Goal: Contribute content: Contribute content

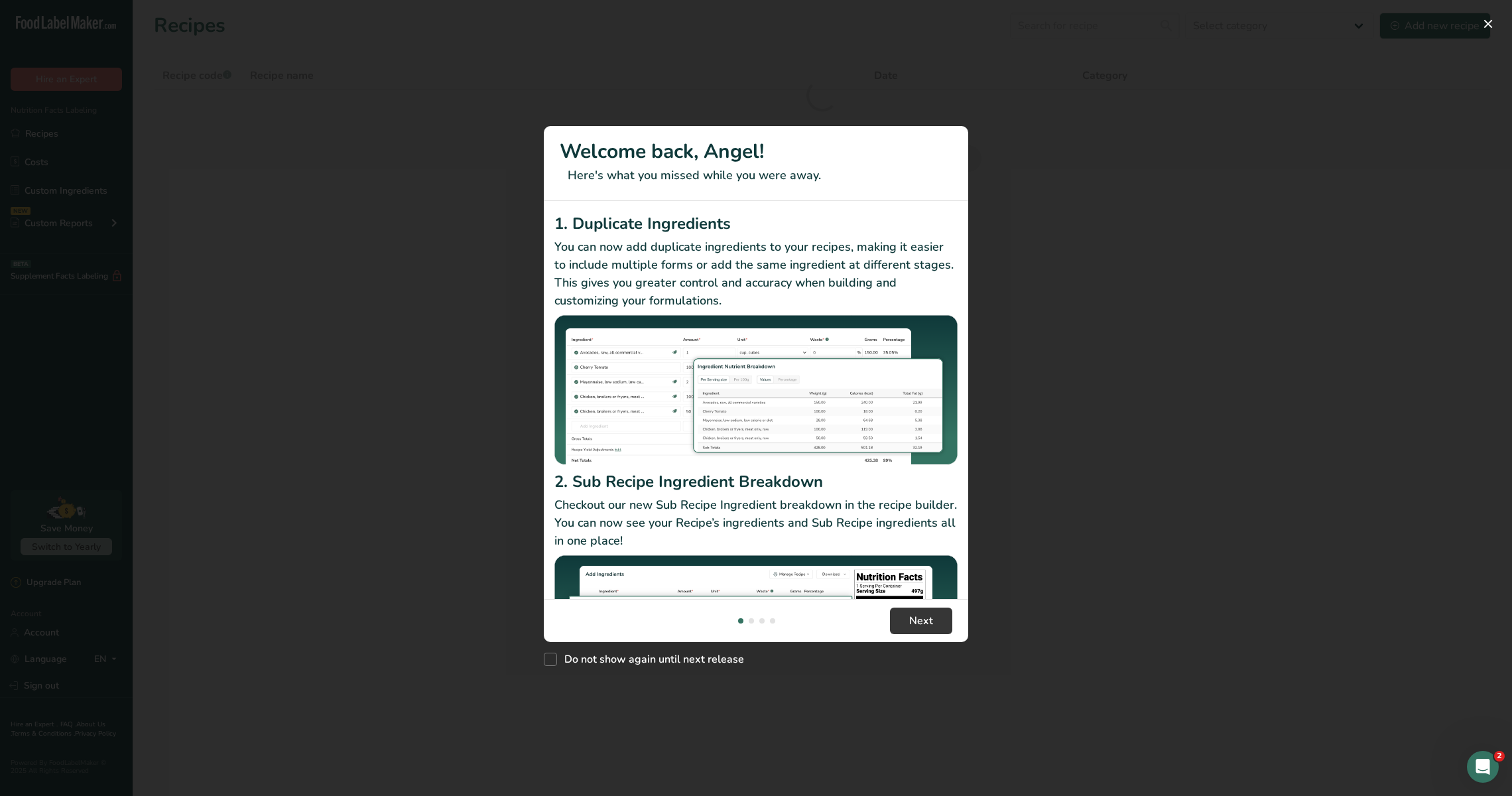
click at [916, 538] on p "Checkout our new Sub Recipe Ingredient breakdown in the recipe builder. You can…" at bounding box center [756, 523] width 403 height 53
click at [915, 608] on button "Next" at bounding box center [921, 621] width 63 height 27
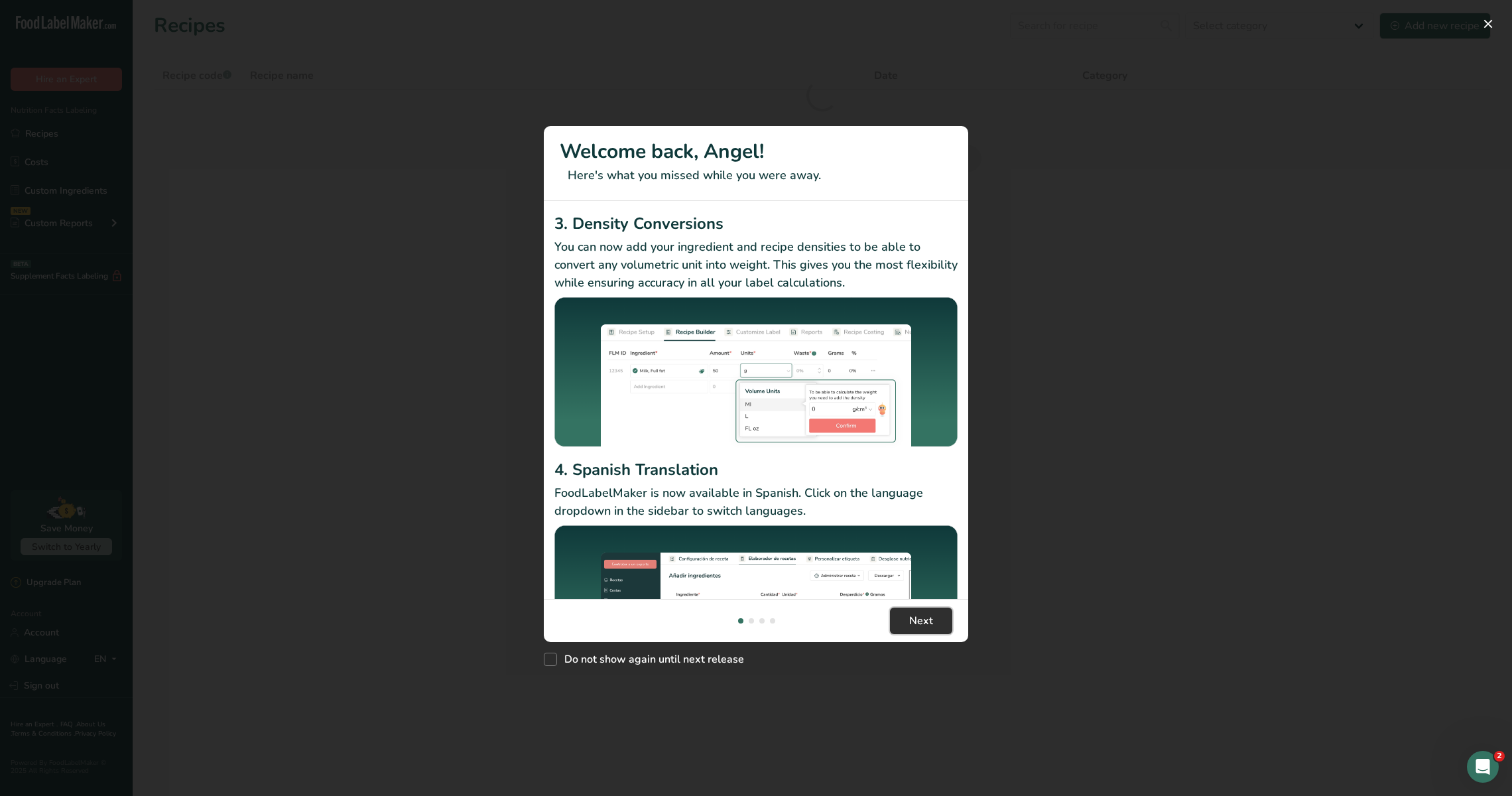
click at [915, 608] on button "Next" at bounding box center [921, 621] width 63 height 27
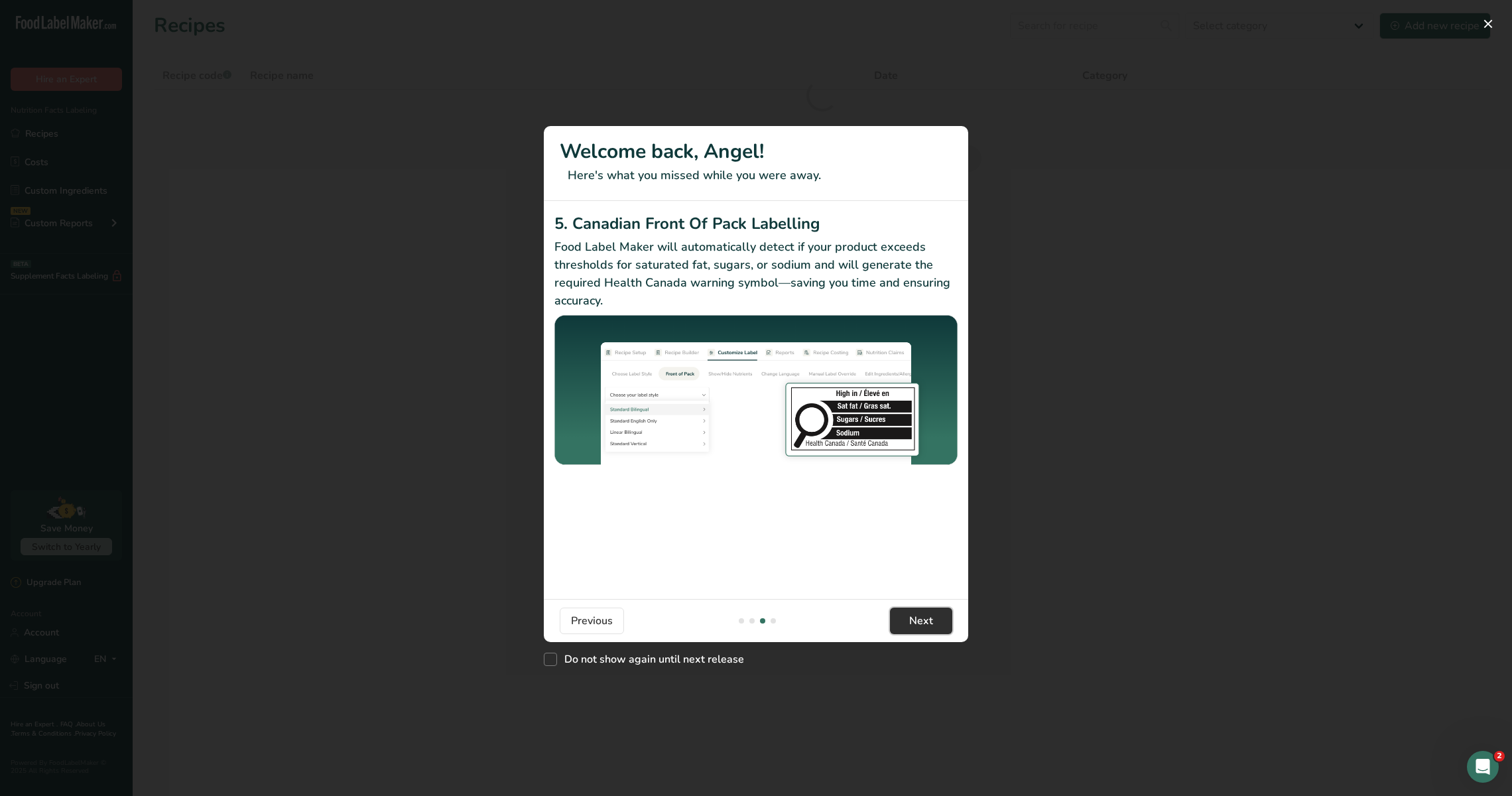
click at [915, 608] on button "Next" at bounding box center [921, 621] width 63 height 27
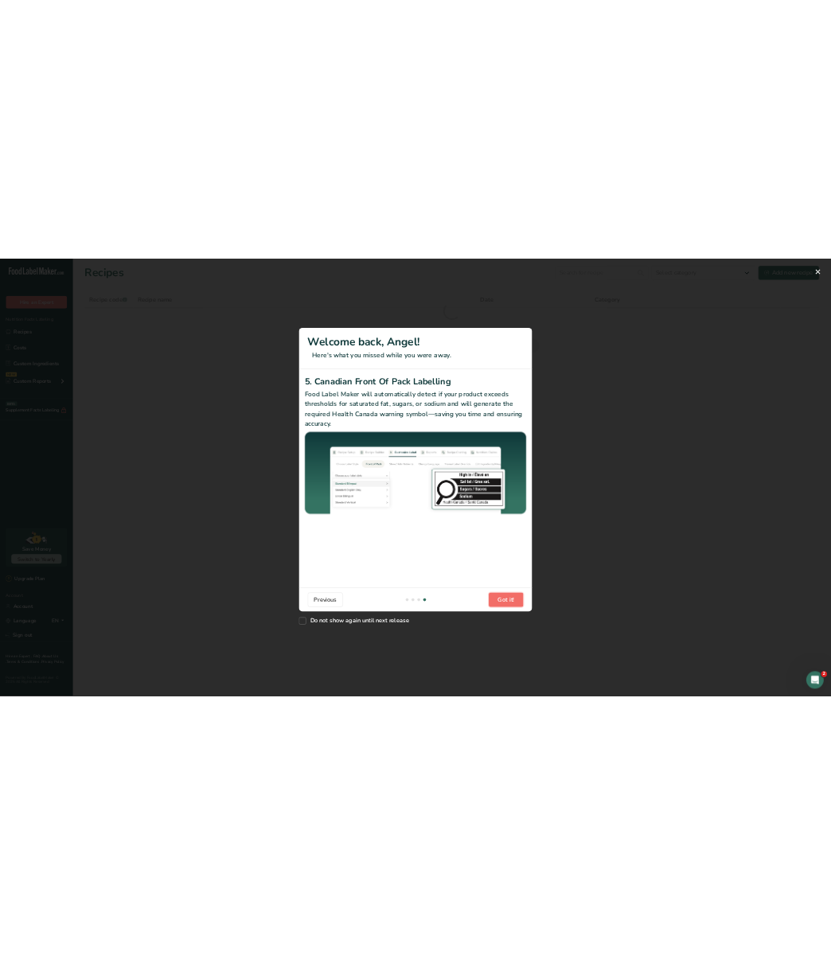
scroll to position [0, 1527]
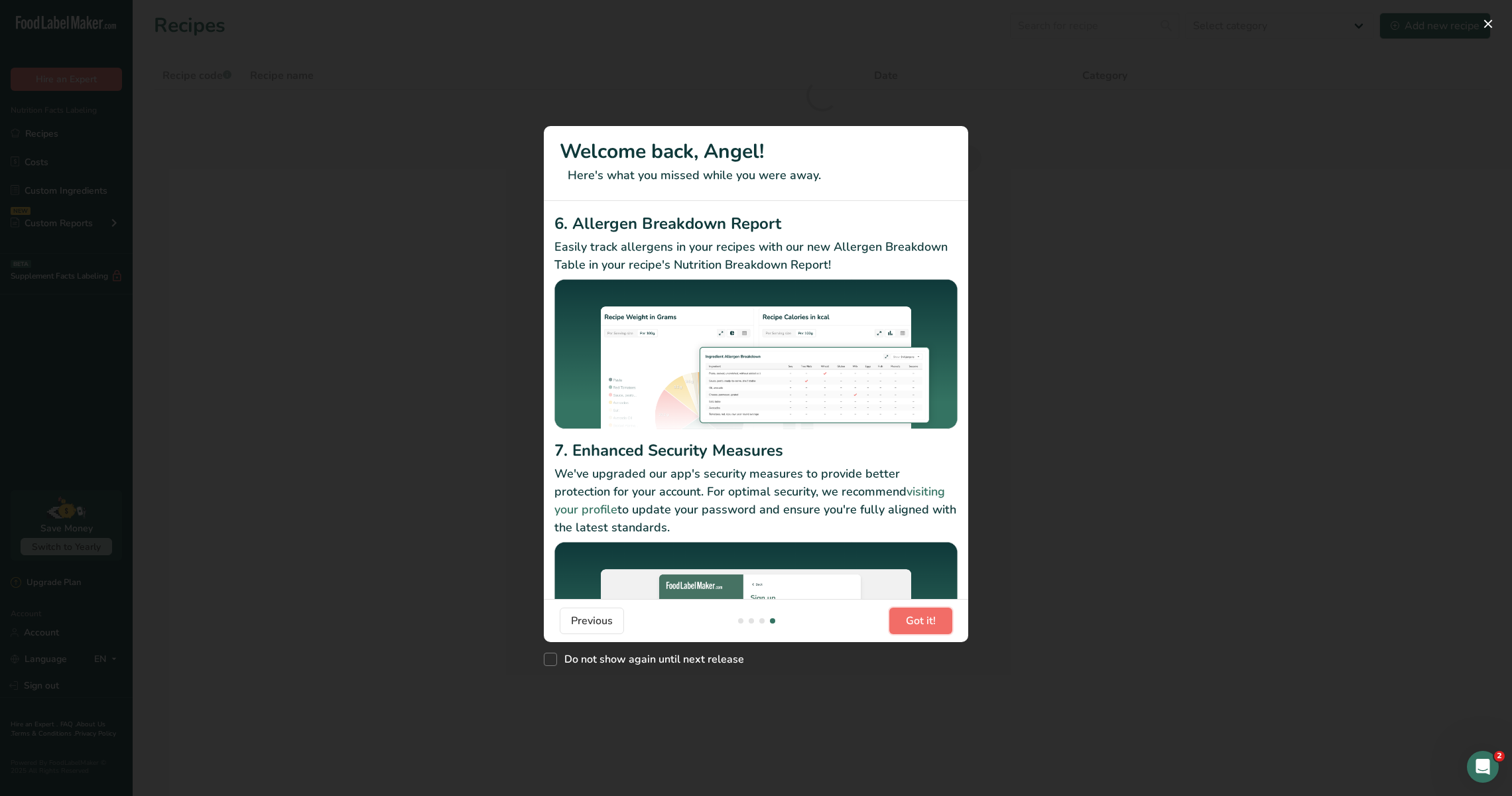
click at [914, 608] on button "Got it!" at bounding box center [921, 621] width 63 height 27
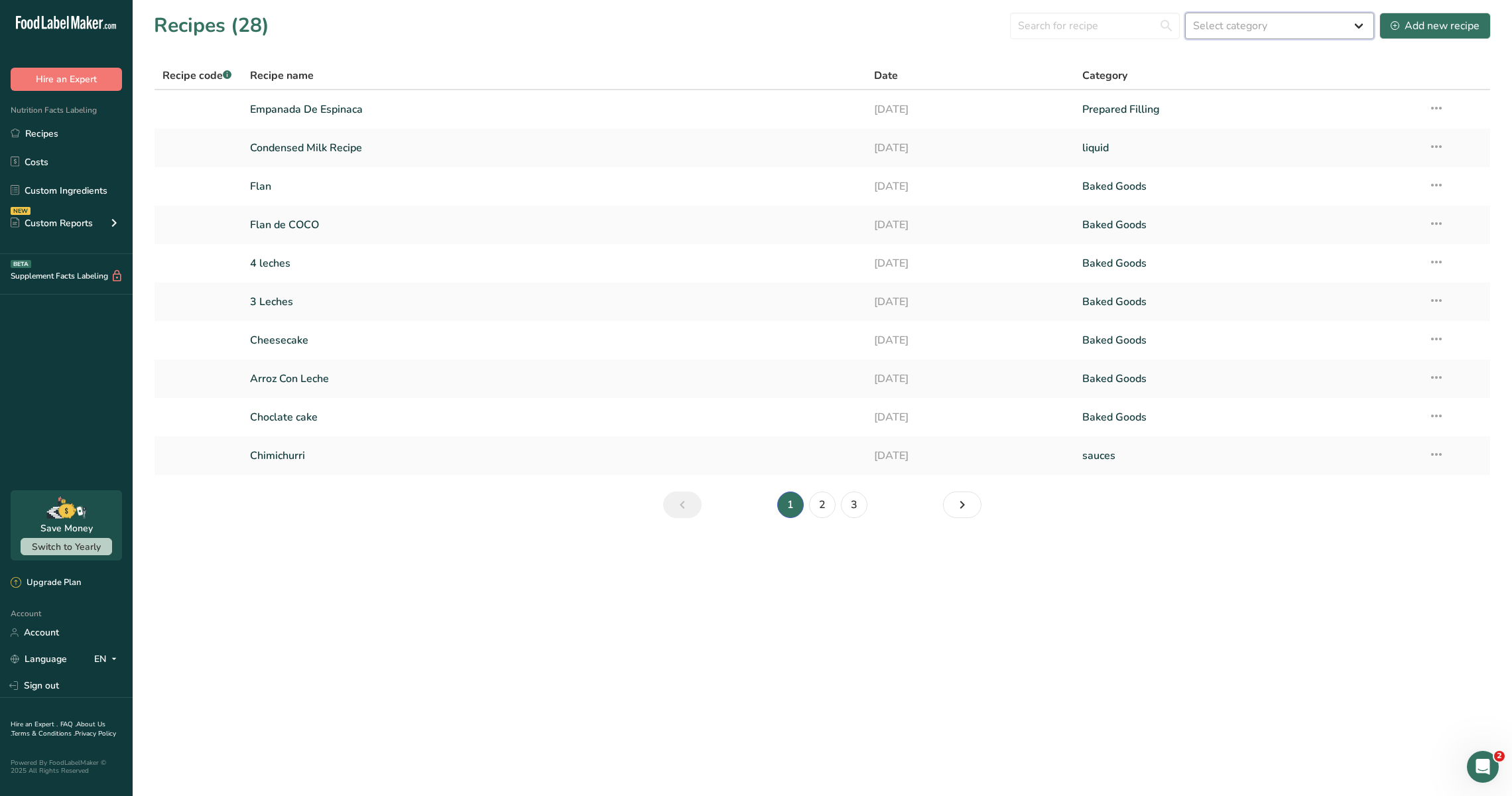
click at [1206, 24] on select "Select category All Baked Goods [GEOGRAPHIC_DATA] Confectionery Cooked Meals, S…" at bounding box center [1279, 26] width 189 height 27
select select "2368"
click at [1187, 13] on select "Select category All Baked Goods [GEOGRAPHIC_DATA] Confectionery Cooked Meals, S…" at bounding box center [1279, 26] width 189 height 27
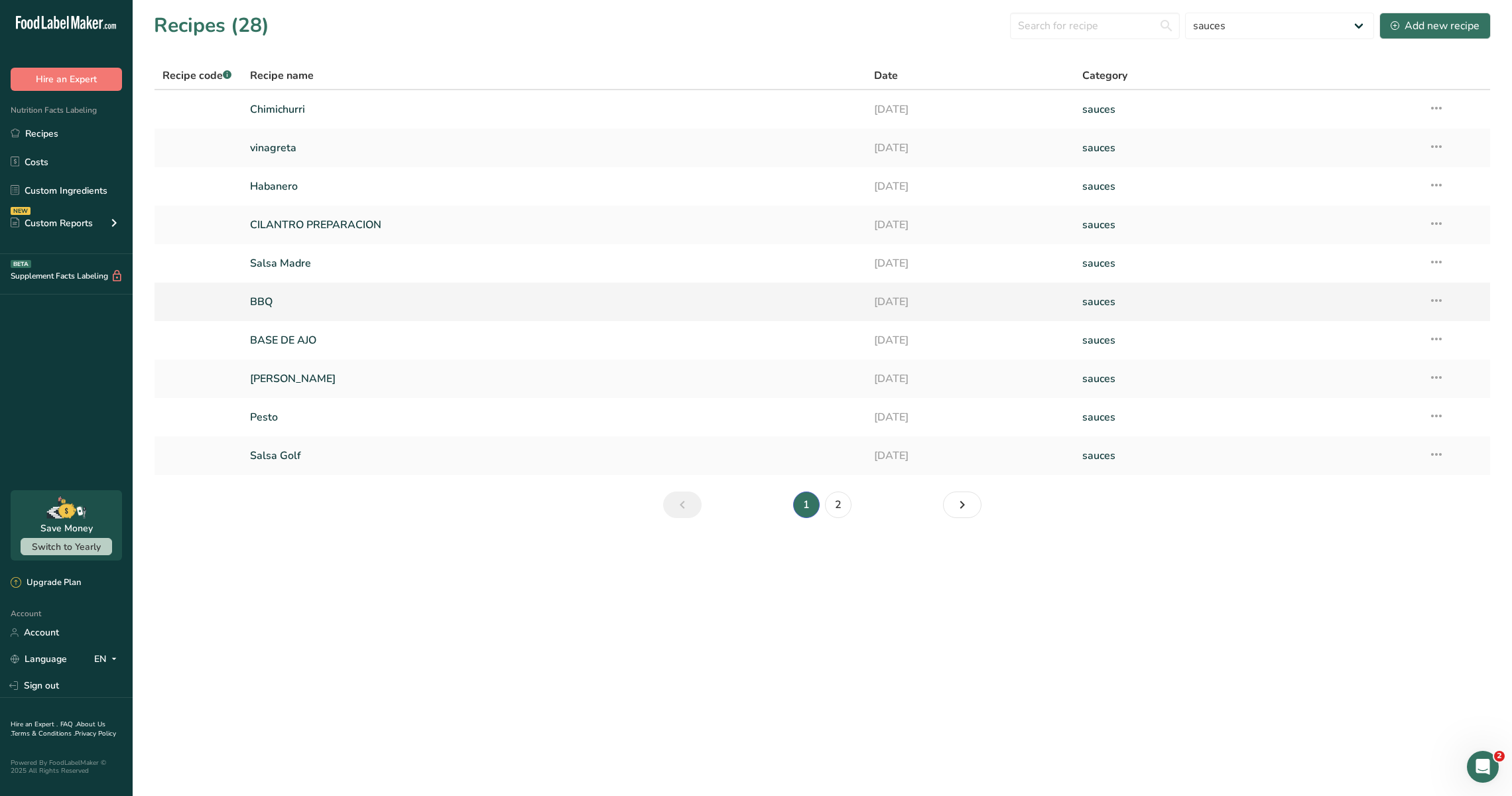
click at [331, 307] on link "BBQ" at bounding box center [554, 301] width 608 height 28
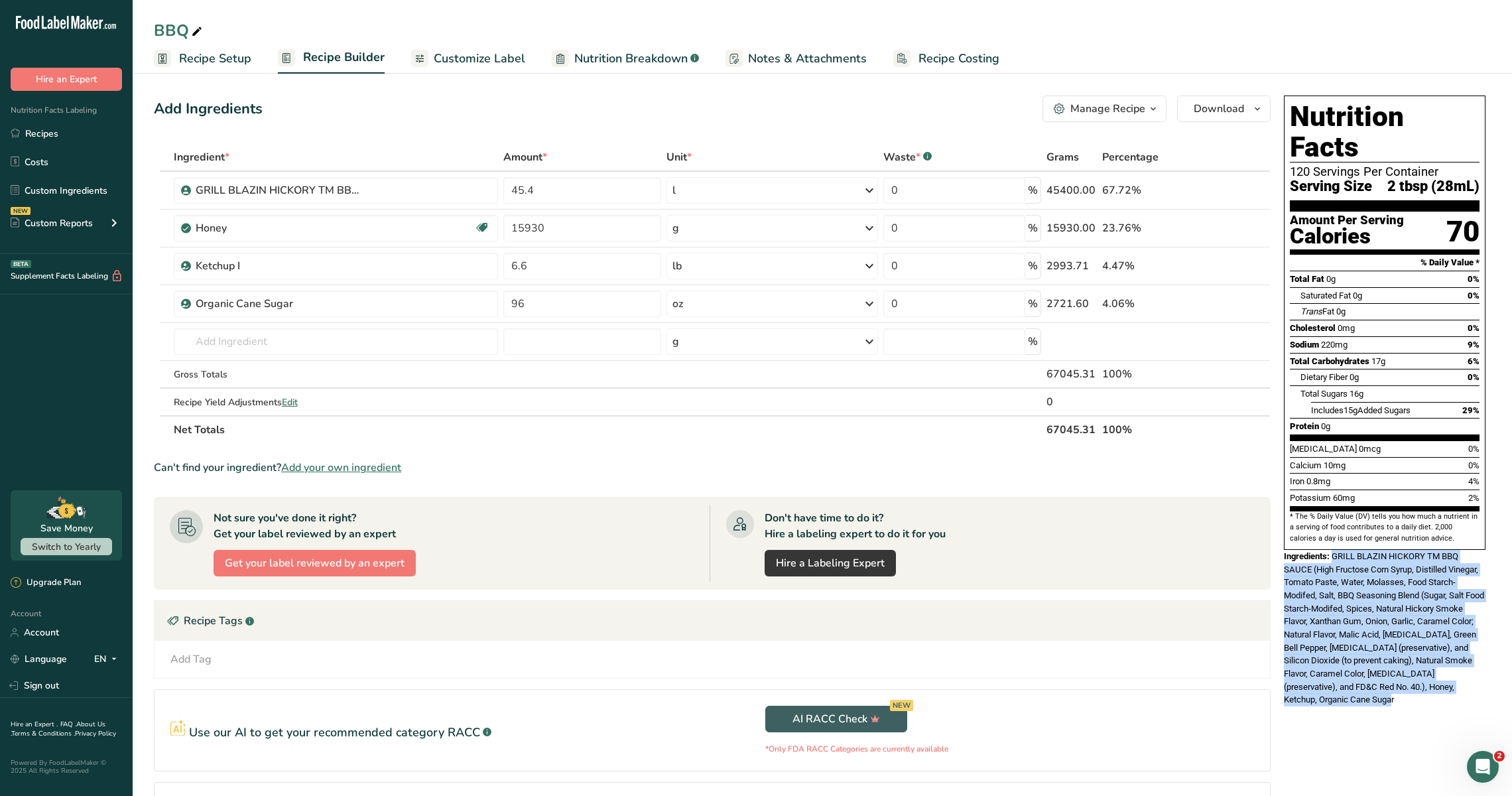
drag, startPoint x: 1333, startPoint y: 527, endPoint x: 1431, endPoint y: 670, distance: 173.4
click at [1431, 670] on div "Ingredients: GRILL BLAZIN HICKORY TM BBQ SAUCE (High Fructose Corn Syrup, Disti…" at bounding box center [1384, 628] width 202 height 157
copy span "GRILL BLAZIN HICKORY TM BBQ SAUCE (High Fructose Corn Syrup, Distilled Vinegar,…"
drag, startPoint x: 1447, startPoint y: 204, endPoint x: 1464, endPoint y: 204, distance: 17.0
click at [1464, 214] on div "70" at bounding box center [1463, 232] width 33 height 35
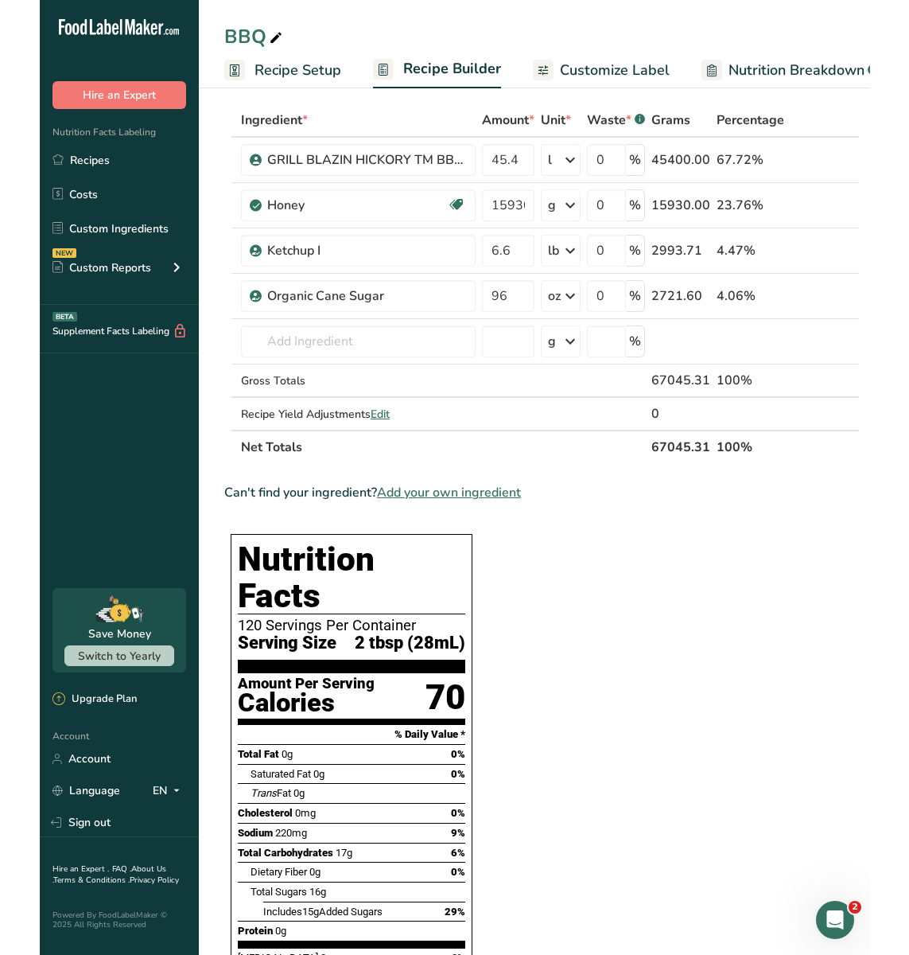
scroll to position [65, 0]
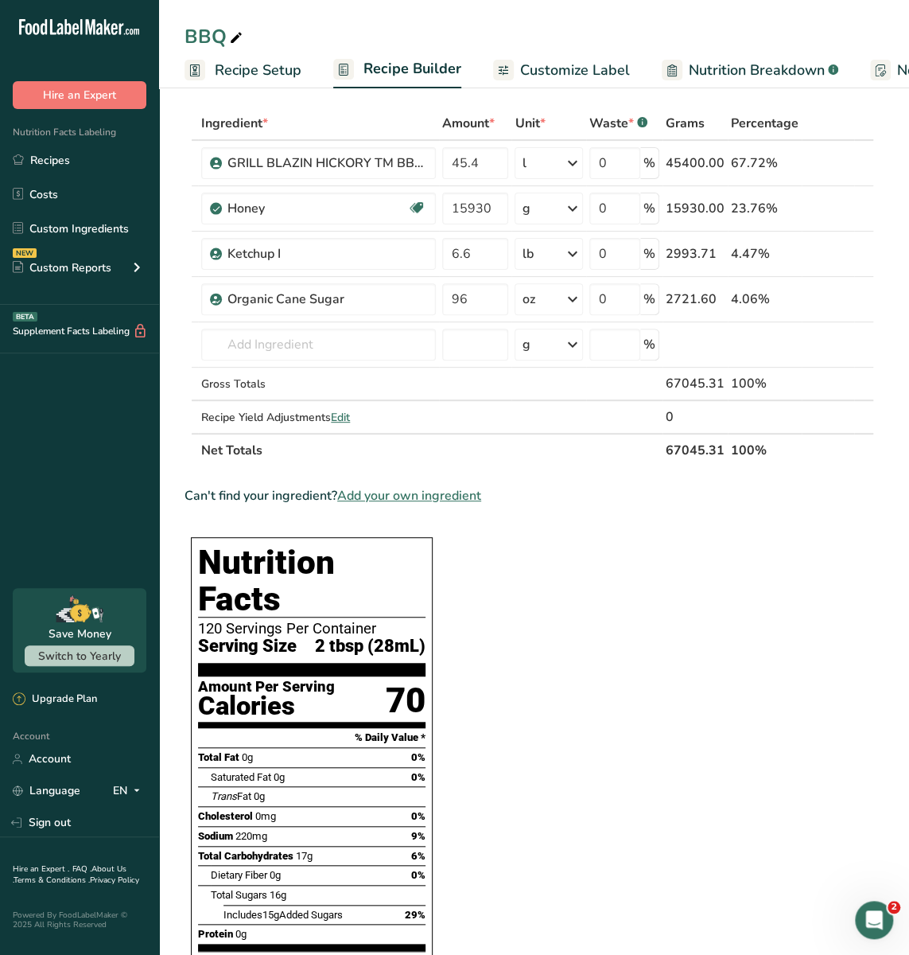
click at [216, 70] on span "Recipe Setup" at bounding box center [258, 70] width 87 height 21
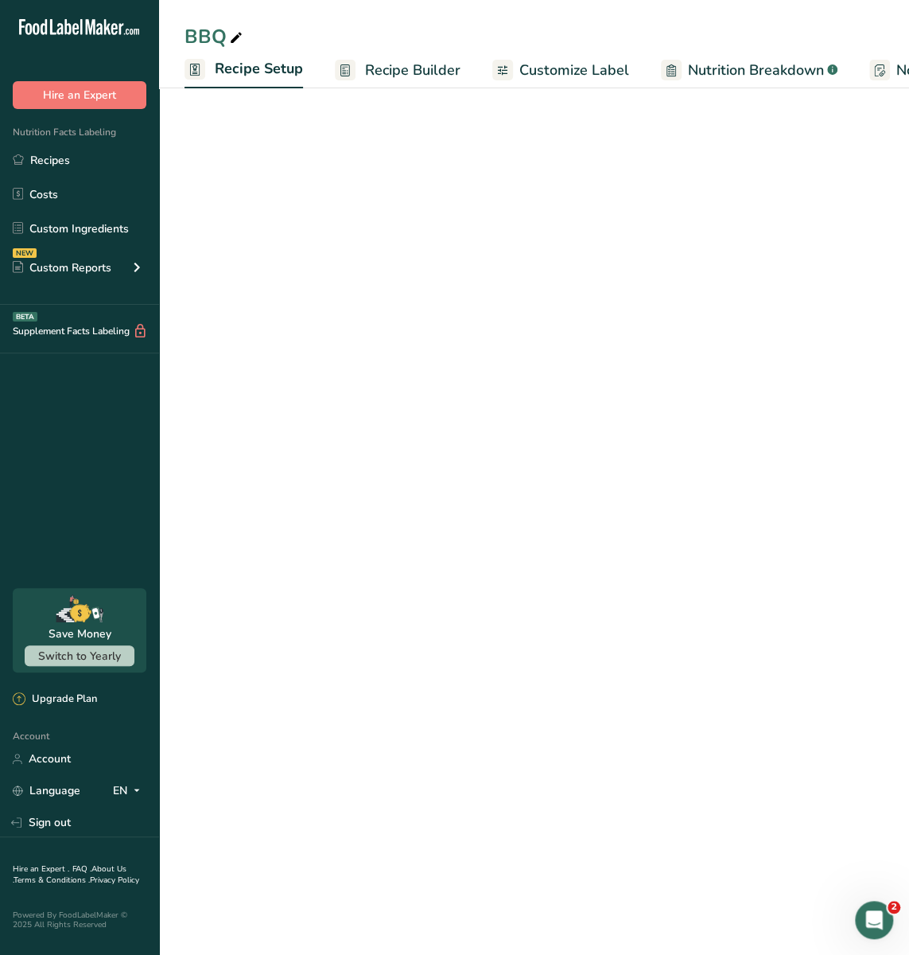
scroll to position [0, 6]
select select "22"
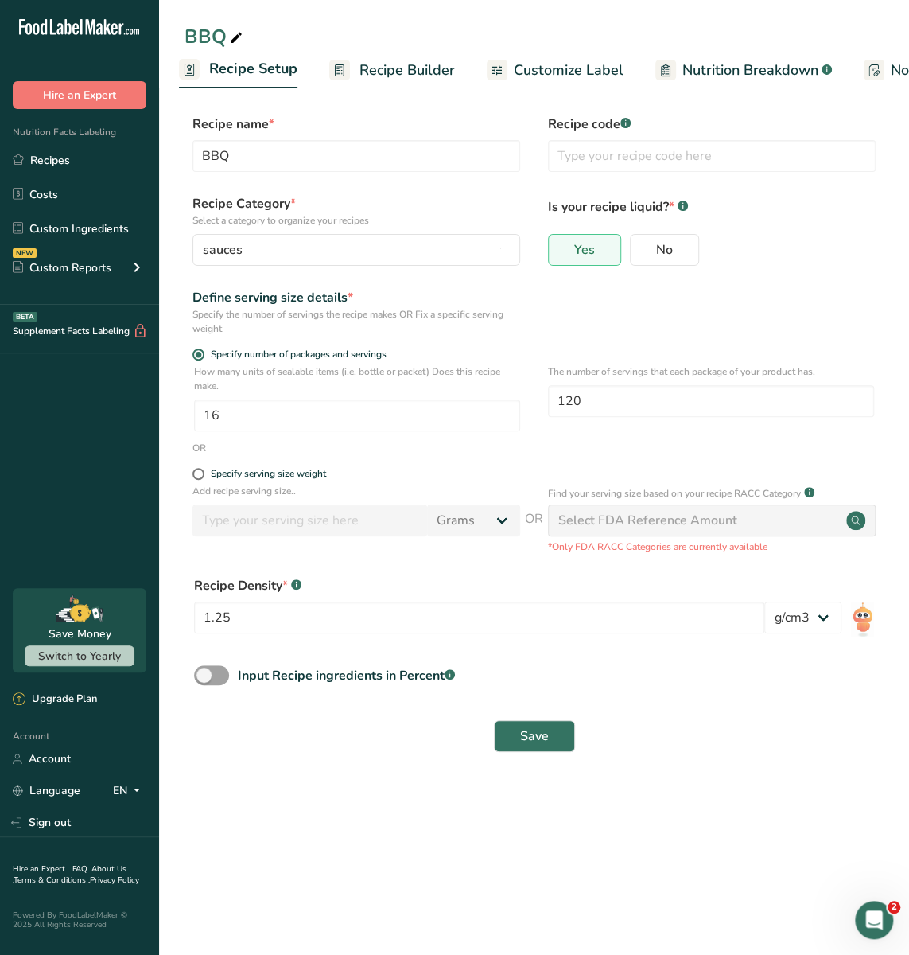
scroll to position [0, 0]
click at [217, 613] on input "1.25" at bounding box center [479, 617] width 570 height 32
click at [392, 60] on span "Recipe Builder" at bounding box center [407, 70] width 95 height 21
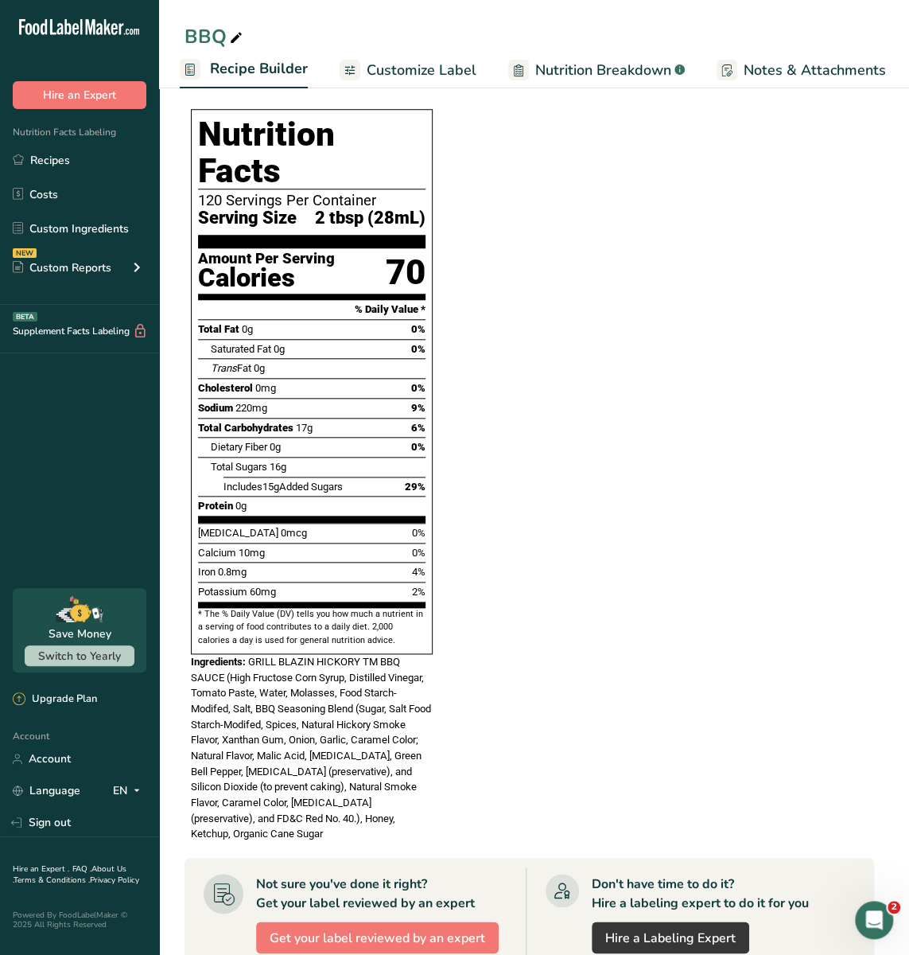
scroll to position [511, 0]
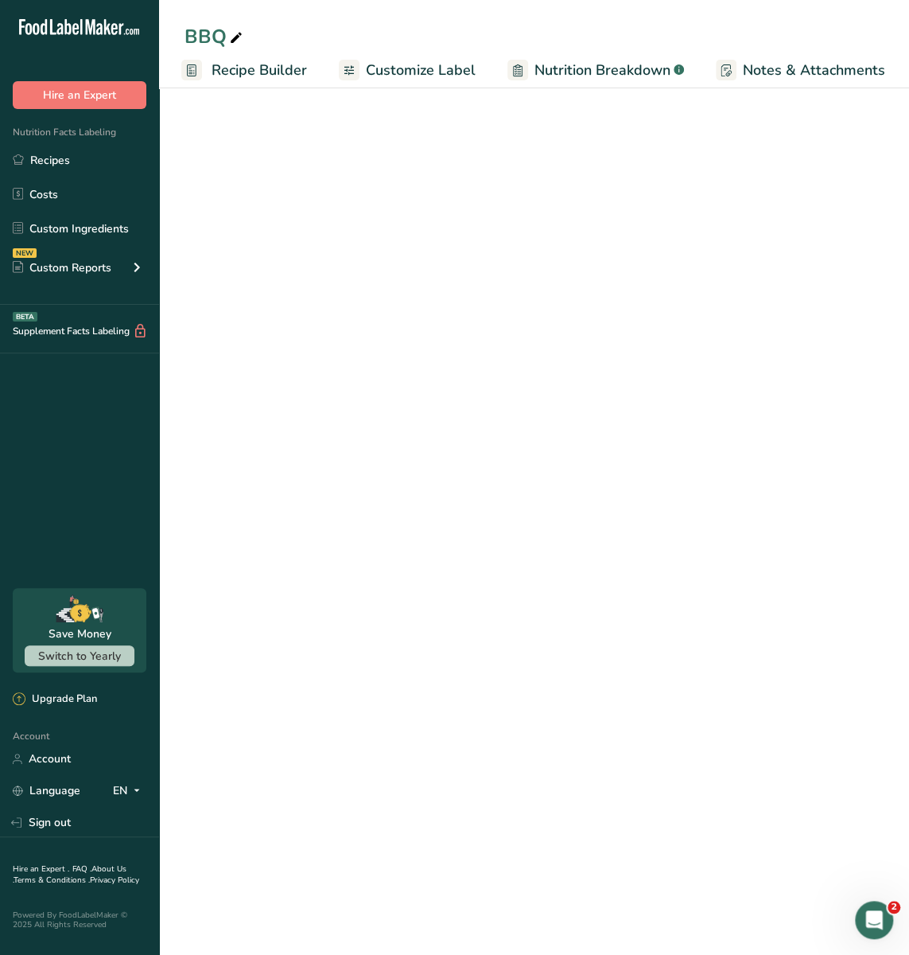
select select "22"
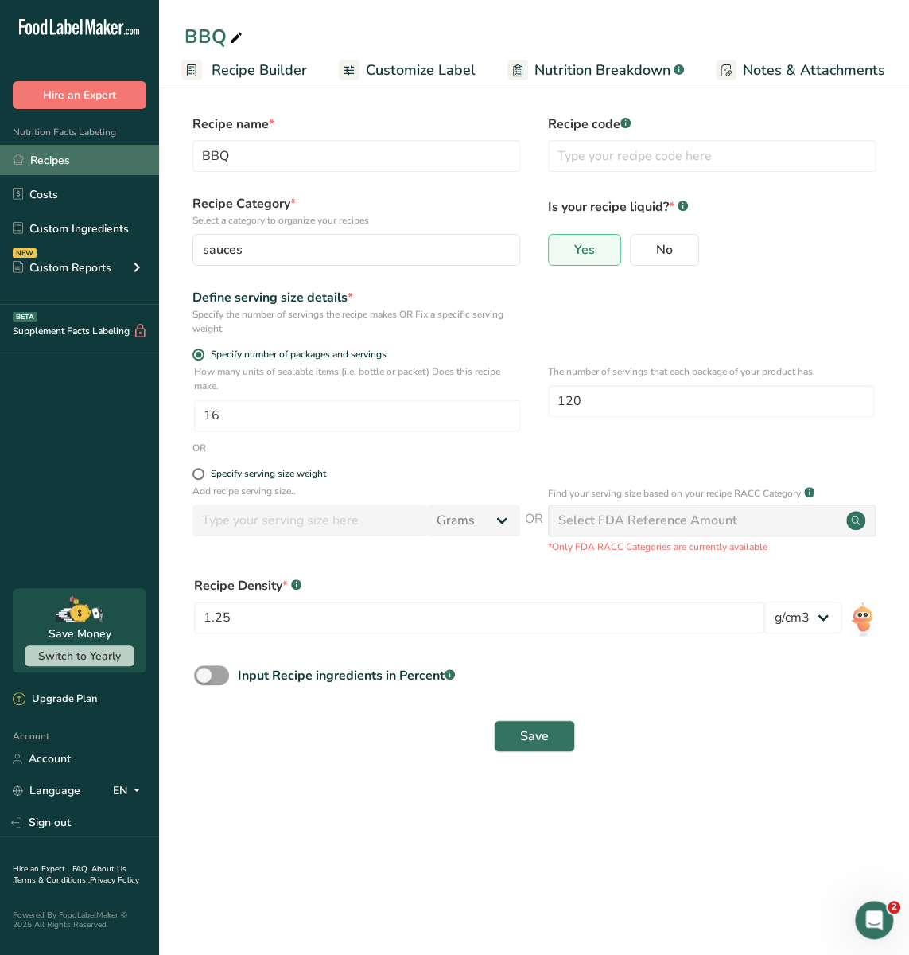
click at [81, 162] on link "Recipes" at bounding box center [79, 160] width 159 height 30
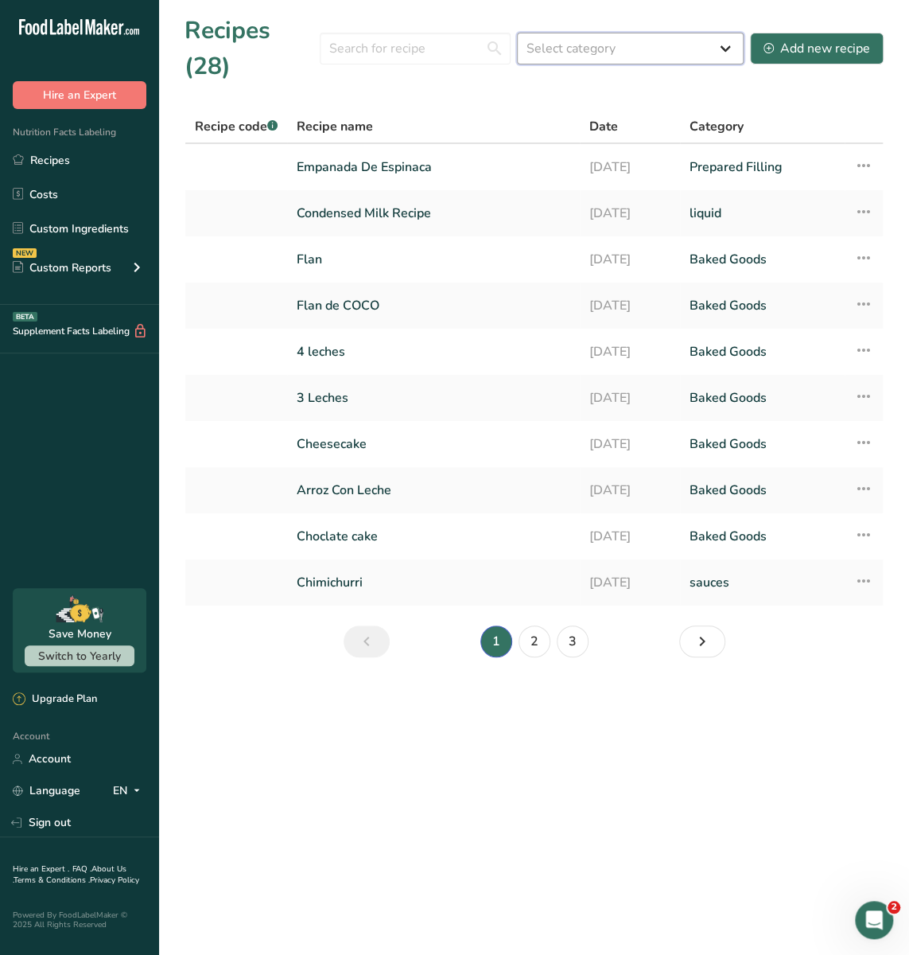
click at [715, 33] on select "Select category All Baked Goods [GEOGRAPHIC_DATA] Confectionery Cooked Meals, S…" at bounding box center [630, 49] width 227 height 32
select select "2368"
click at [519, 33] on select "Select category All Baked Goods [GEOGRAPHIC_DATA] Confectionery Cooked Meals, S…" at bounding box center [630, 49] width 227 height 32
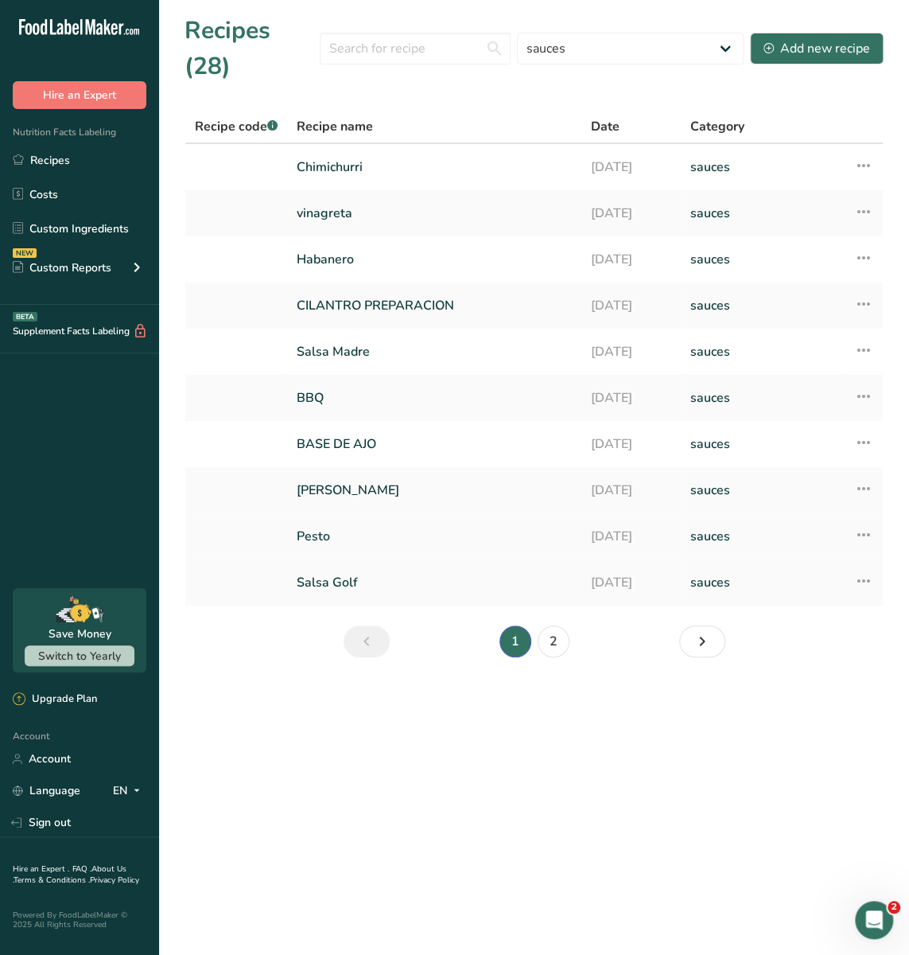
click at [360, 519] on link "Pesto" at bounding box center [434, 535] width 274 height 33
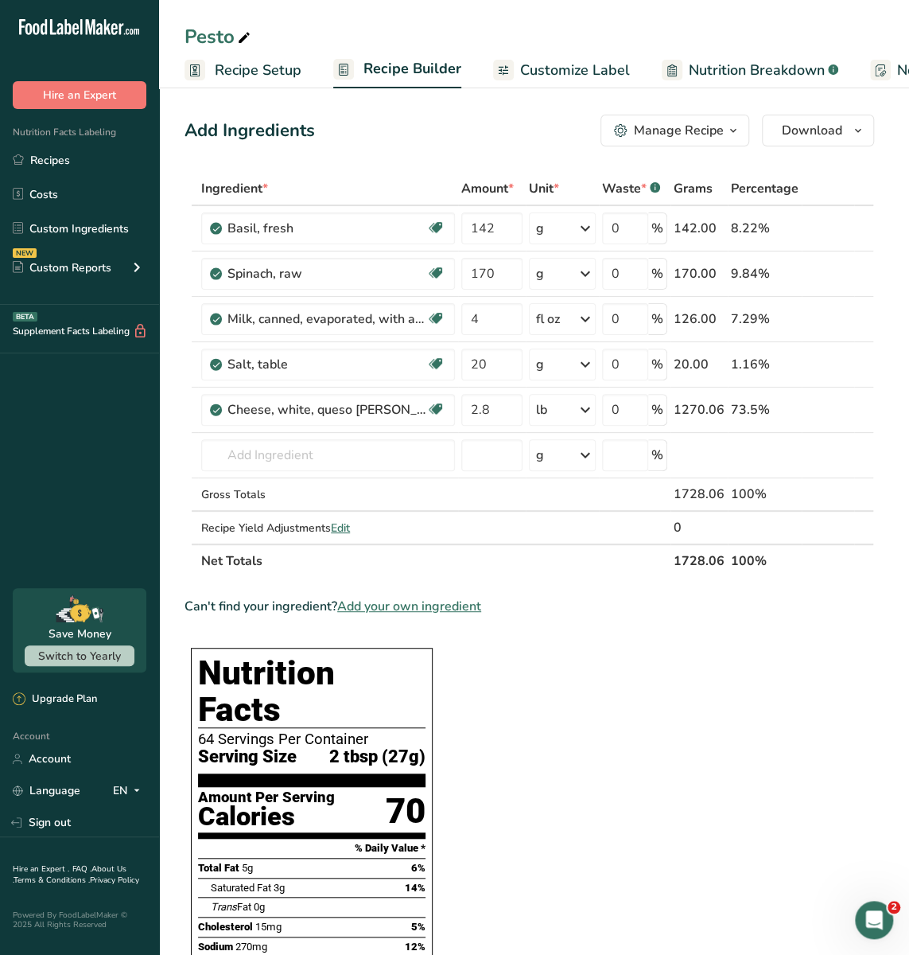
scroll to position [667, 0]
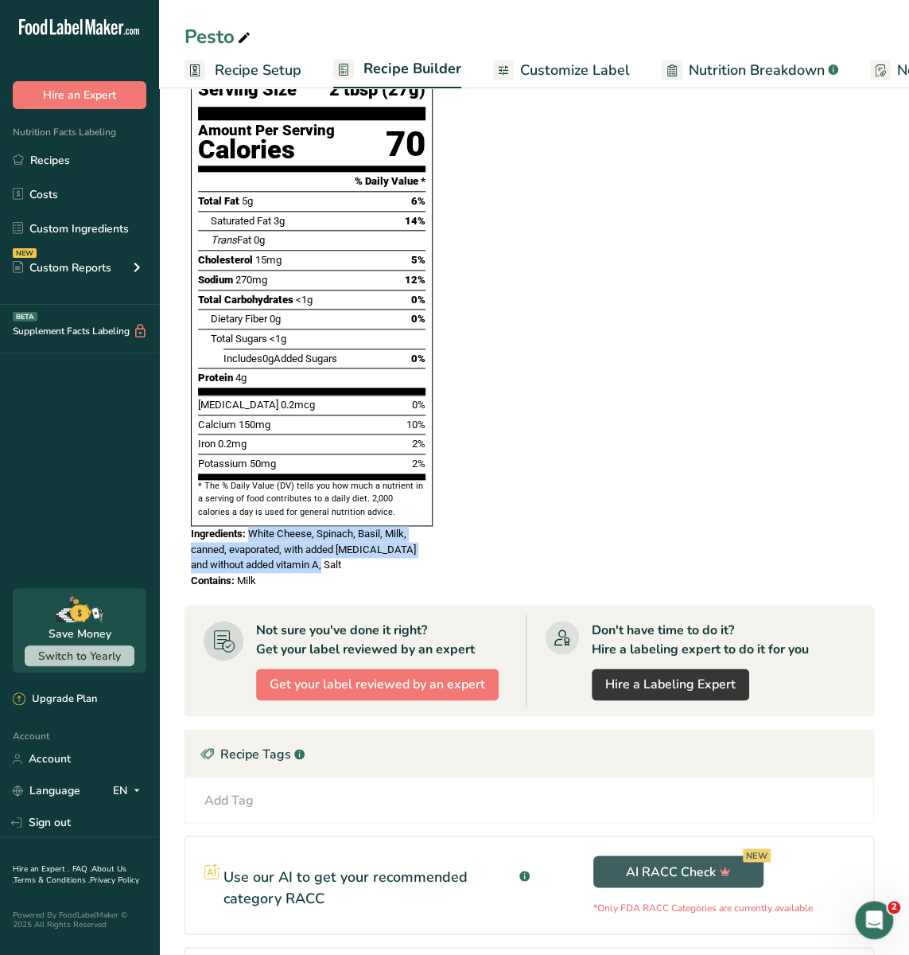
drag, startPoint x: 251, startPoint y: 499, endPoint x: 333, endPoint y: 527, distance: 86.5
click at [333, 527] on div "Ingredients: White Cheese, Spinach, Basil, Milk, canned, evaporated, with added…" at bounding box center [312, 549] width 242 height 47
copy span "White Cheese, Spinach, Basil, Milk, canned, evaporated, with added [MEDICAL_DAT…"
drag, startPoint x: 194, startPoint y: 549, endPoint x: 274, endPoint y: 547, distance: 79.6
click at [278, 573] on div "Contains: Milk" at bounding box center [312, 581] width 242 height 16
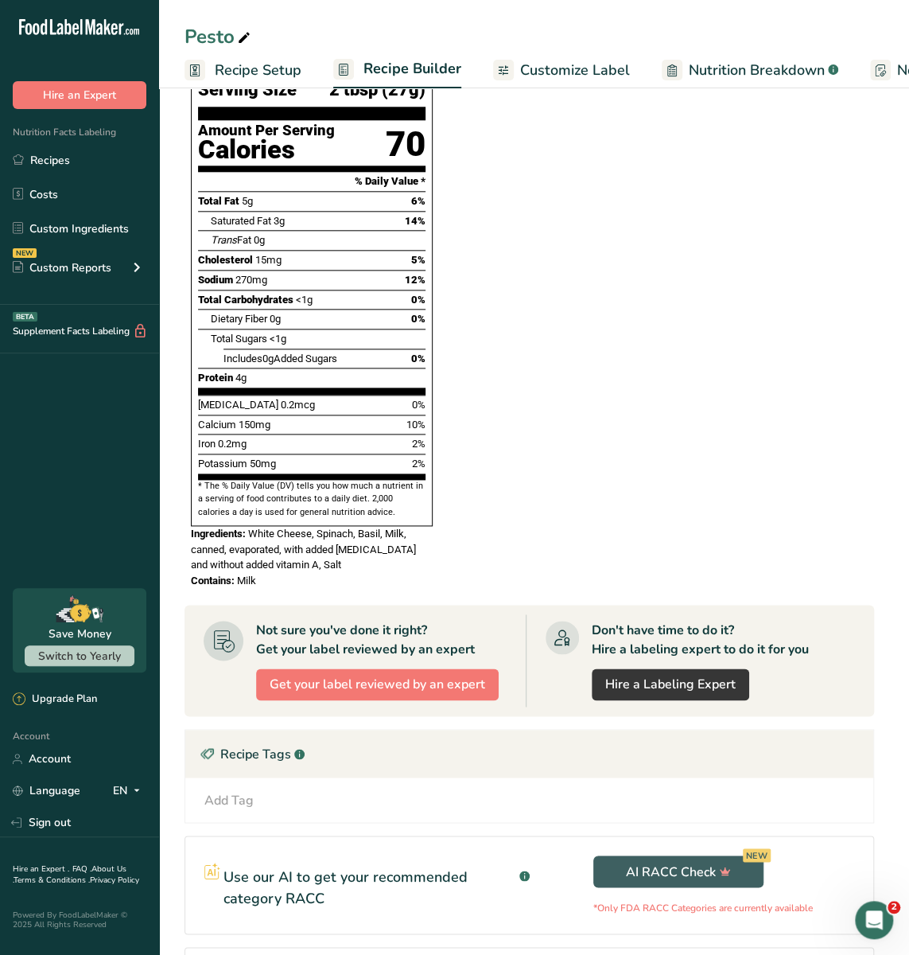
drag, startPoint x: 263, startPoint y: 547, endPoint x: 169, endPoint y: 547, distance: 93.1
click at [169, 547] on section "Add Ingredients Manage Recipe Delete Recipe Duplicate Recipe Scale Recipe Save …" at bounding box center [534, 250] width 750 height 1668
copy div "Contains: Milk"
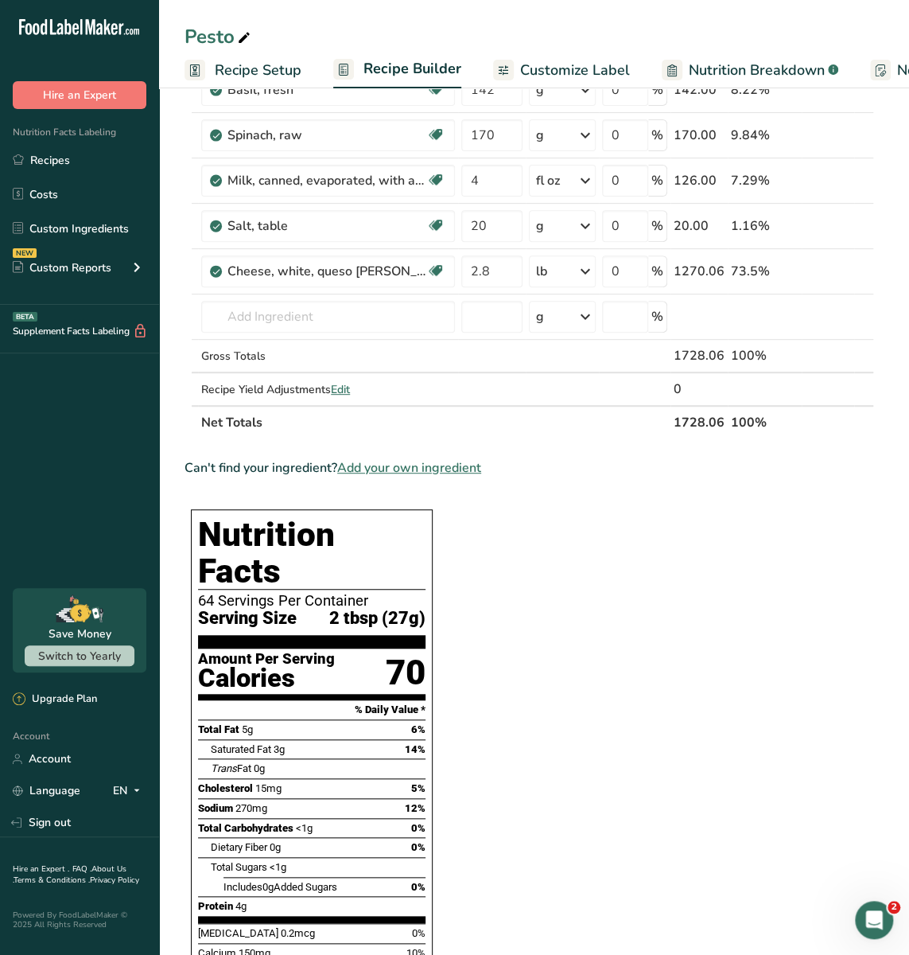
scroll to position [0, 0]
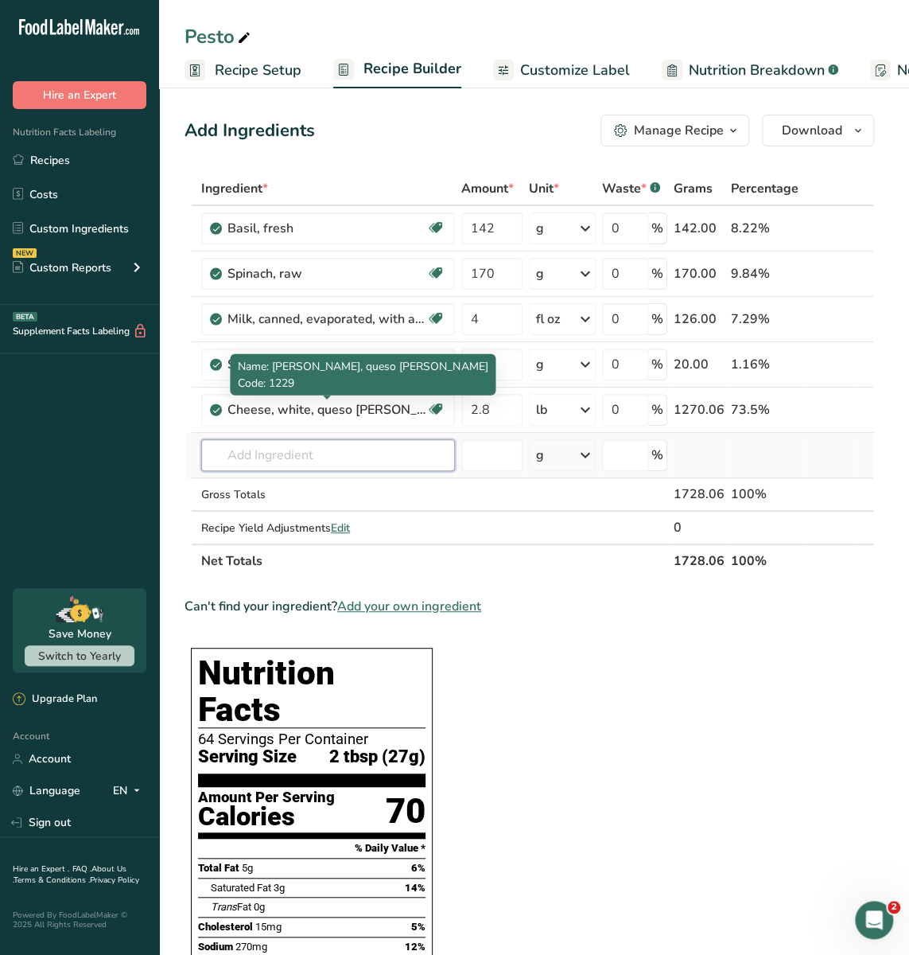
click at [312, 452] on input "text" at bounding box center [328, 455] width 254 height 32
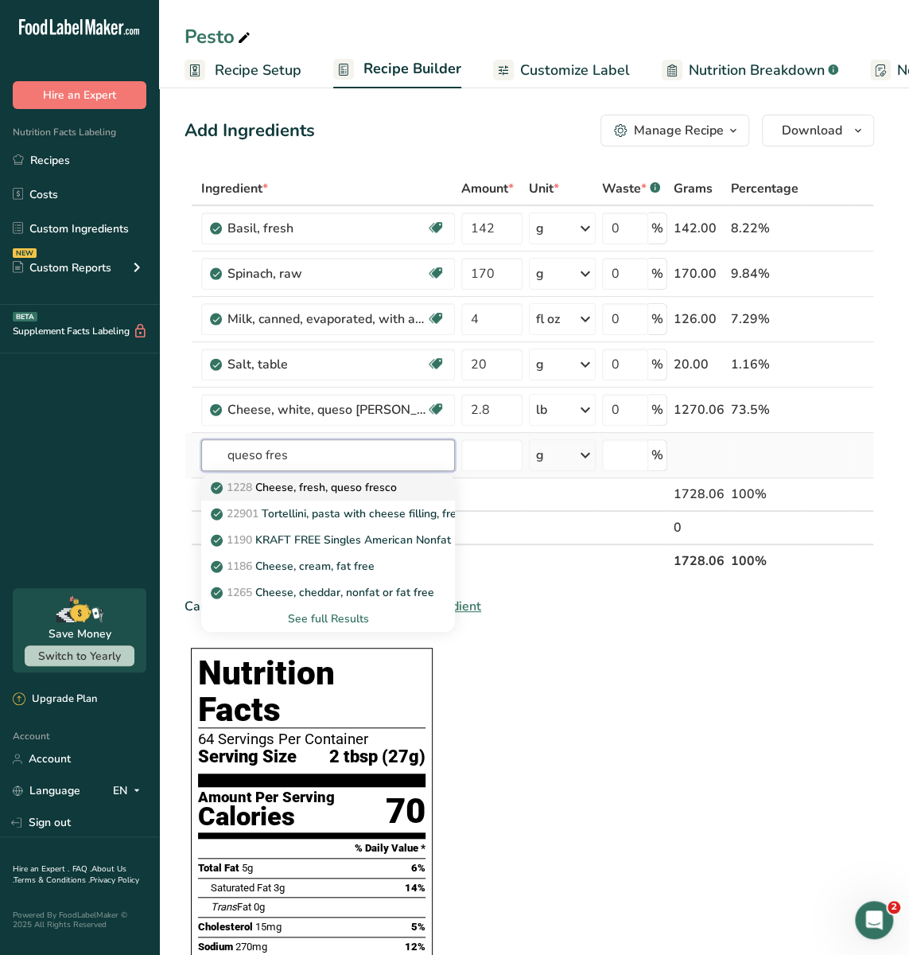
type input "queso fres"
click at [350, 493] on p "1228 Cheese, fresh, queso fresco" at bounding box center [305, 487] width 183 height 17
type input "Cheese, fresh, queso fresco"
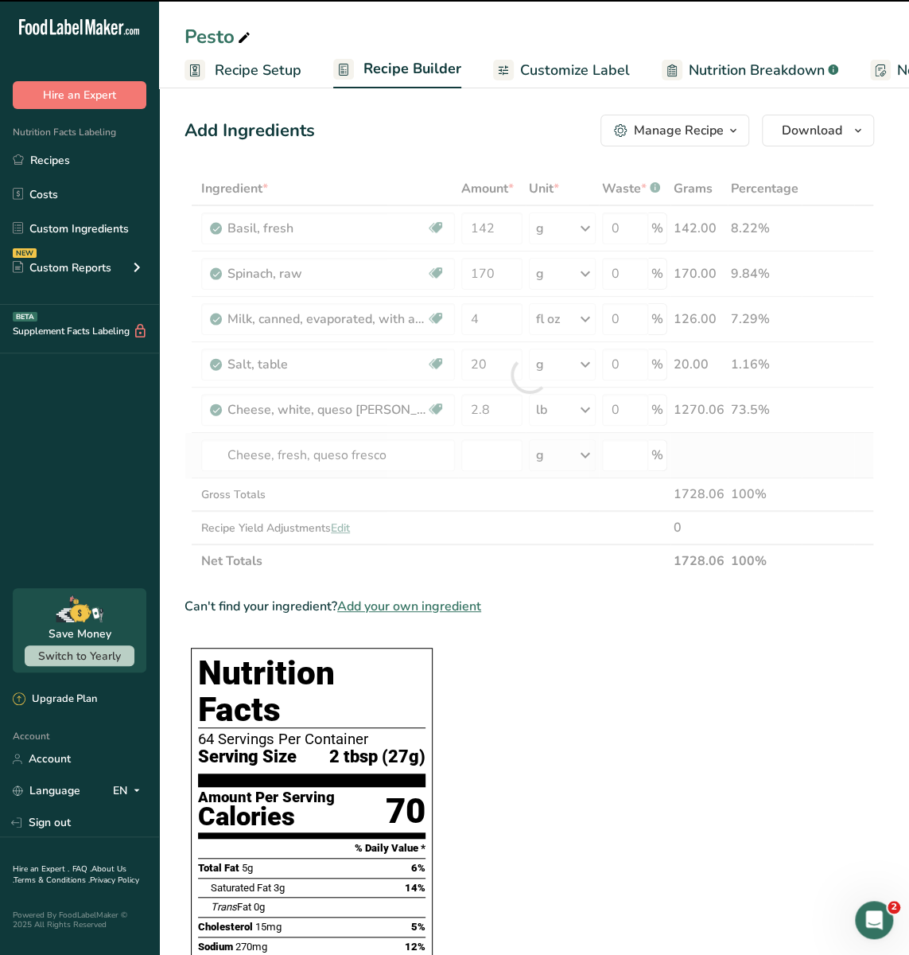
type input "0"
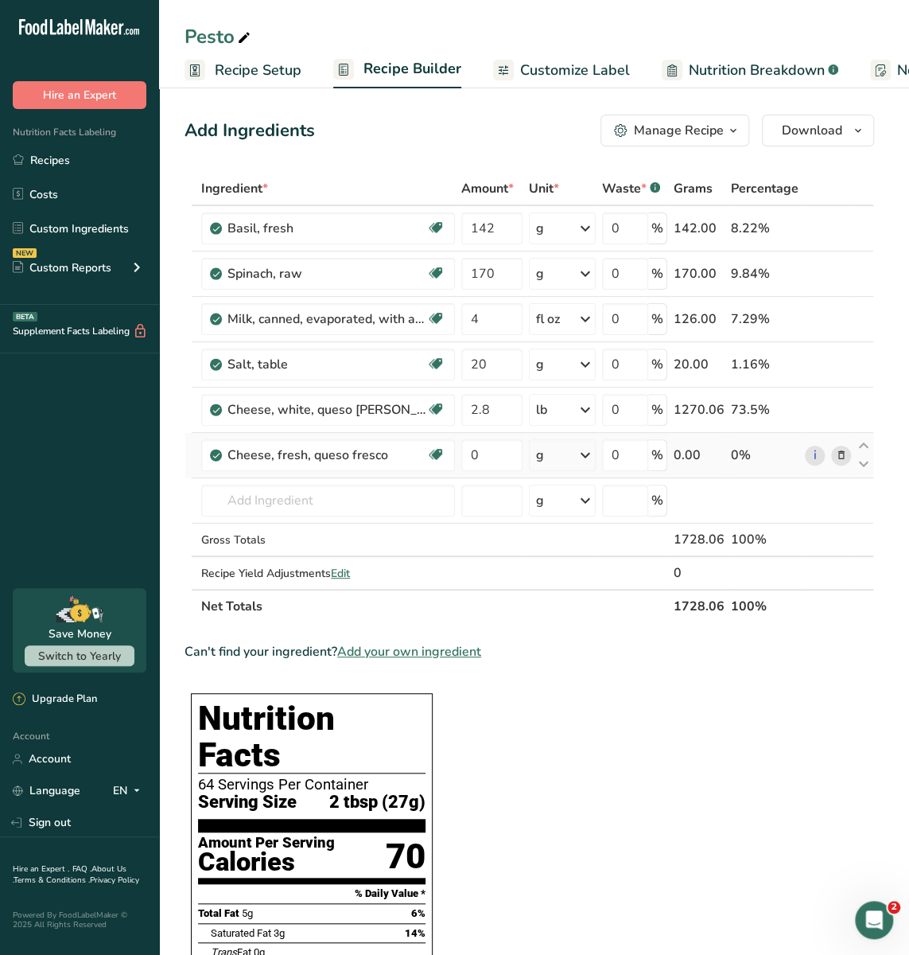
click at [562, 457] on div "g" at bounding box center [562, 455] width 67 height 32
click at [581, 626] on div "See more" at bounding box center [606, 629] width 134 height 17
click at [577, 655] on div "lb" at bounding box center [606, 655] width 134 height 23
click at [111, 168] on link "Recipes" at bounding box center [79, 160] width 159 height 30
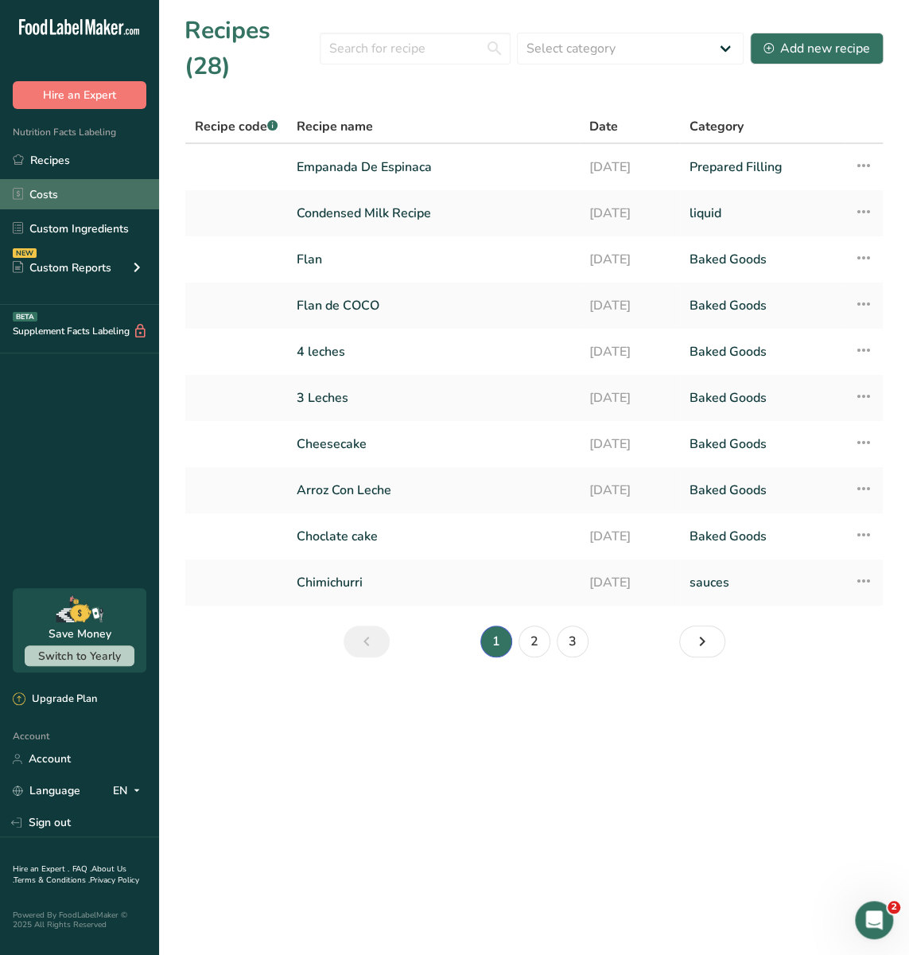
click at [59, 184] on link "Costs" at bounding box center [79, 194] width 159 height 30
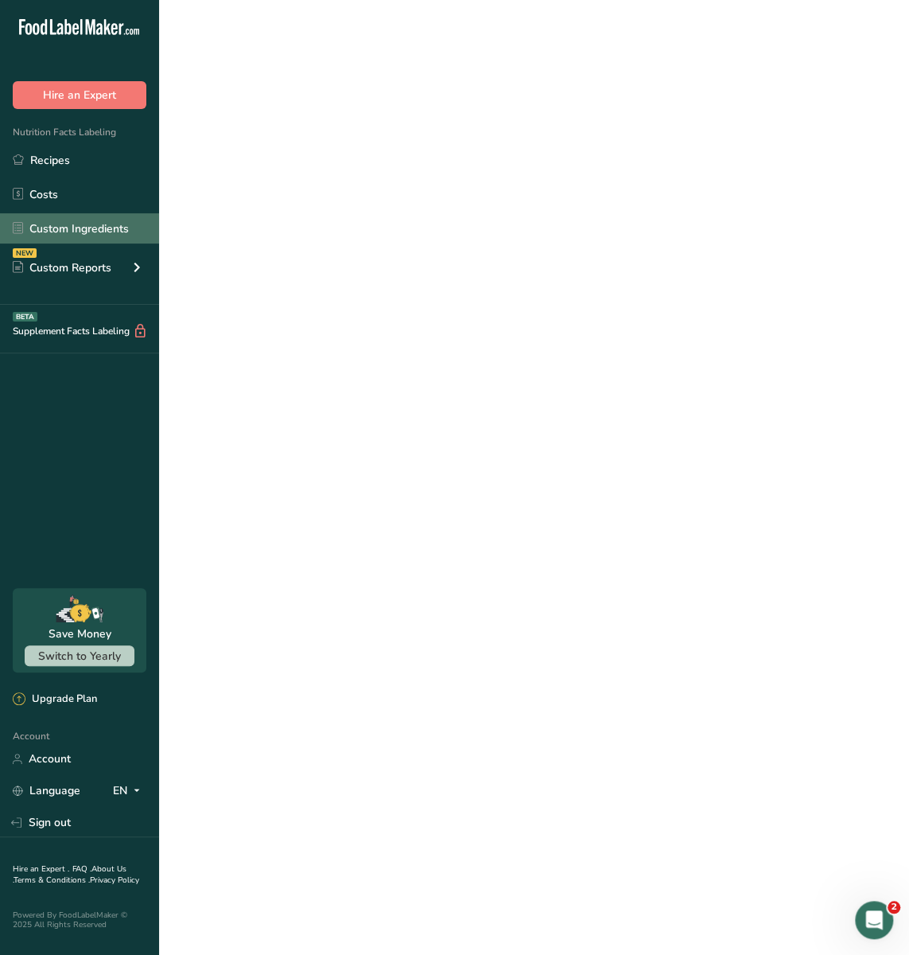
click at [72, 227] on link "Custom Ingredients" at bounding box center [79, 228] width 159 height 30
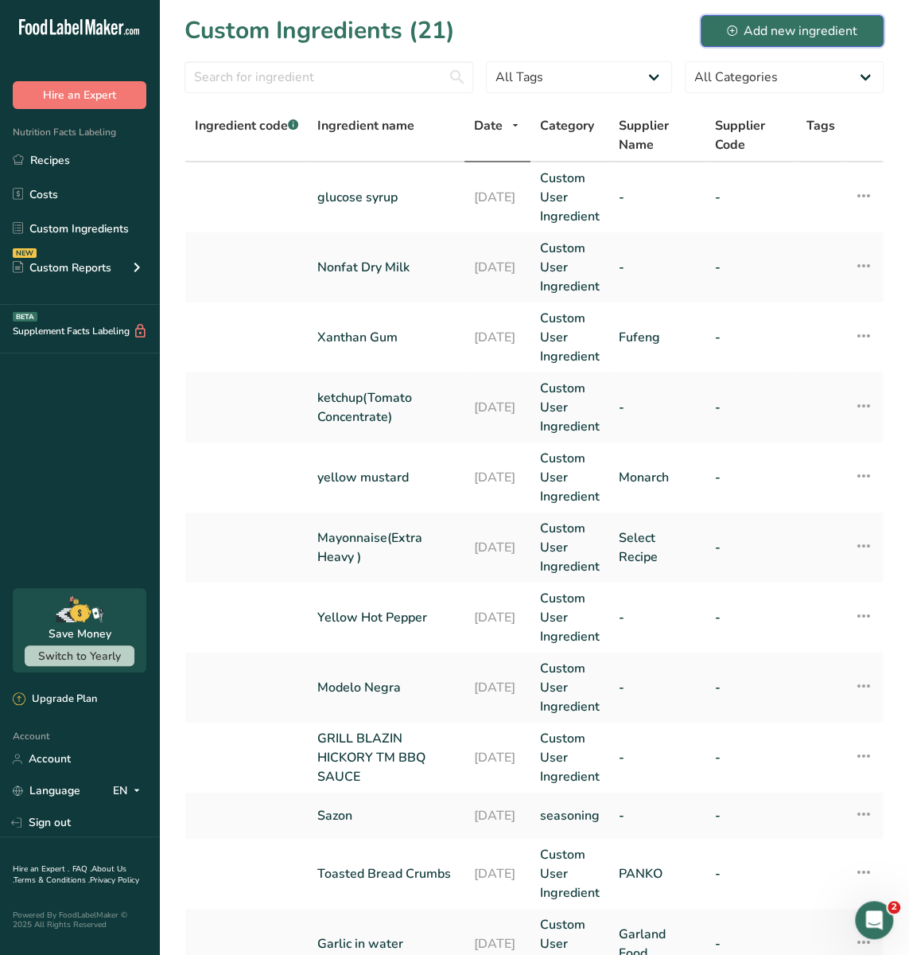
click at [761, 42] on button "Add new ingredient" at bounding box center [792, 31] width 183 height 32
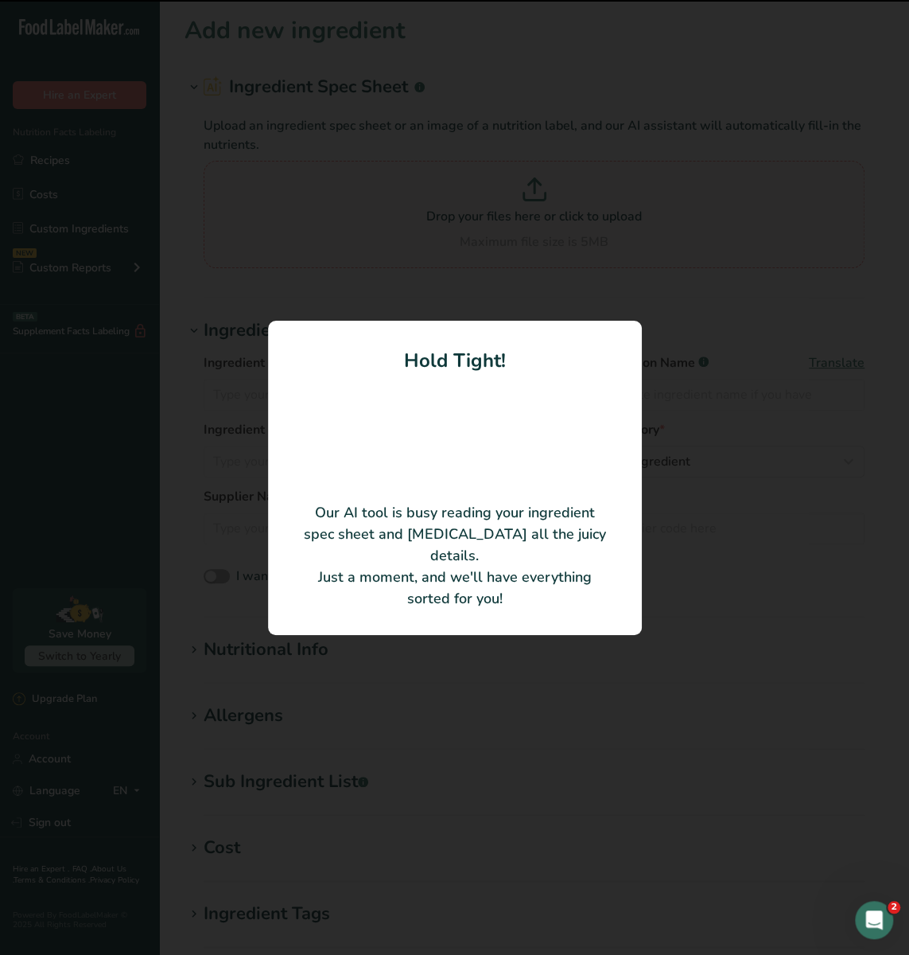
type input "Queso [PERSON_NAME]"
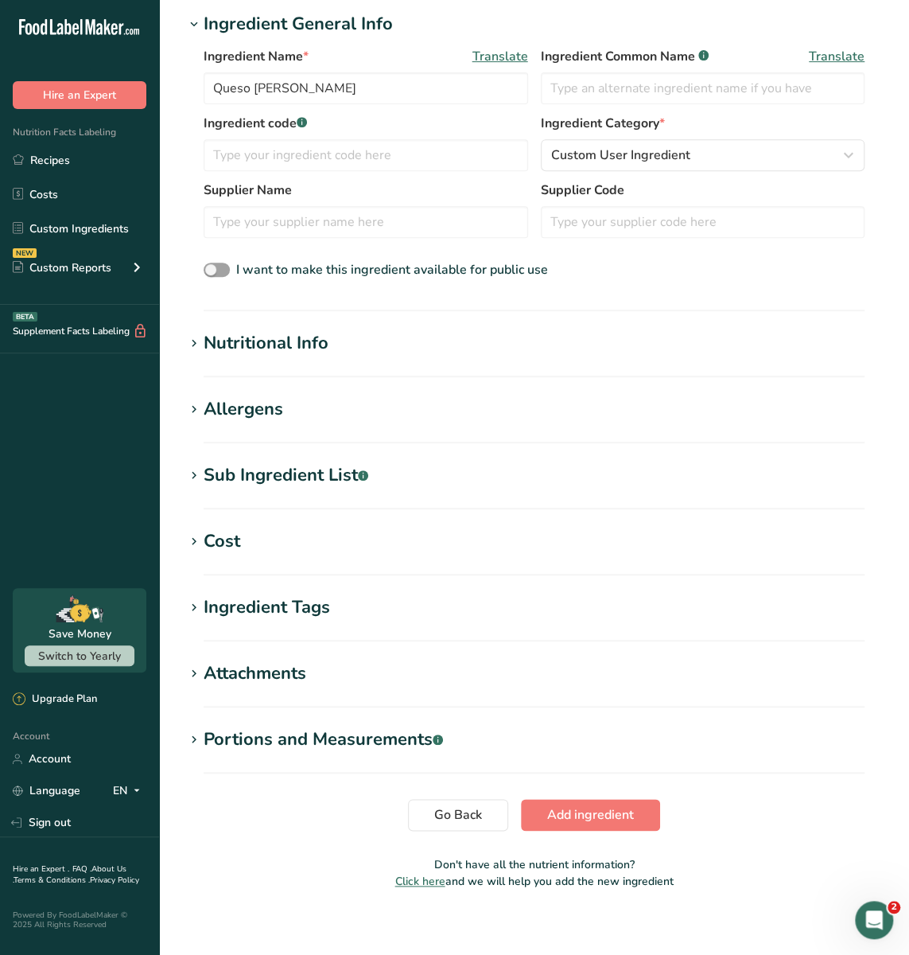
scroll to position [230, 0]
click at [290, 354] on section "Nutritional Info Serving Size .a-a{fill:#347362;}.b-a{fill:#fff;} Add ingredien…" at bounding box center [534, 352] width 699 height 47
click at [282, 331] on div "Nutritional Info" at bounding box center [266, 342] width 125 height 26
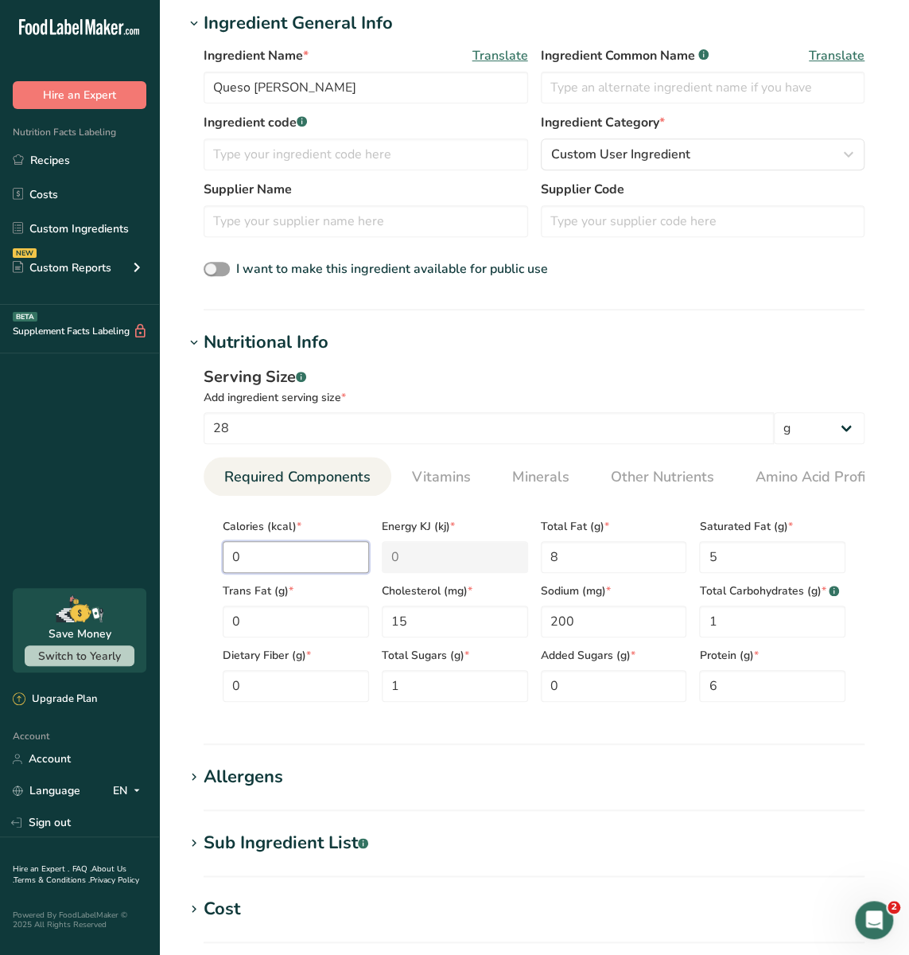
click at [294, 558] on input "0" at bounding box center [296, 557] width 146 height 32
type input "1"
type KJ "4.2"
type input "10"
type KJ "41.8"
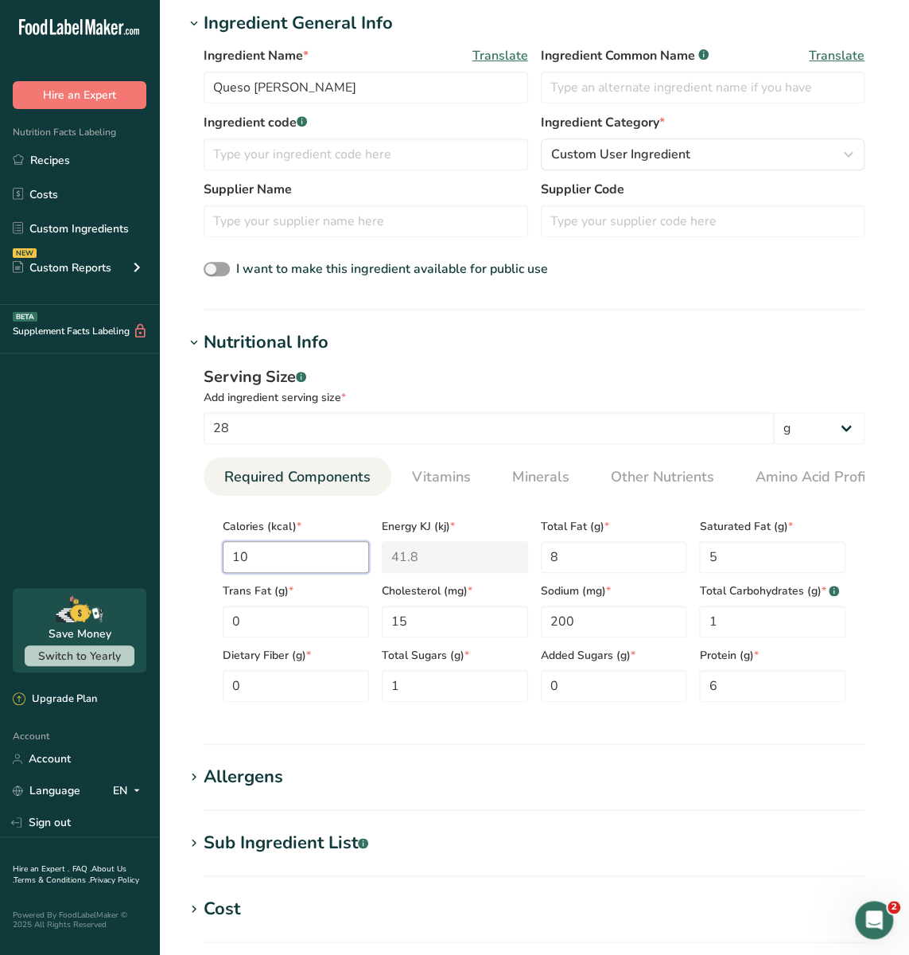
type input "100"
type KJ "418.4"
type input "100"
click at [307, 628] on Fat "0" at bounding box center [296, 621] width 146 height 32
type Fat "0"
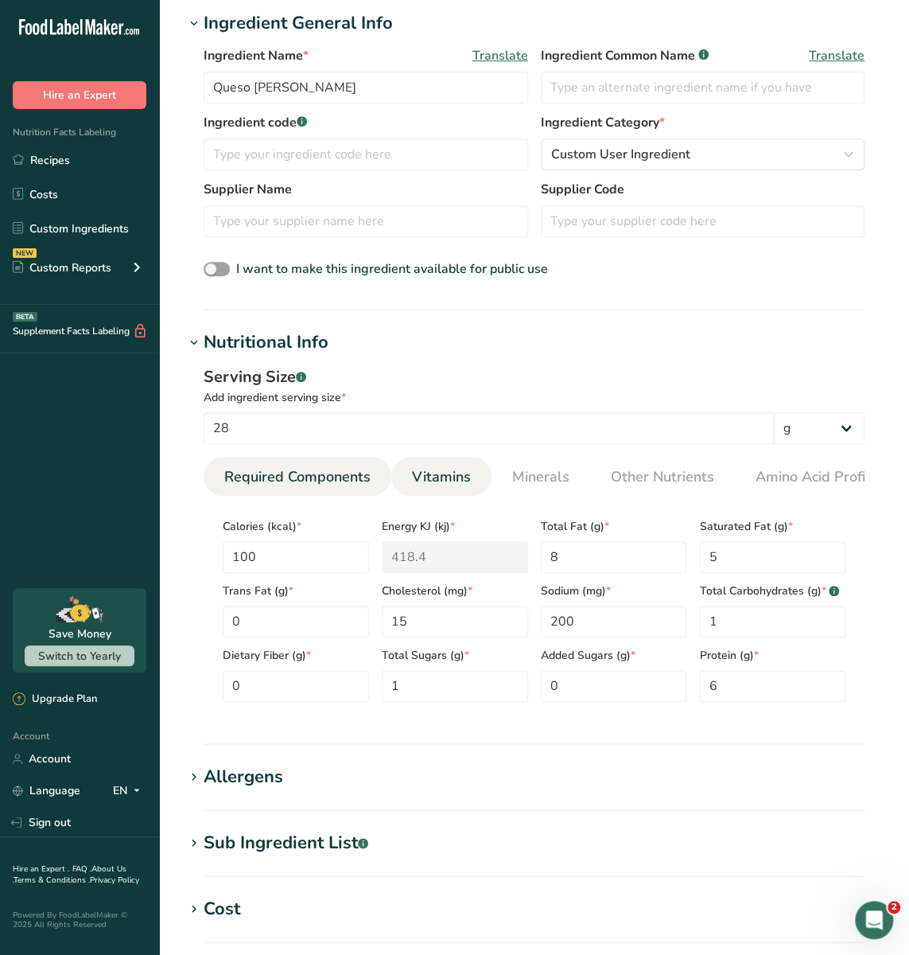
click at [467, 477] on span "Vitamins" at bounding box center [441, 476] width 59 height 21
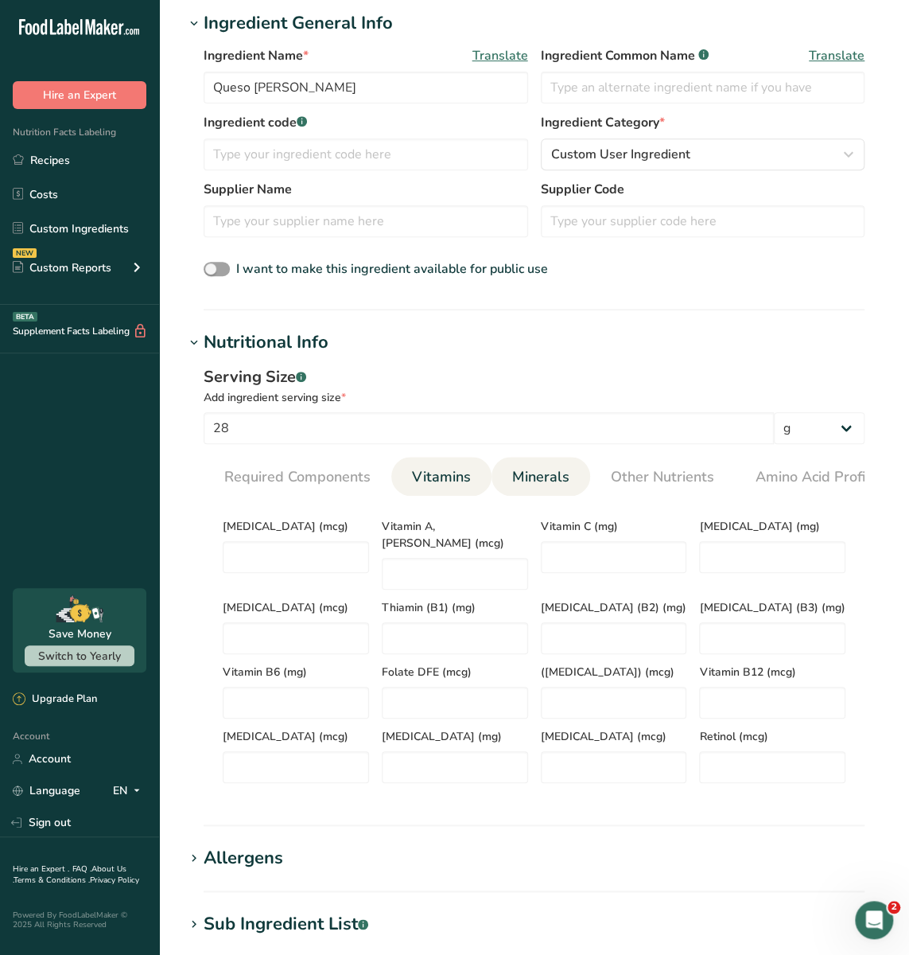
click at [531, 478] on span "Minerals" at bounding box center [540, 476] width 57 height 21
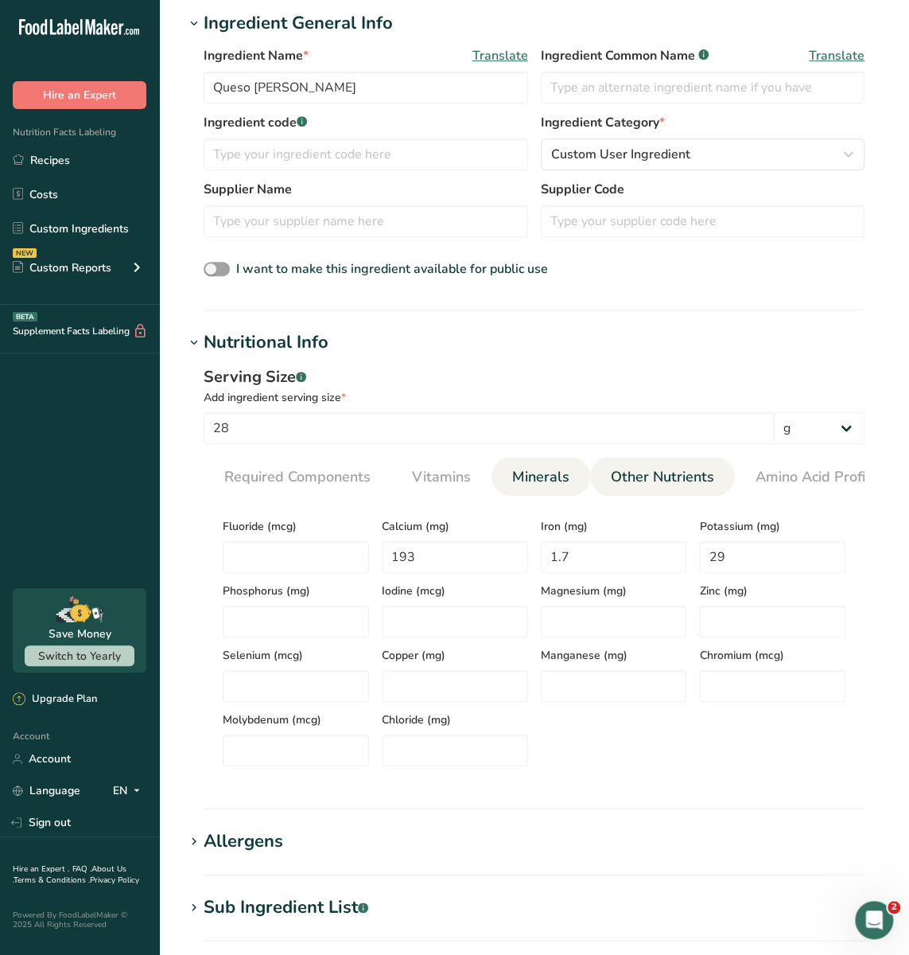
click at [640, 473] on span "Other Nutrients" at bounding box center [662, 476] width 103 height 21
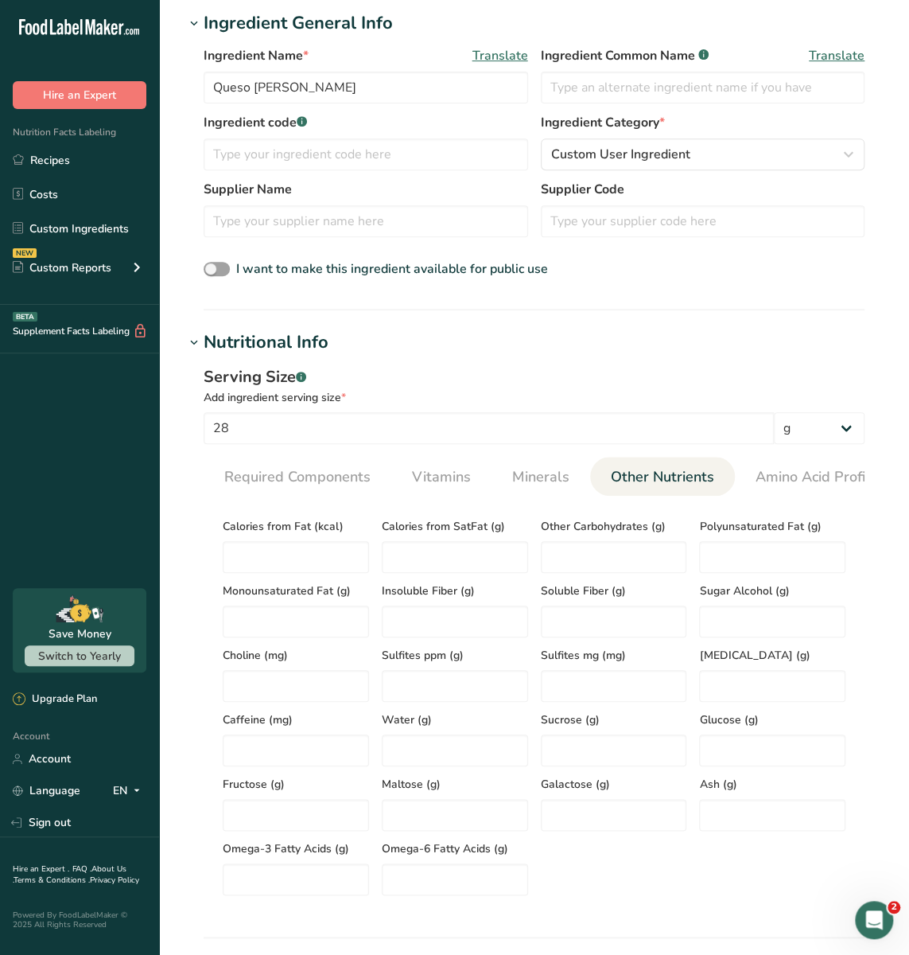
click at [718, 473] on li "Other Nutrients" at bounding box center [662, 476] width 145 height 39
click at [322, 492] on link "Required Components" at bounding box center [297, 477] width 159 height 41
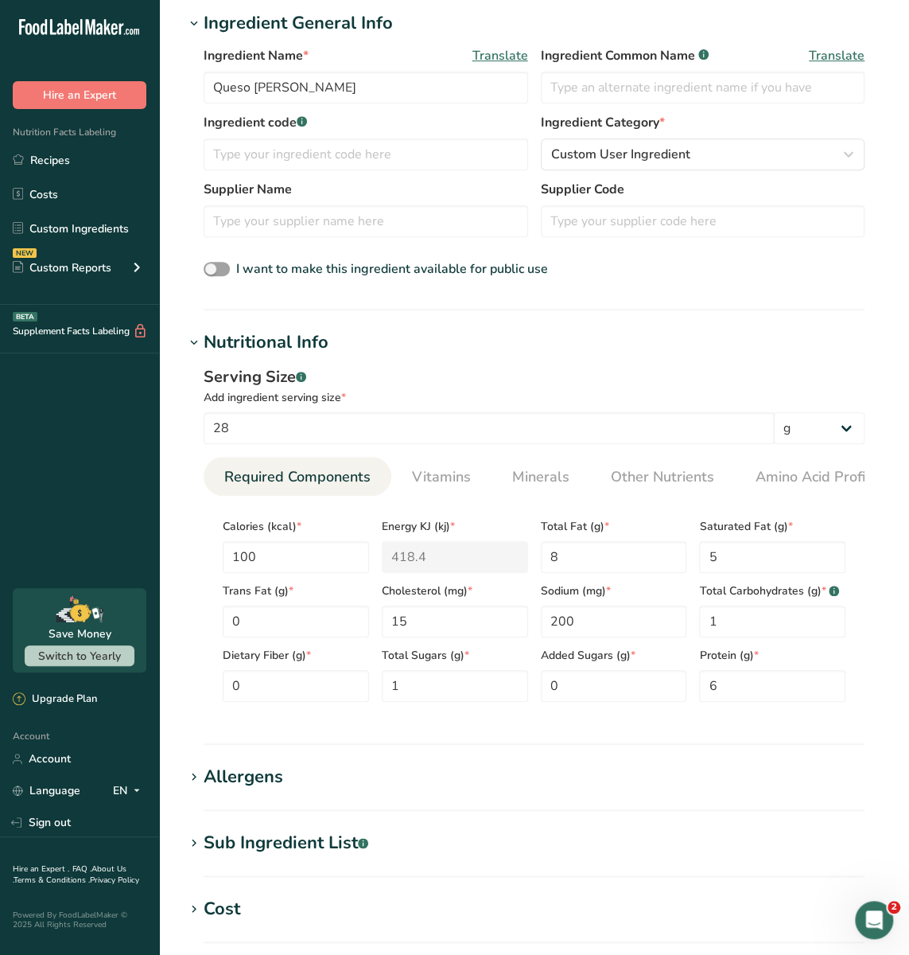
click at [466, 329] on h1 "Nutritional Info" at bounding box center [534, 342] width 699 height 26
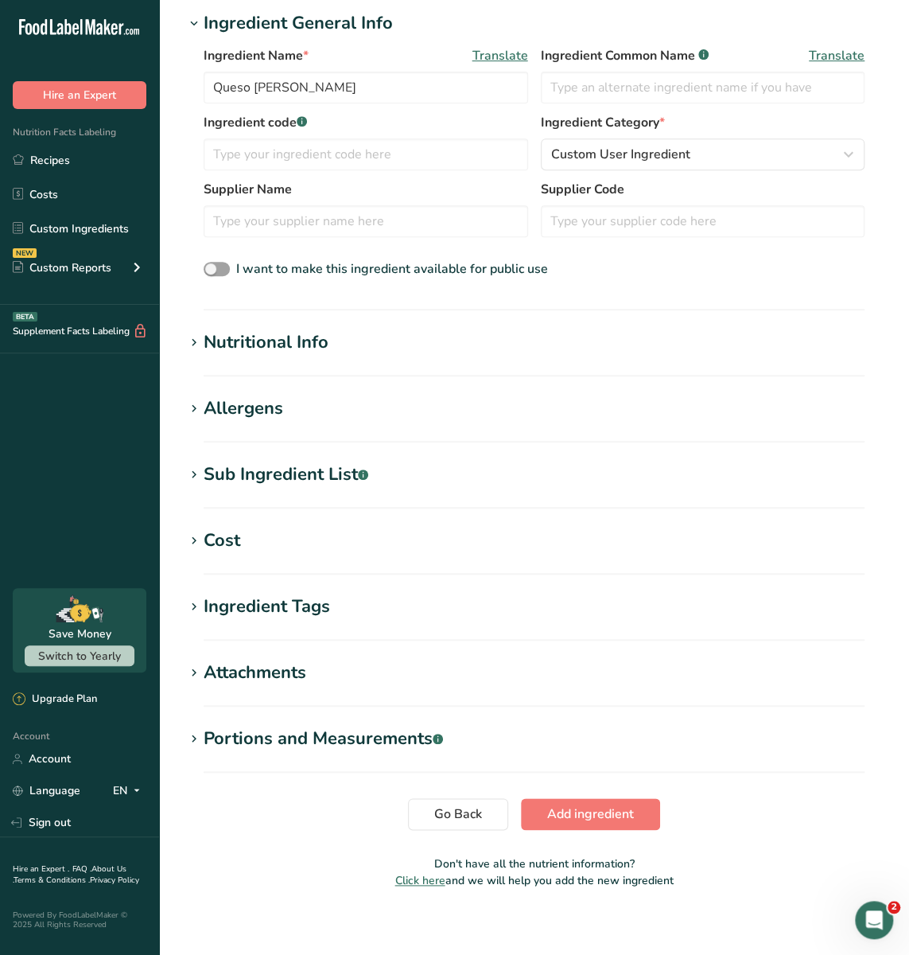
click at [466, 329] on h1 "Nutritional Info" at bounding box center [534, 342] width 699 height 26
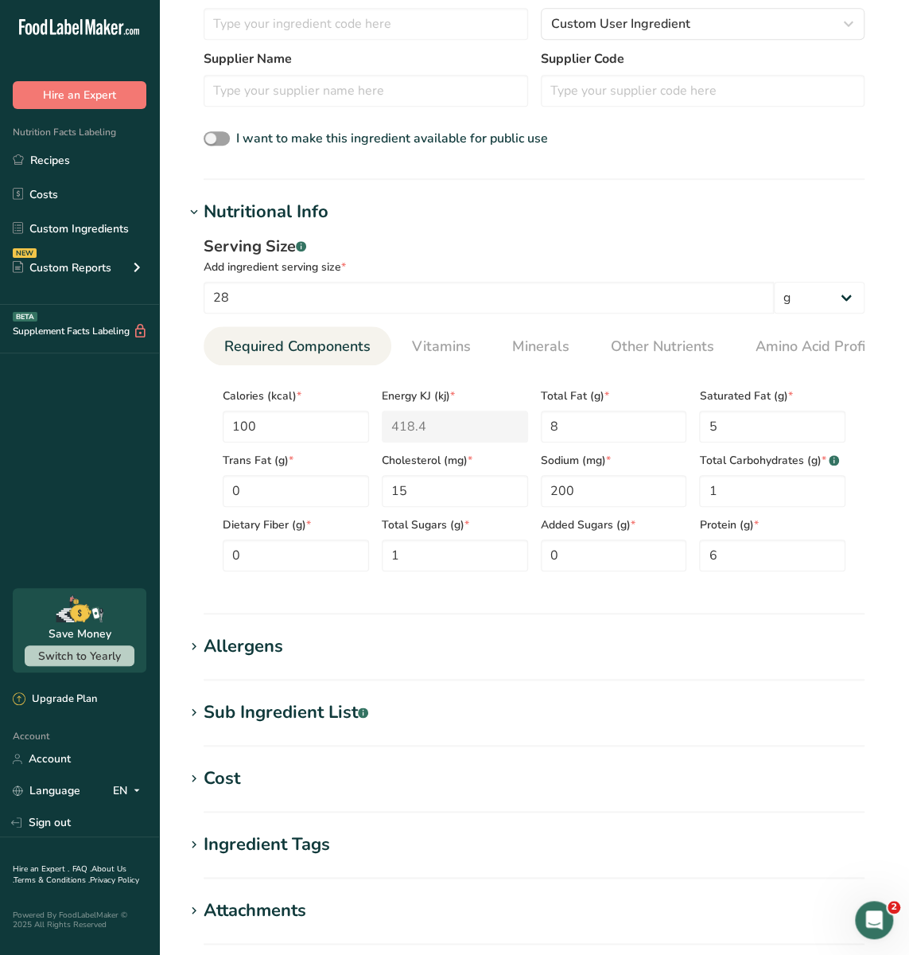
click at [323, 637] on h1 "Allergens" at bounding box center [534, 646] width 699 height 26
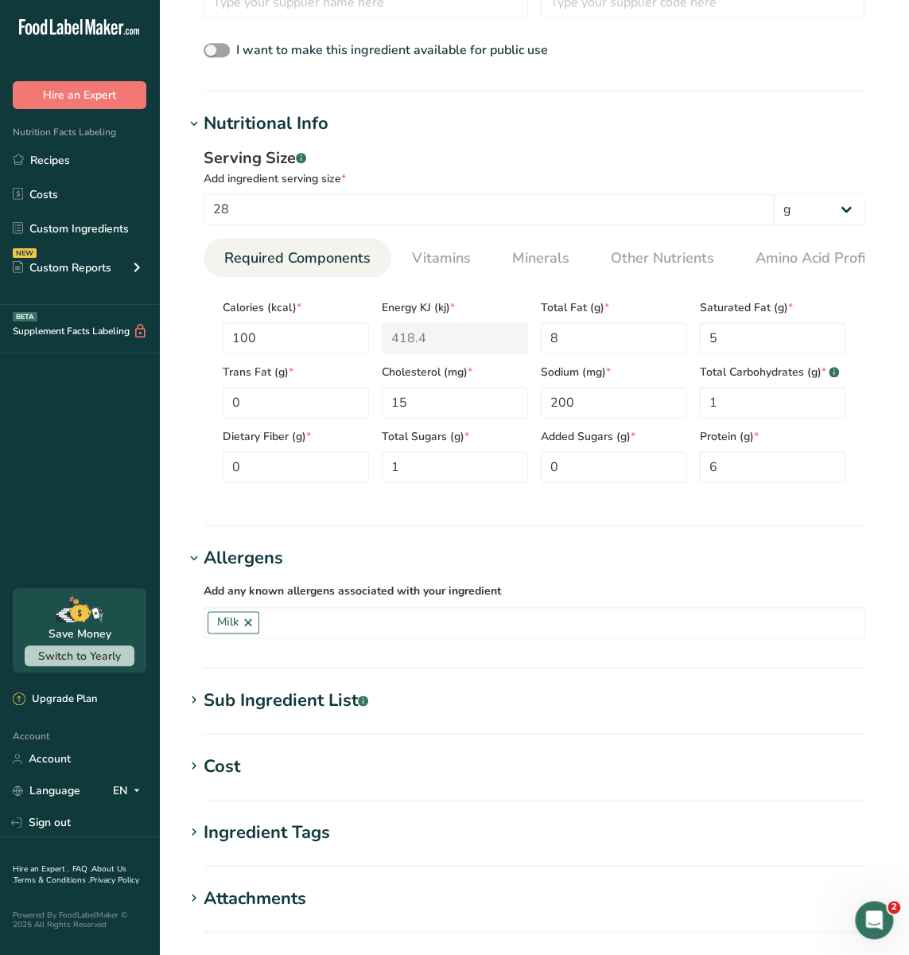
scroll to position [500, 0]
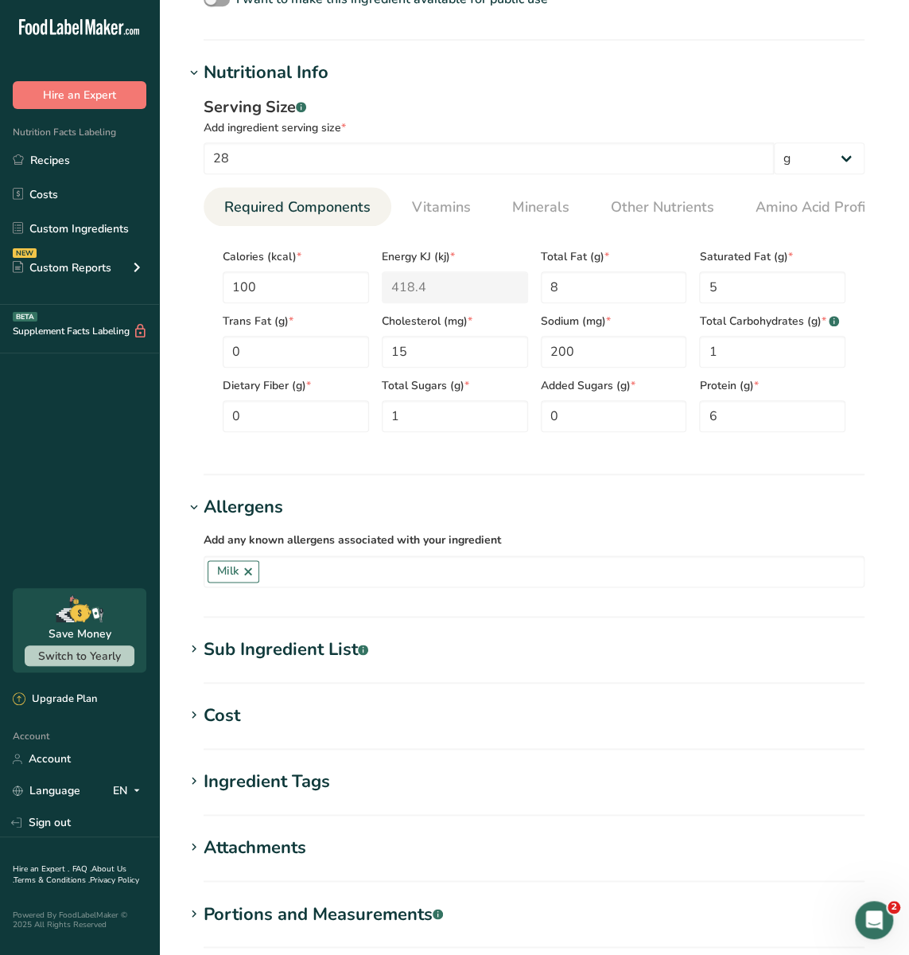
click at [308, 795] on div "Ingredient Tags" at bounding box center [267, 781] width 126 height 26
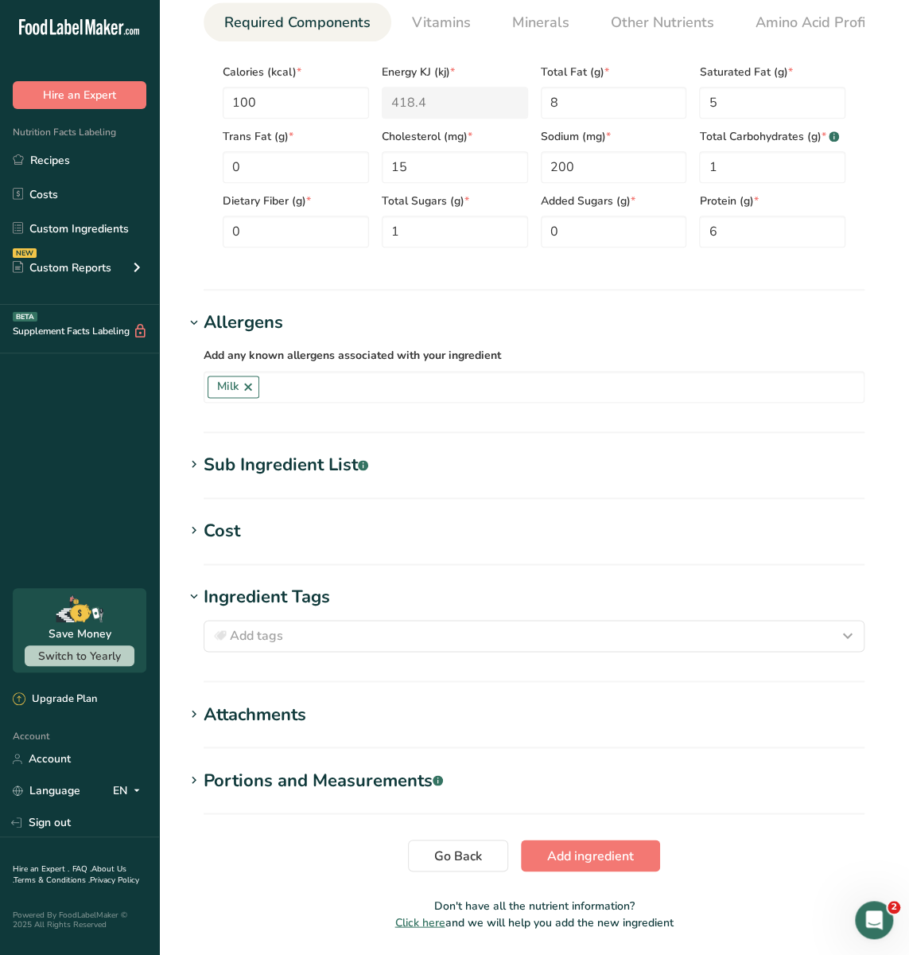
scroll to position [706, 0]
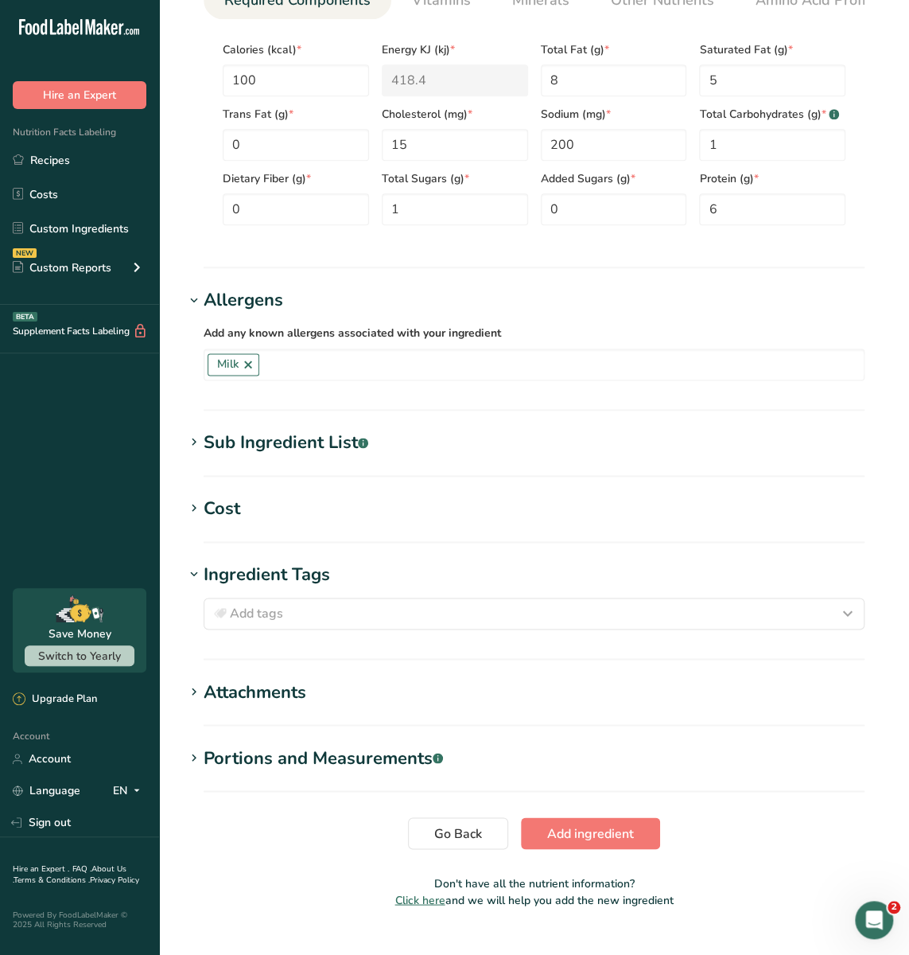
click at [302, 435] on div "Sub Ingredient List .a-a{fill:#347362;}.b-a{fill:#fff;}" at bounding box center [286, 443] width 165 height 26
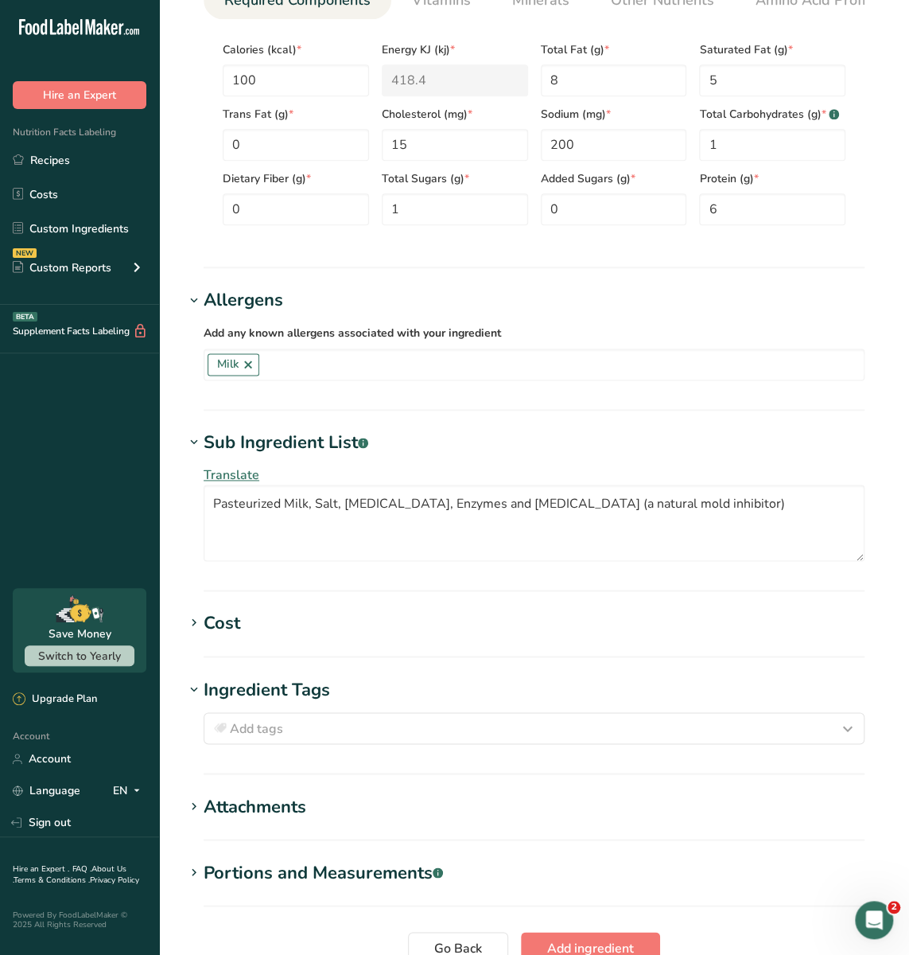
scroll to position [851, 0]
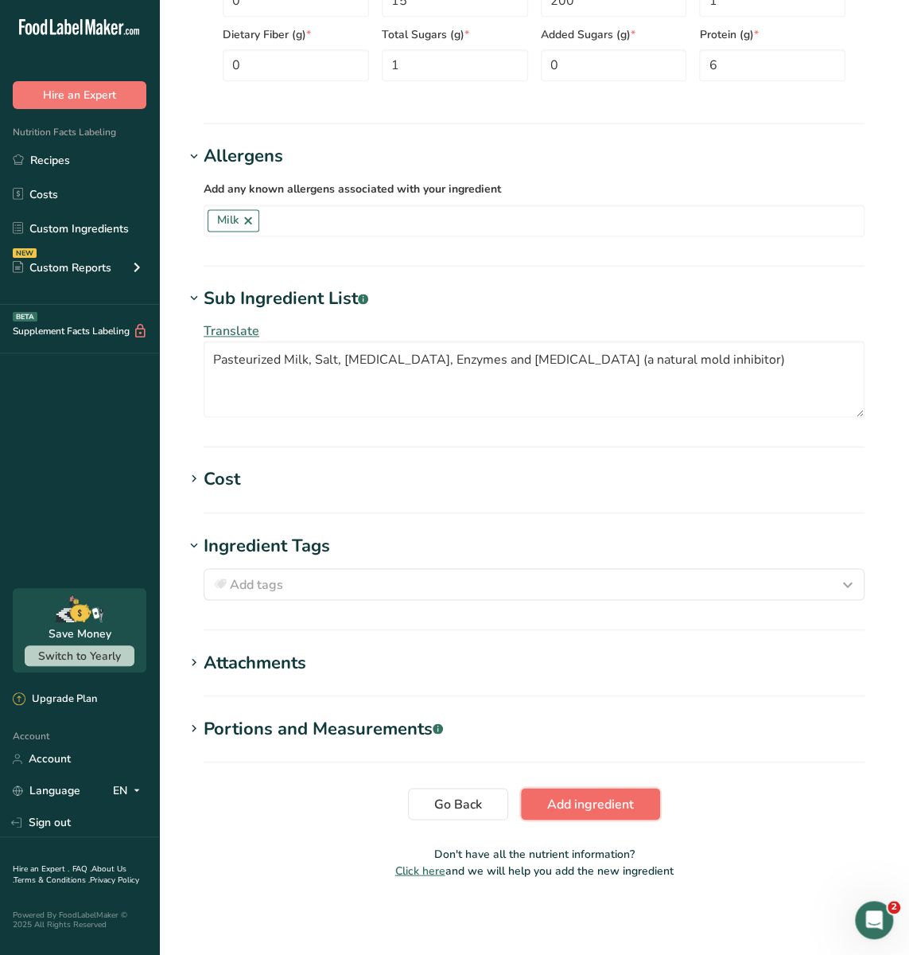
click at [610, 800] on span "Add ingredient" at bounding box center [590, 803] width 87 height 19
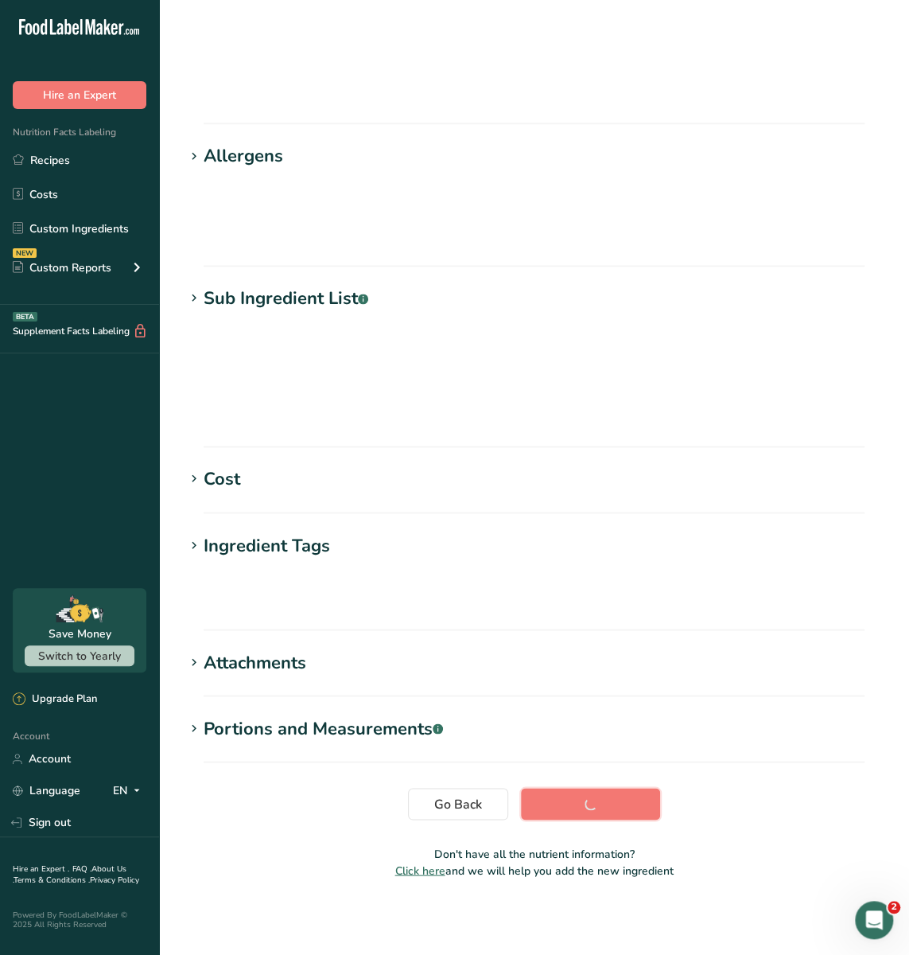
scroll to position [0, 0]
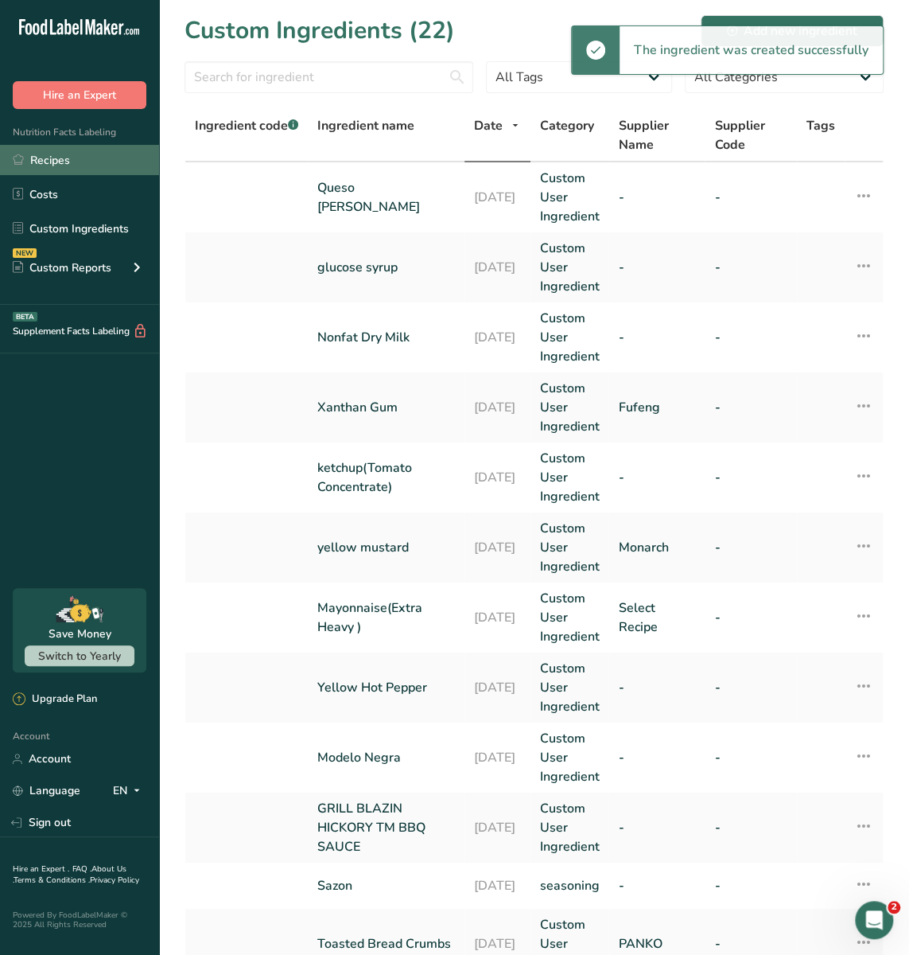
click at [60, 164] on link "Recipes" at bounding box center [79, 160] width 159 height 30
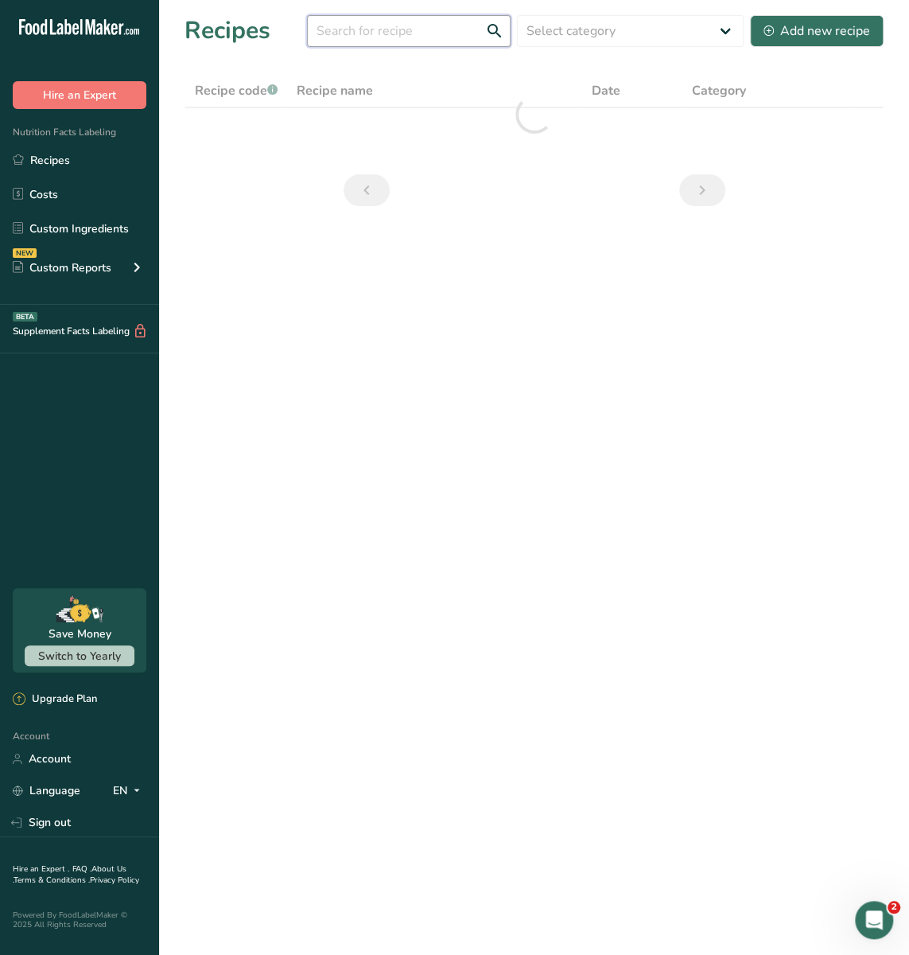
click at [465, 41] on input "text" at bounding box center [409, 31] width 204 height 32
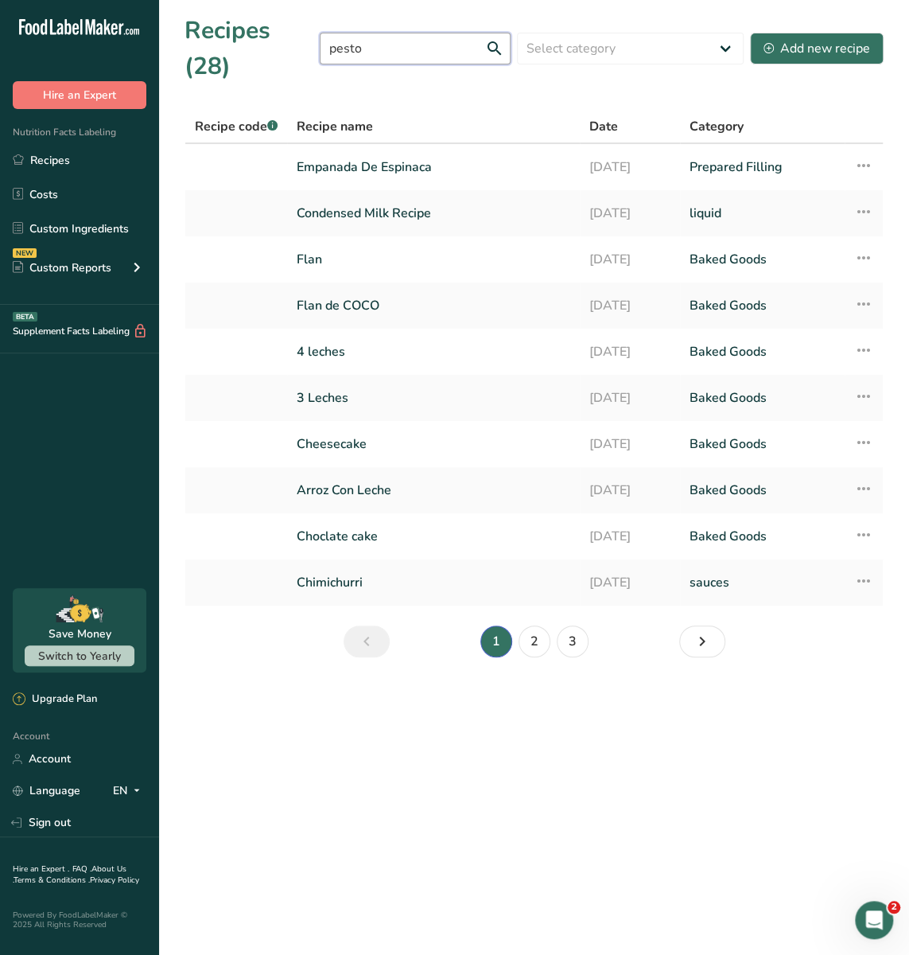
type input "pesto"
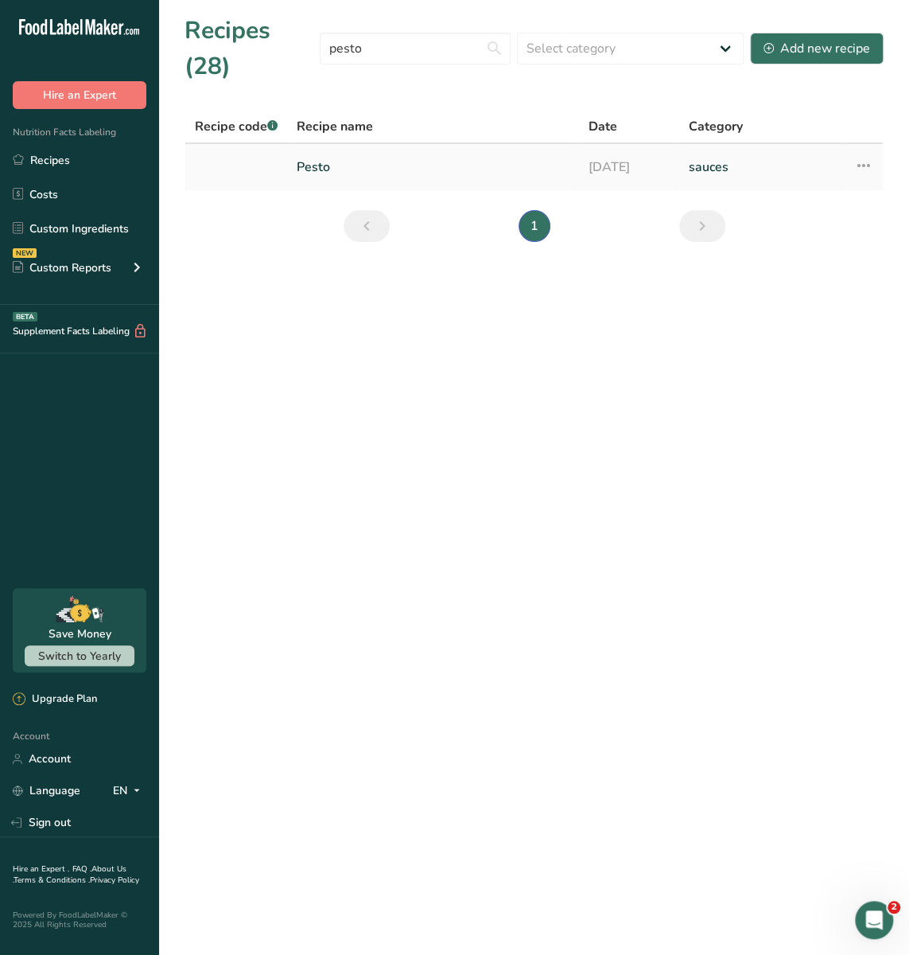
click at [407, 150] on link "Pesto" at bounding box center [433, 166] width 272 height 33
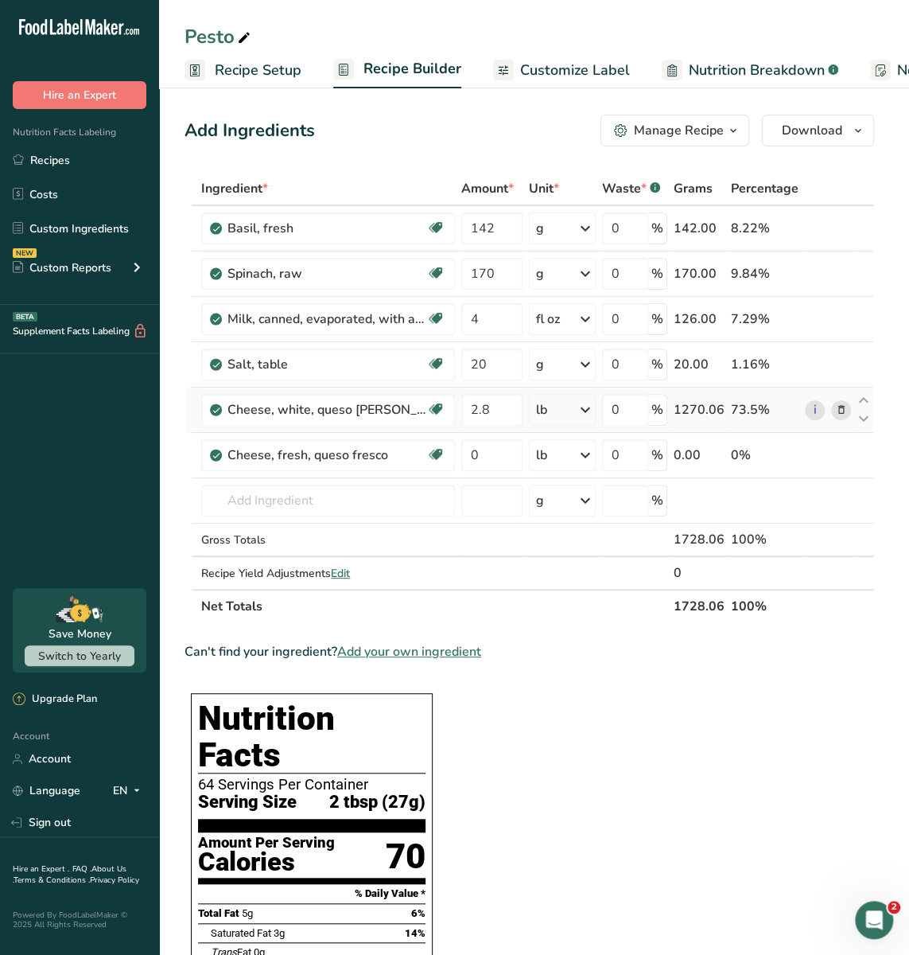
click at [843, 407] on icon at bounding box center [840, 410] width 11 height 17
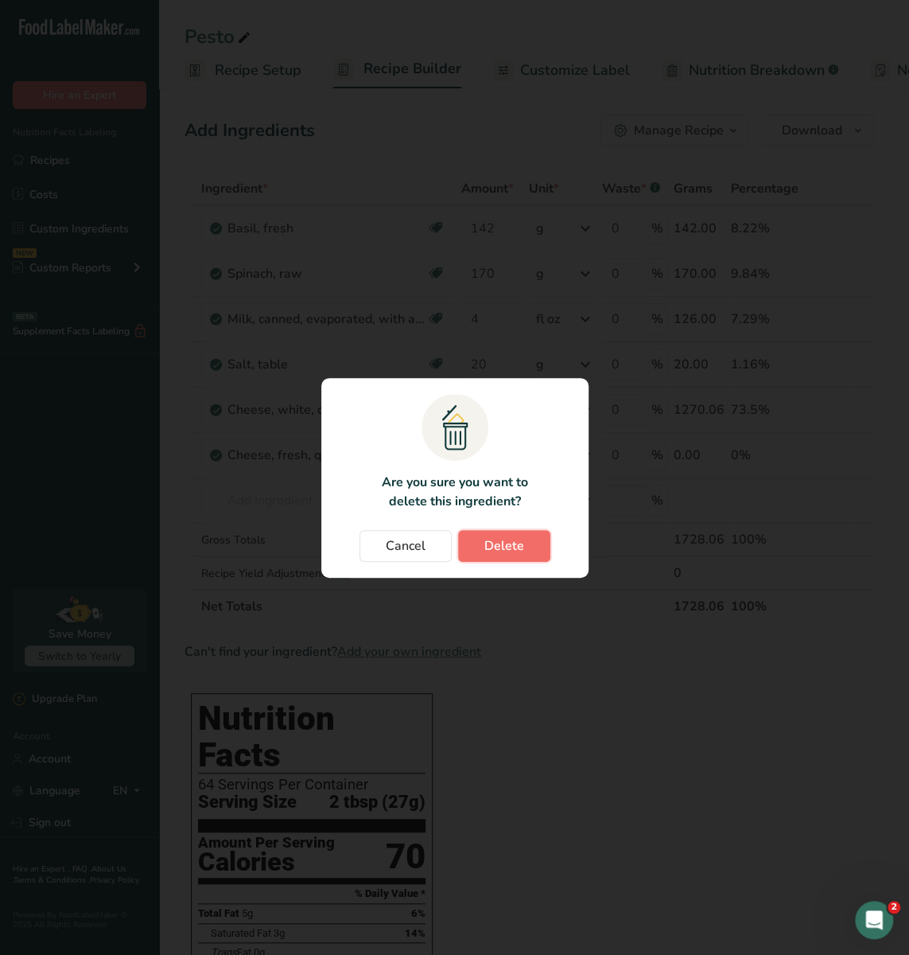
click at [472, 553] on button "Delete" at bounding box center [504, 546] width 92 height 32
type input "0"
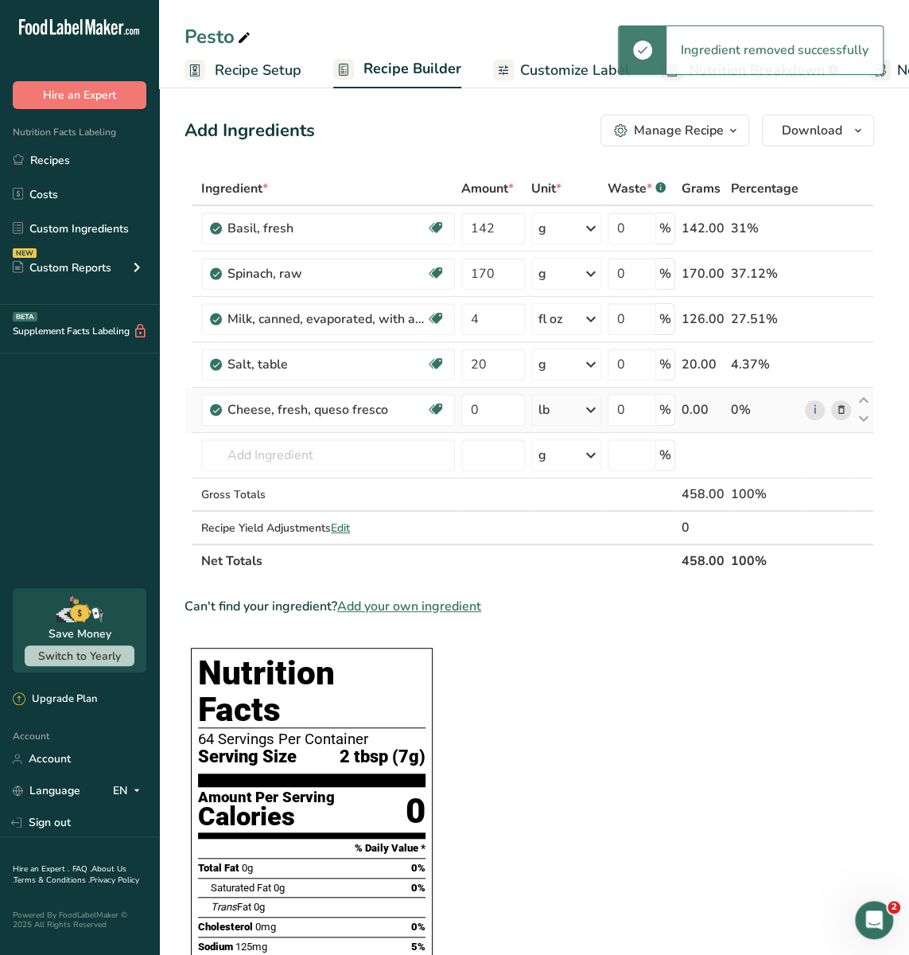
click at [840, 402] on icon at bounding box center [840, 410] width 11 height 17
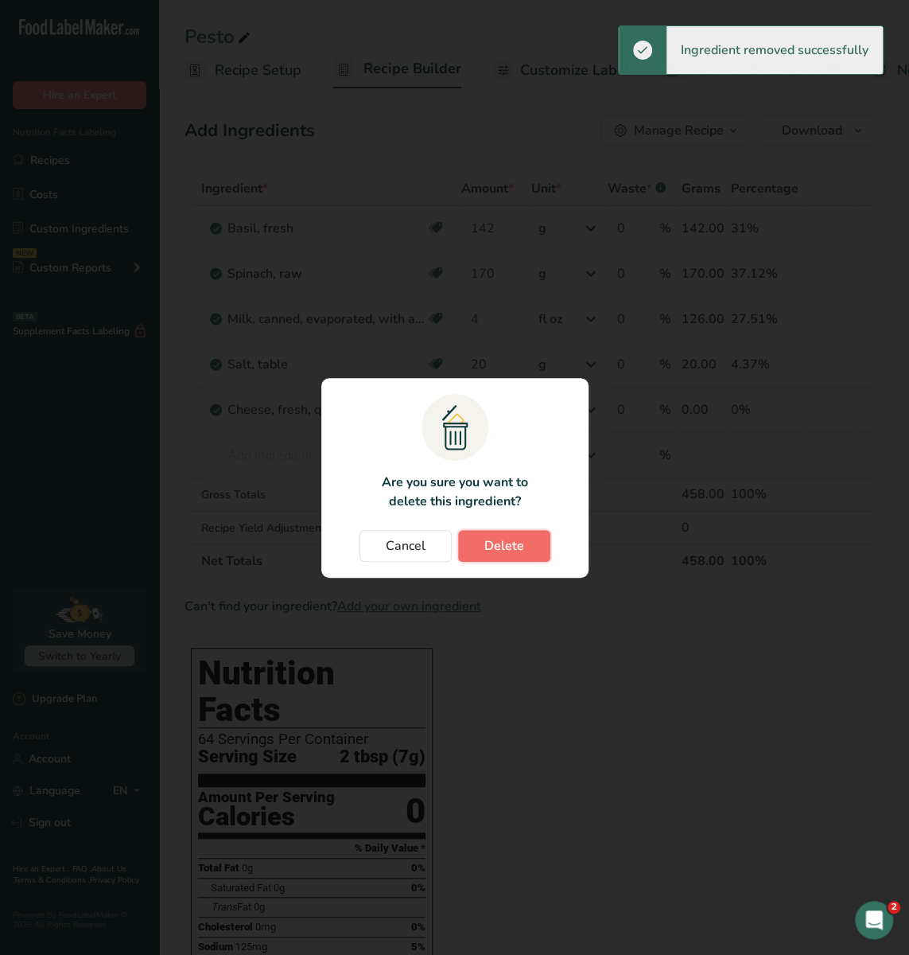
click at [537, 531] on button "Delete" at bounding box center [504, 546] width 92 height 32
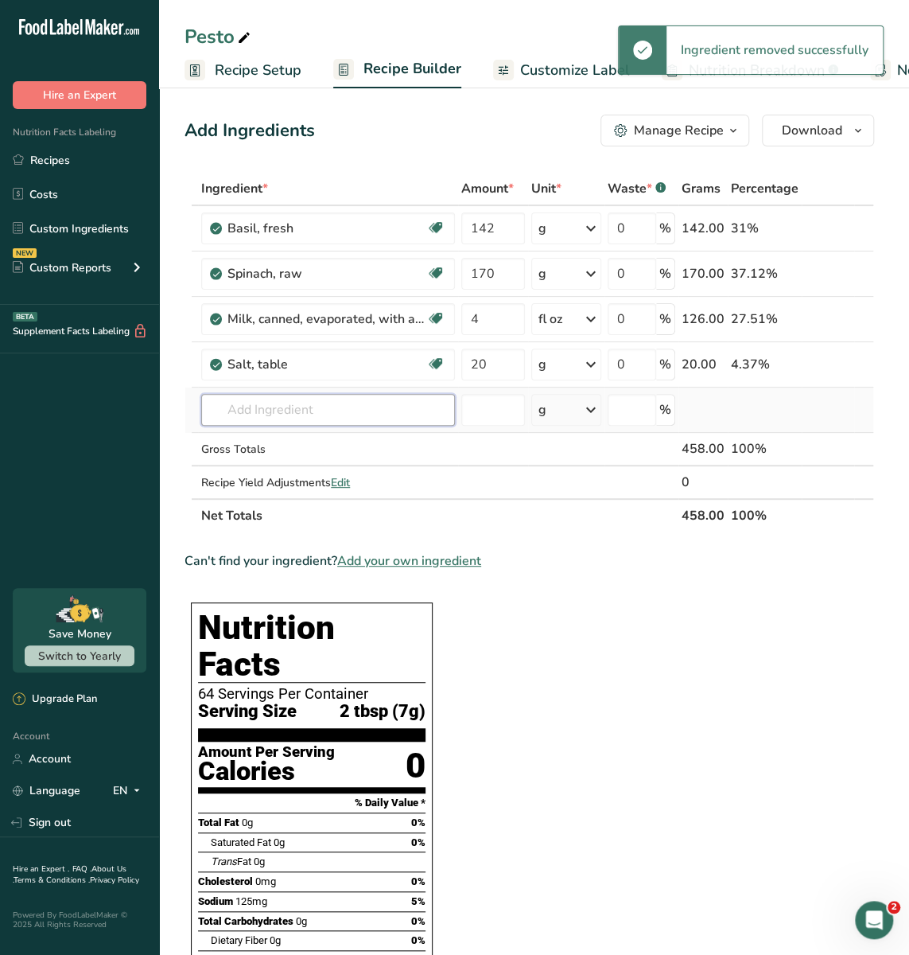
click at [310, 416] on input "text" at bounding box center [328, 410] width 254 height 32
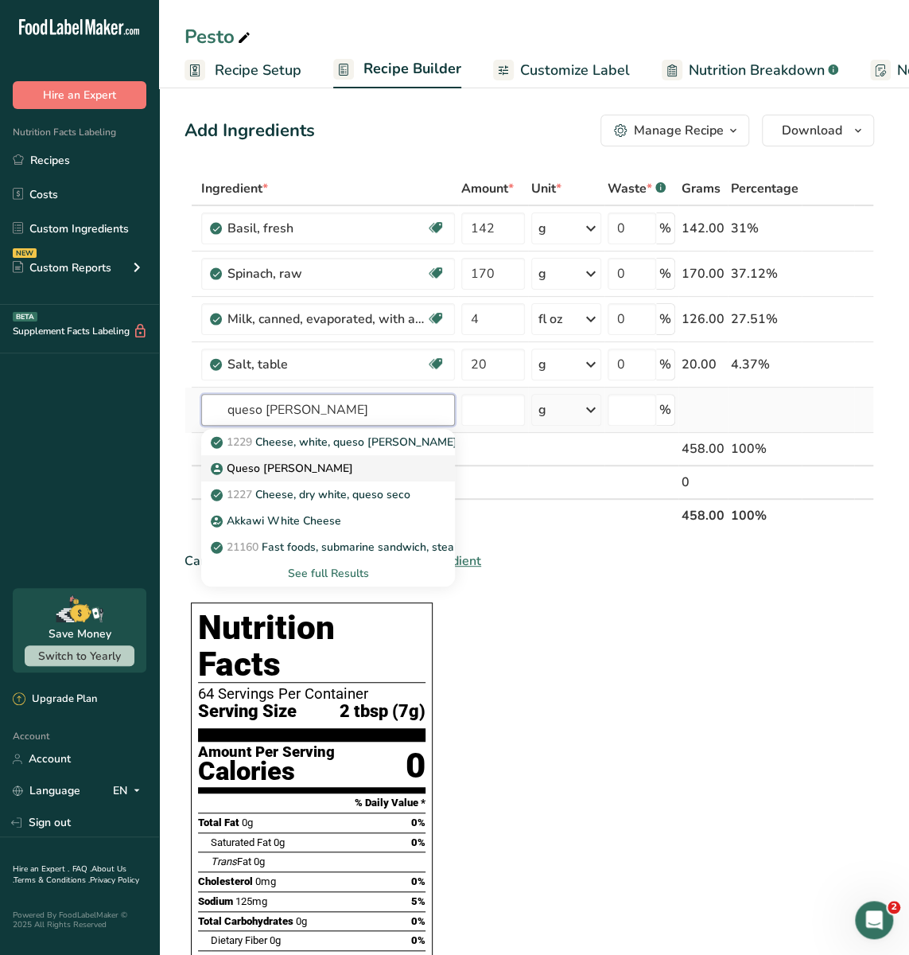
type input "queso [PERSON_NAME]"
click at [338, 462] on div "Queso [PERSON_NAME]" at bounding box center [315, 468] width 203 height 17
type input "Queso [PERSON_NAME]"
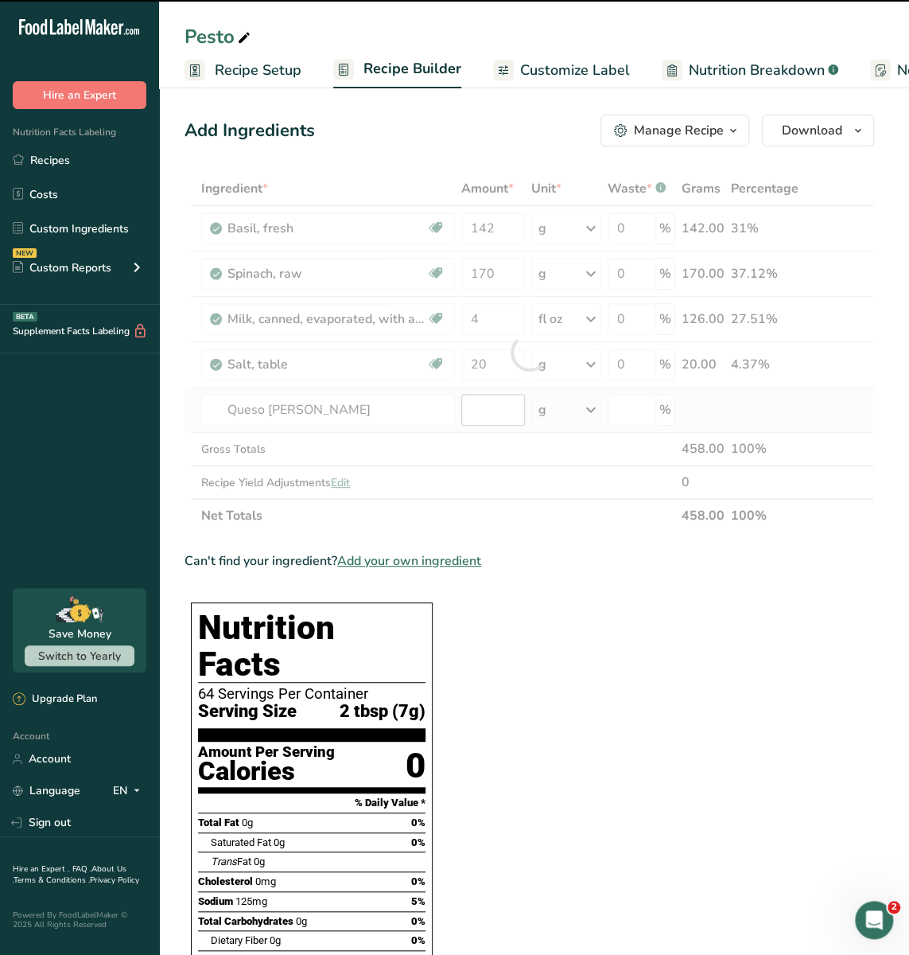
type input "0"
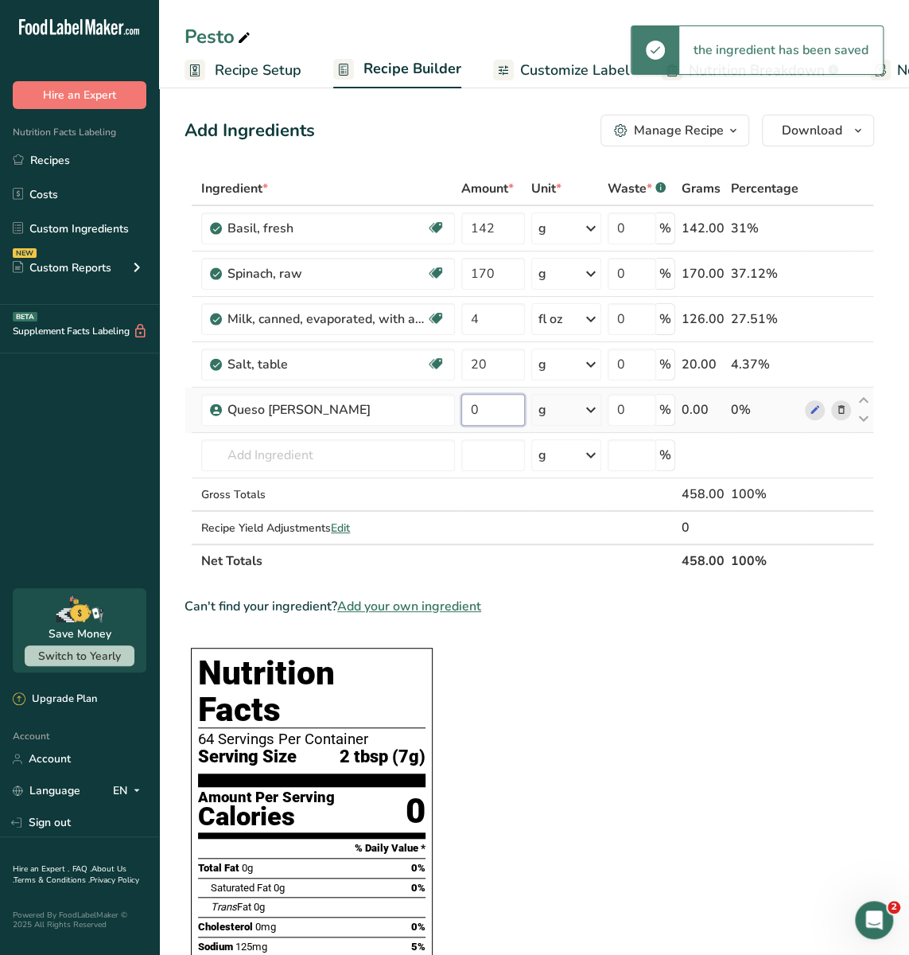
click at [494, 407] on input "0" at bounding box center [493, 410] width 64 height 32
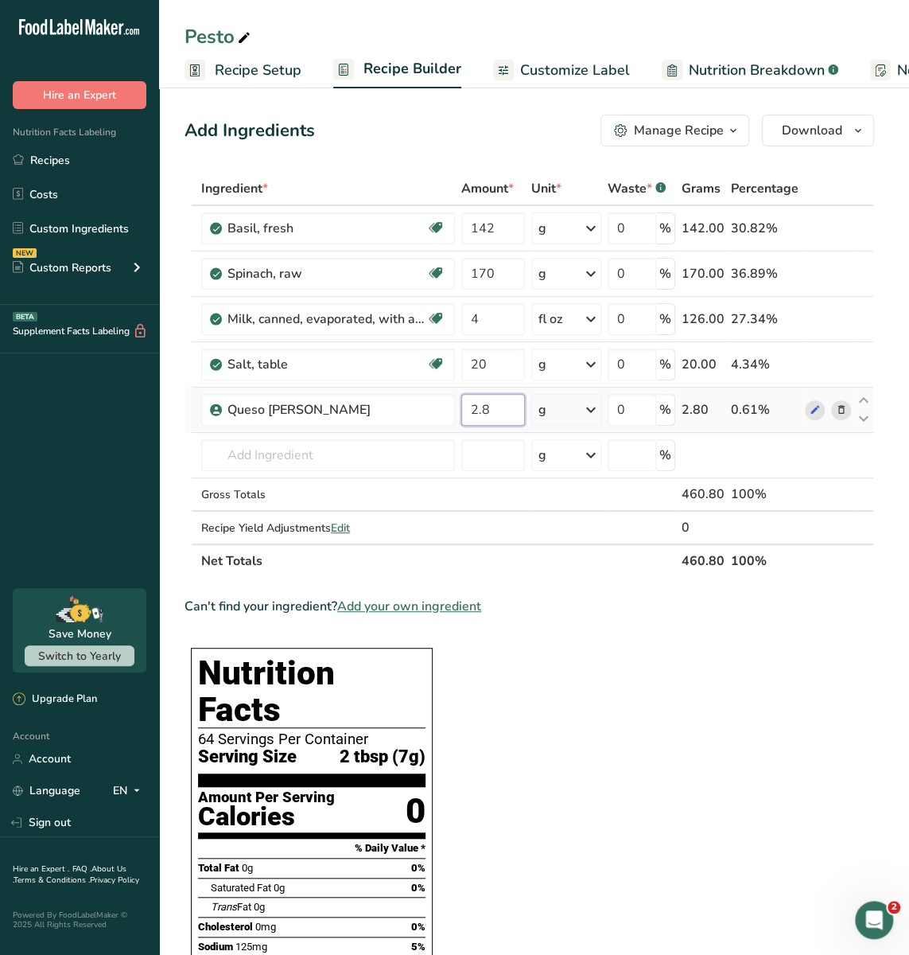
type input "2.8"
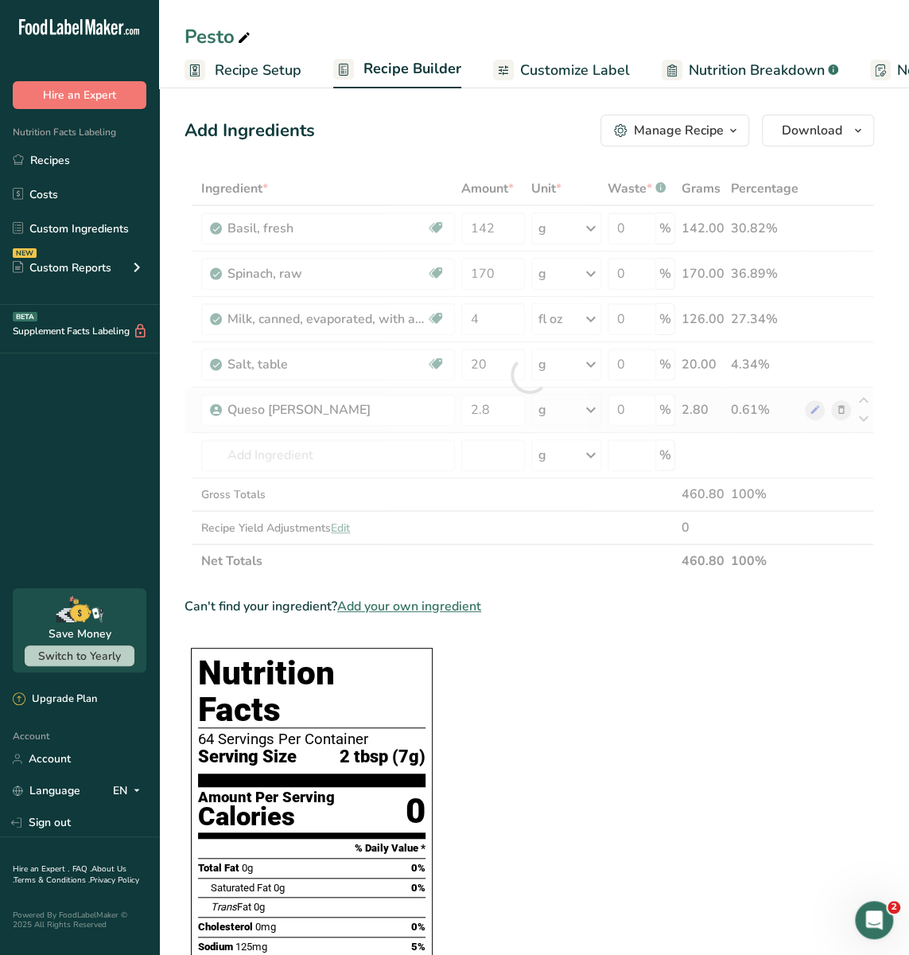
click at [554, 401] on div "Ingredient * Amount * Unit * Waste * .a-a{fill:#347362;}.b-a{fill:#fff;} Grams …" at bounding box center [530, 375] width 690 height 406
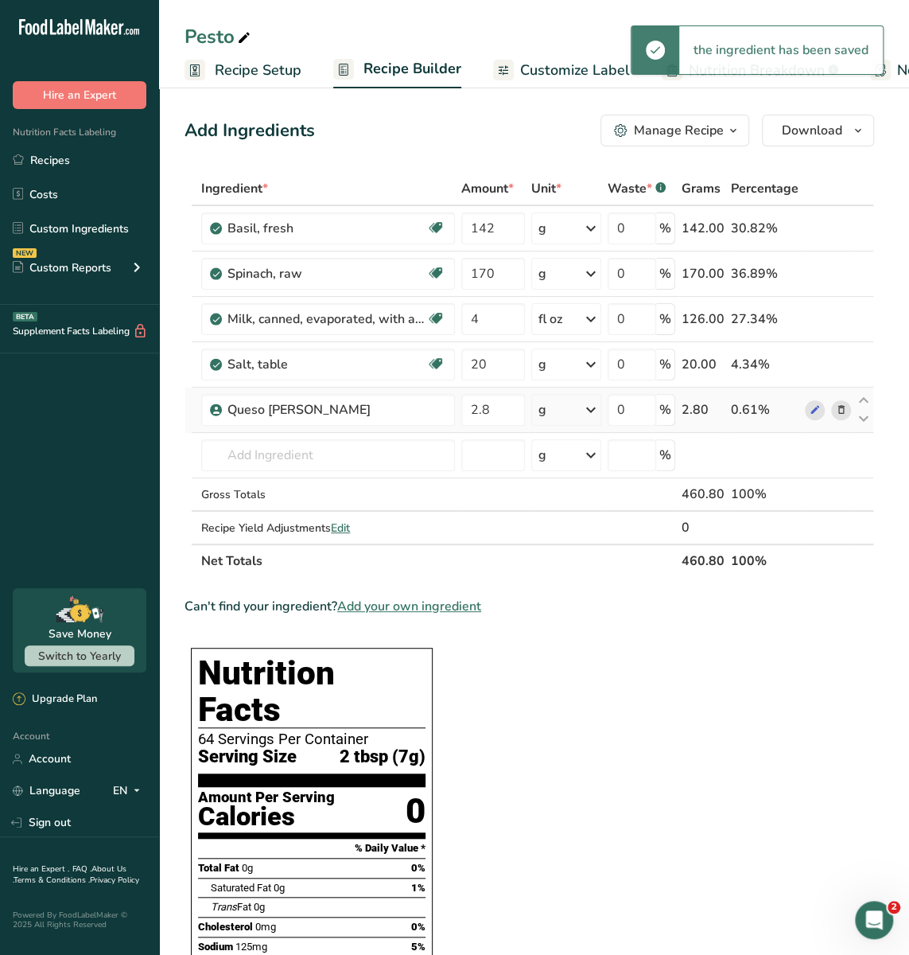
click at [552, 402] on div "g" at bounding box center [566, 410] width 70 height 32
click at [587, 538] on div "See more" at bounding box center [608, 535] width 134 height 17
click at [580, 566] on div "lb" at bounding box center [608, 562] width 134 height 23
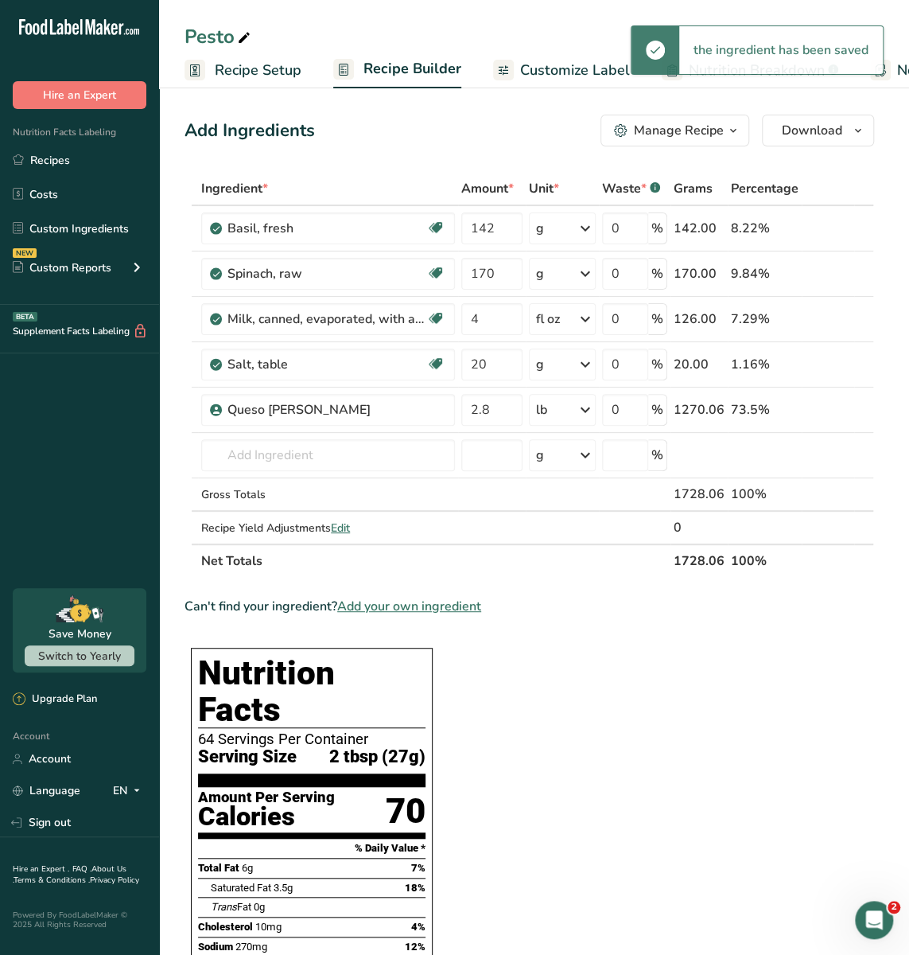
click at [578, 649] on section "Ingredient * Amount * Unit * Waste * .a-a{fill:#347362;}.b-a{fill:#fff;} Grams …" at bounding box center [530, 951] width 690 height 1559
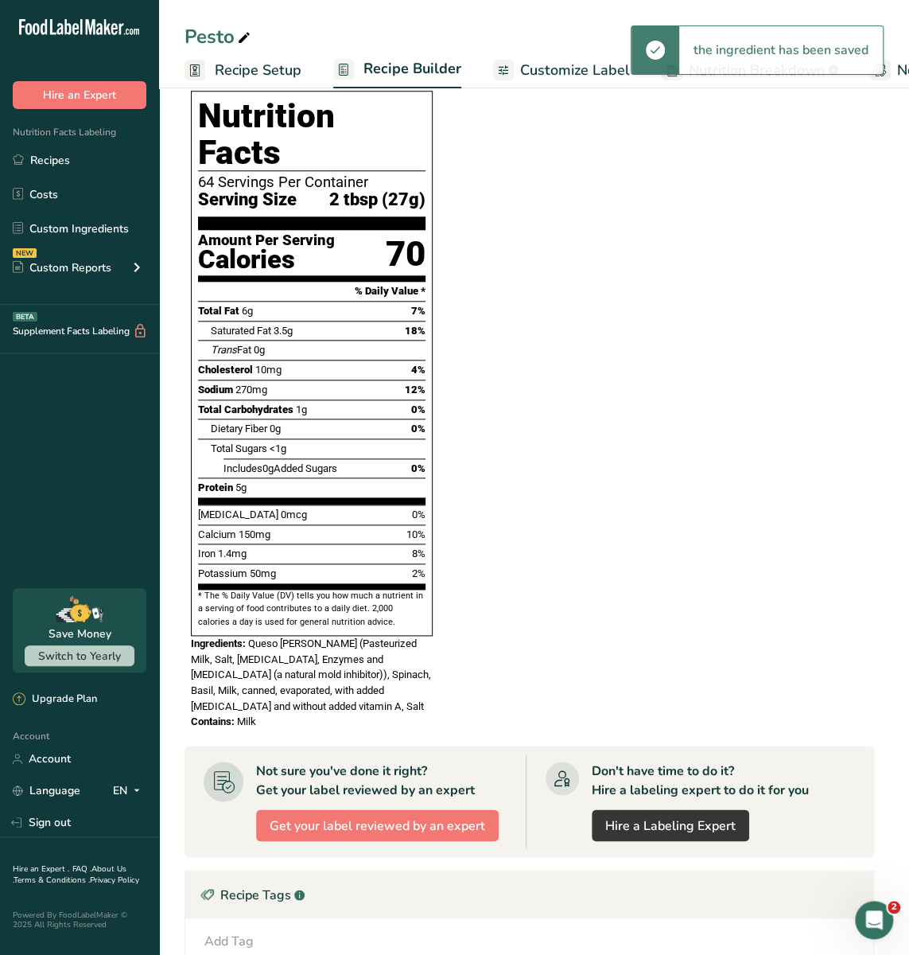
scroll to position [563, 0]
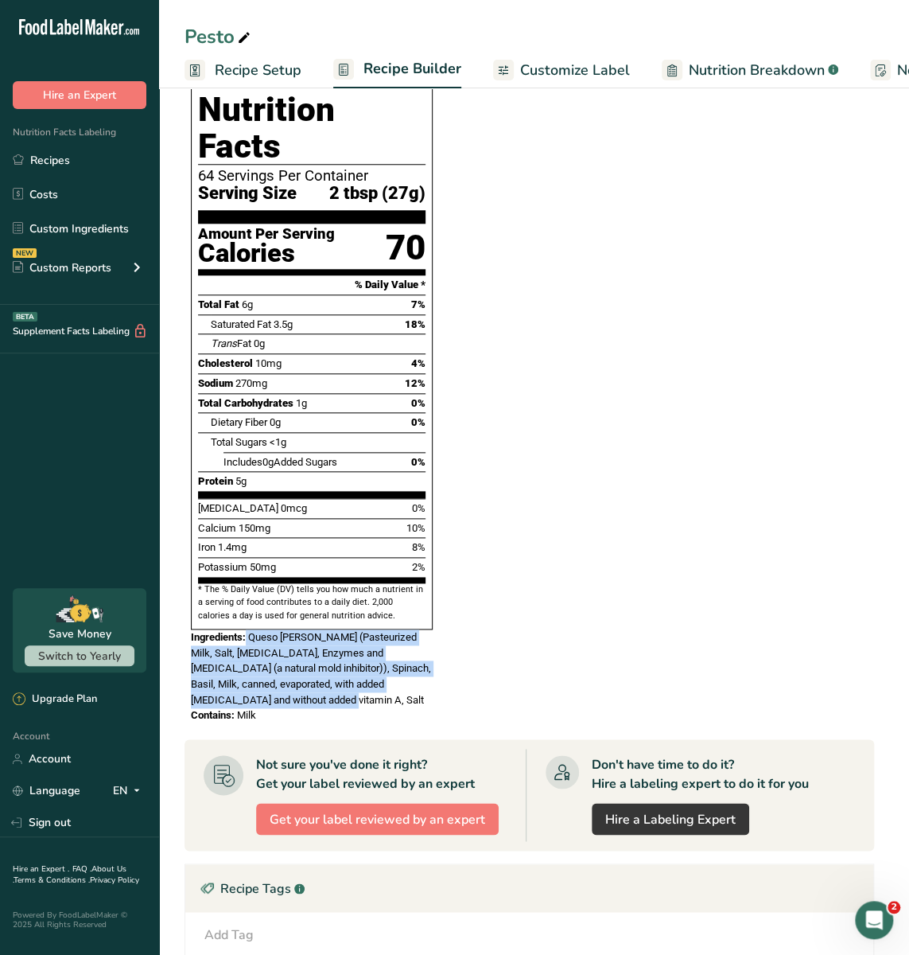
drag, startPoint x: 247, startPoint y: 600, endPoint x: 298, endPoint y: 663, distance: 81.5
click at [298, 663] on div "Ingredients: Queso [PERSON_NAME] (Pasteurized Milk, Salt, [MEDICAL_DATA], Enzym…" at bounding box center [312, 668] width 242 height 78
copy div "Queso [PERSON_NAME] (Pasteurized Milk, Salt, [MEDICAL_DATA], Enzymes and [MEDIC…"
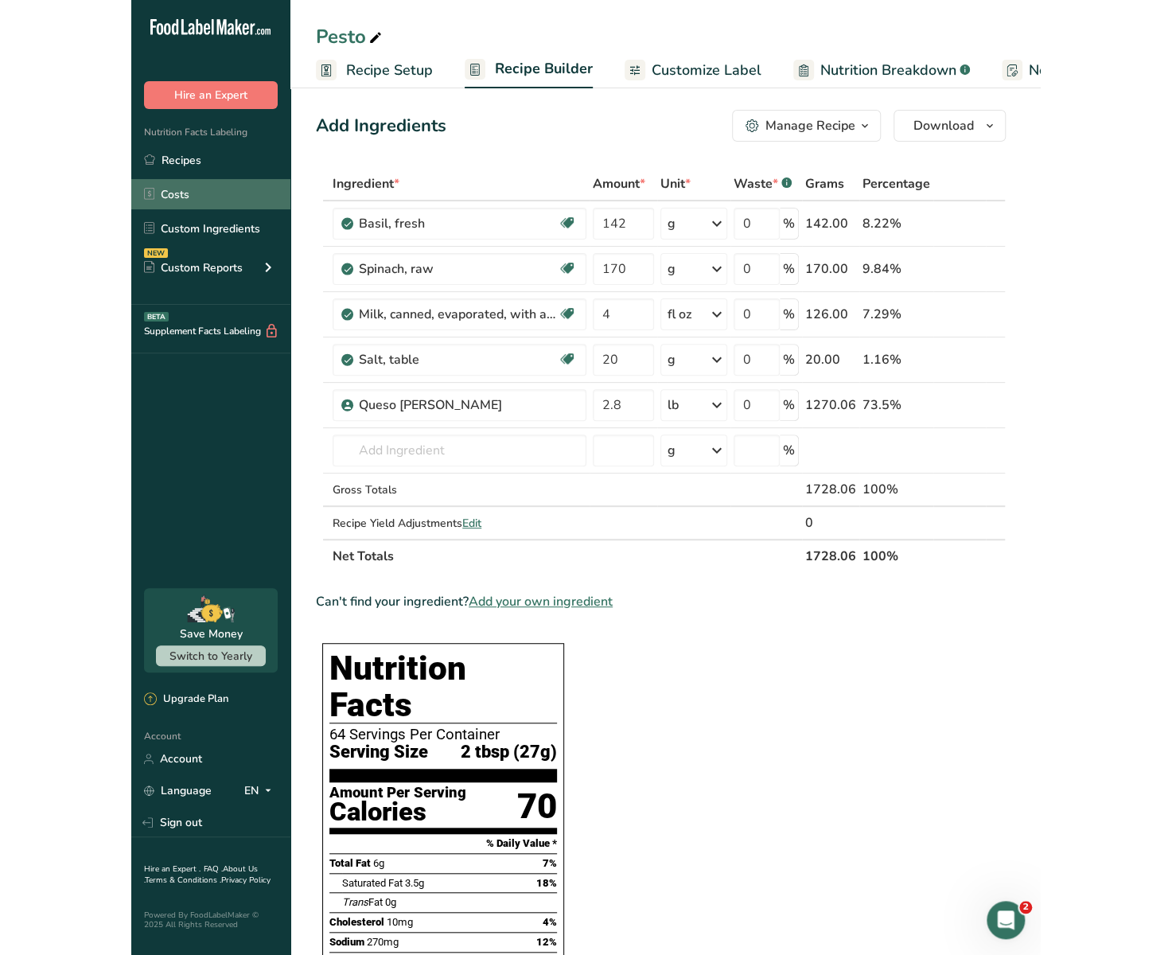
scroll to position [0, 0]
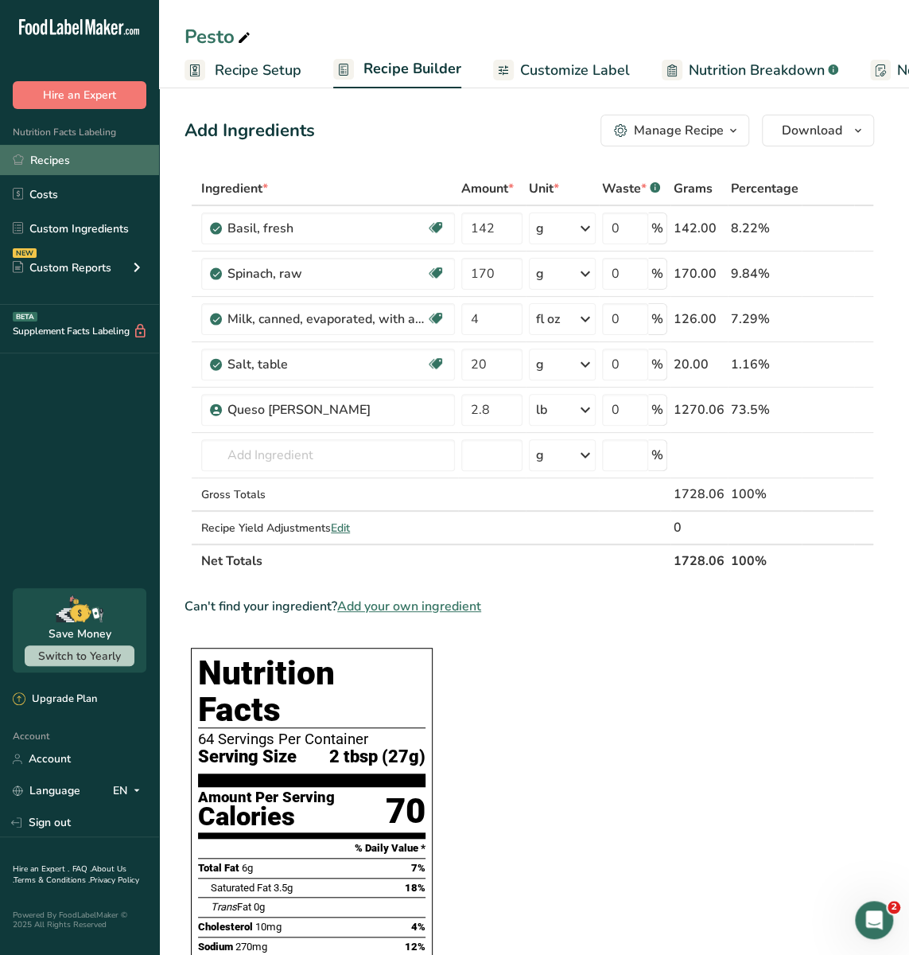
click at [96, 150] on link "Recipes" at bounding box center [79, 160] width 159 height 30
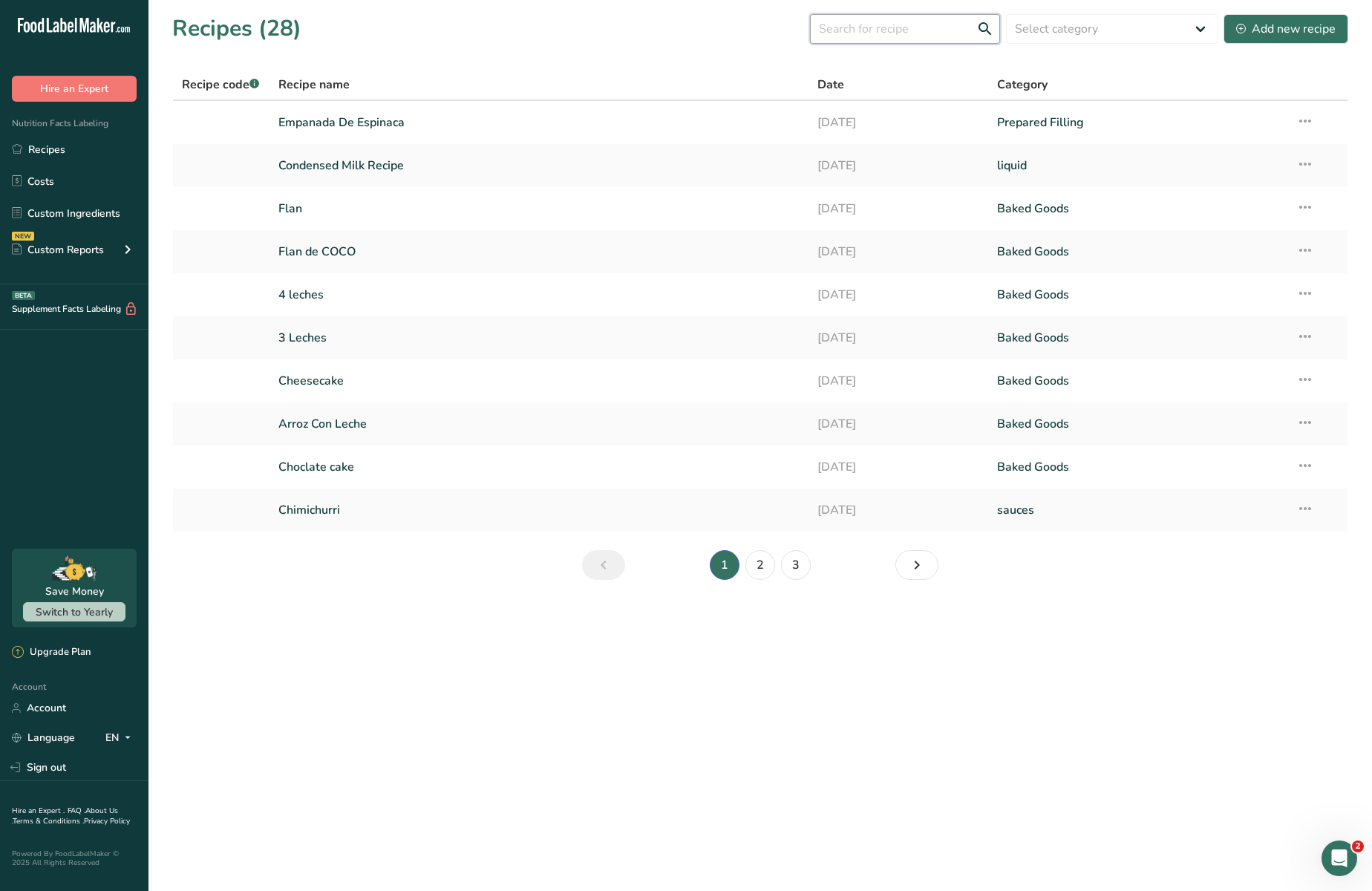
click at [939, 37] on input "text" at bounding box center [905, 29] width 190 height 30
click at [960, 44] on div "Recipes (28) Select category All Baked Goods [GEOGRAPHIC_DATA] Confectionery Co…" at bounding box center [761, 29] width 1176 height 34
click at [941, 34] on input "text" at bounding box center [905, 29] width 190 height 30
click at [1093, 26] on select "Select category All Baked Goods [GEOGRAPHIC_DATA] Confectionery Cooked Meals, S…" at bounding box center [1112, 29] width 212 height 30
select select "2368"
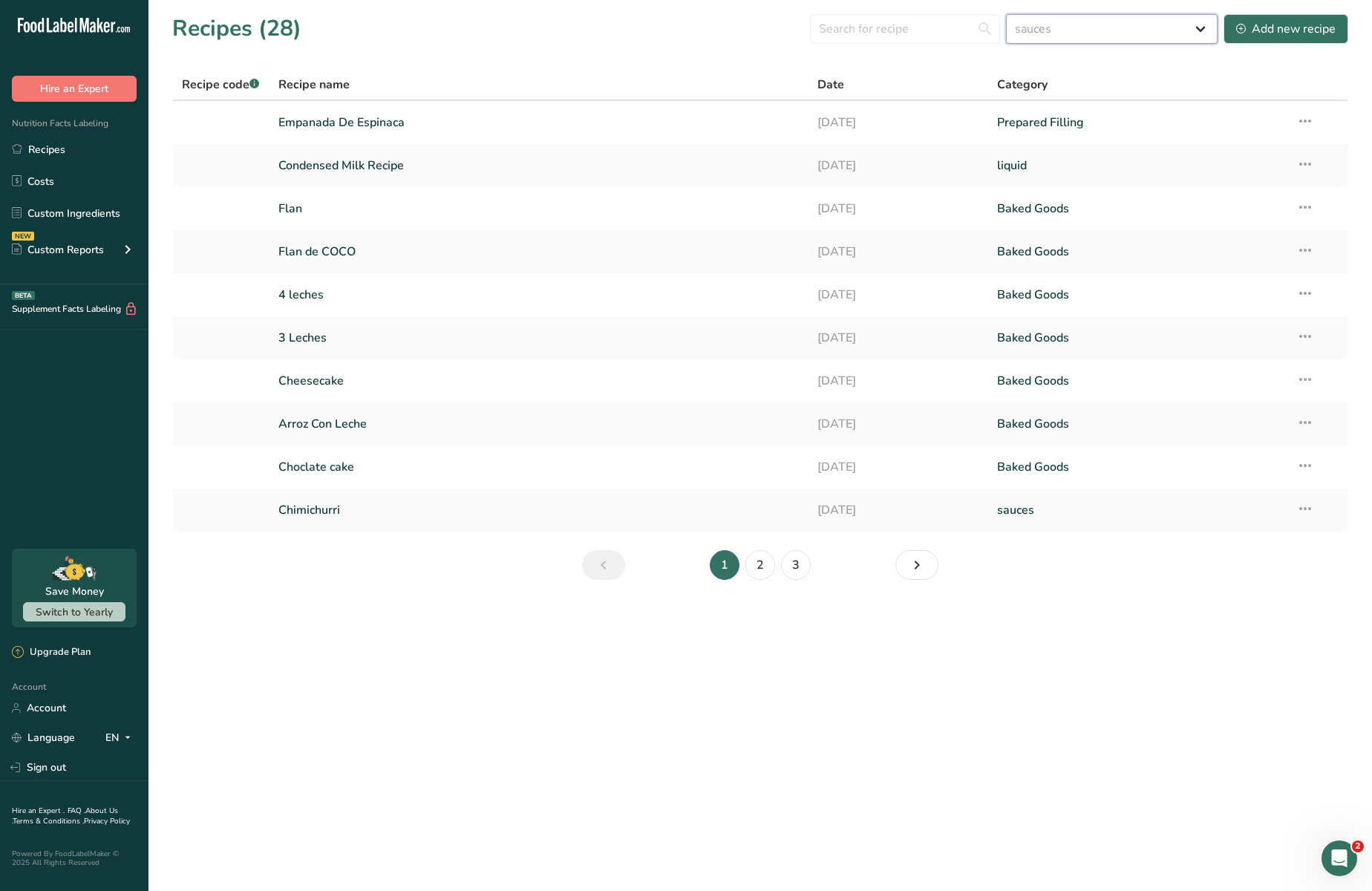
click at [1008, 14] on select "Select category All Baked Goods [GEOGRAPHIC_DATA] Confectionery Cooked Meals, S…" at bounding box center [1112, 29] width 212 height 30
click at [307, 508] on link "Salsa Golf" at bounding box center [539, 509] width 521 height 31
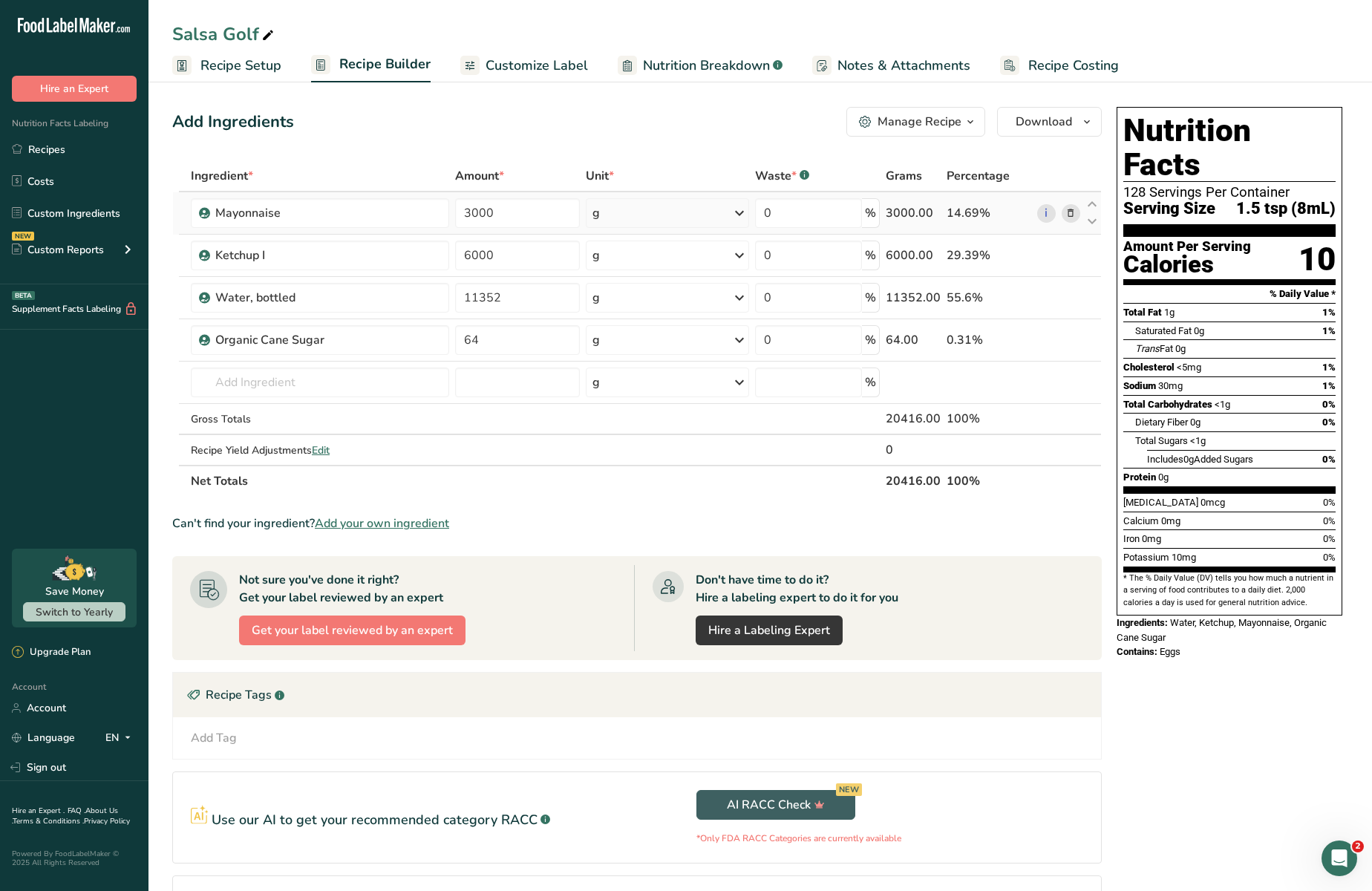
click at [1066, 209] on icon at bounding box center [1071, 213] width 10 height 16
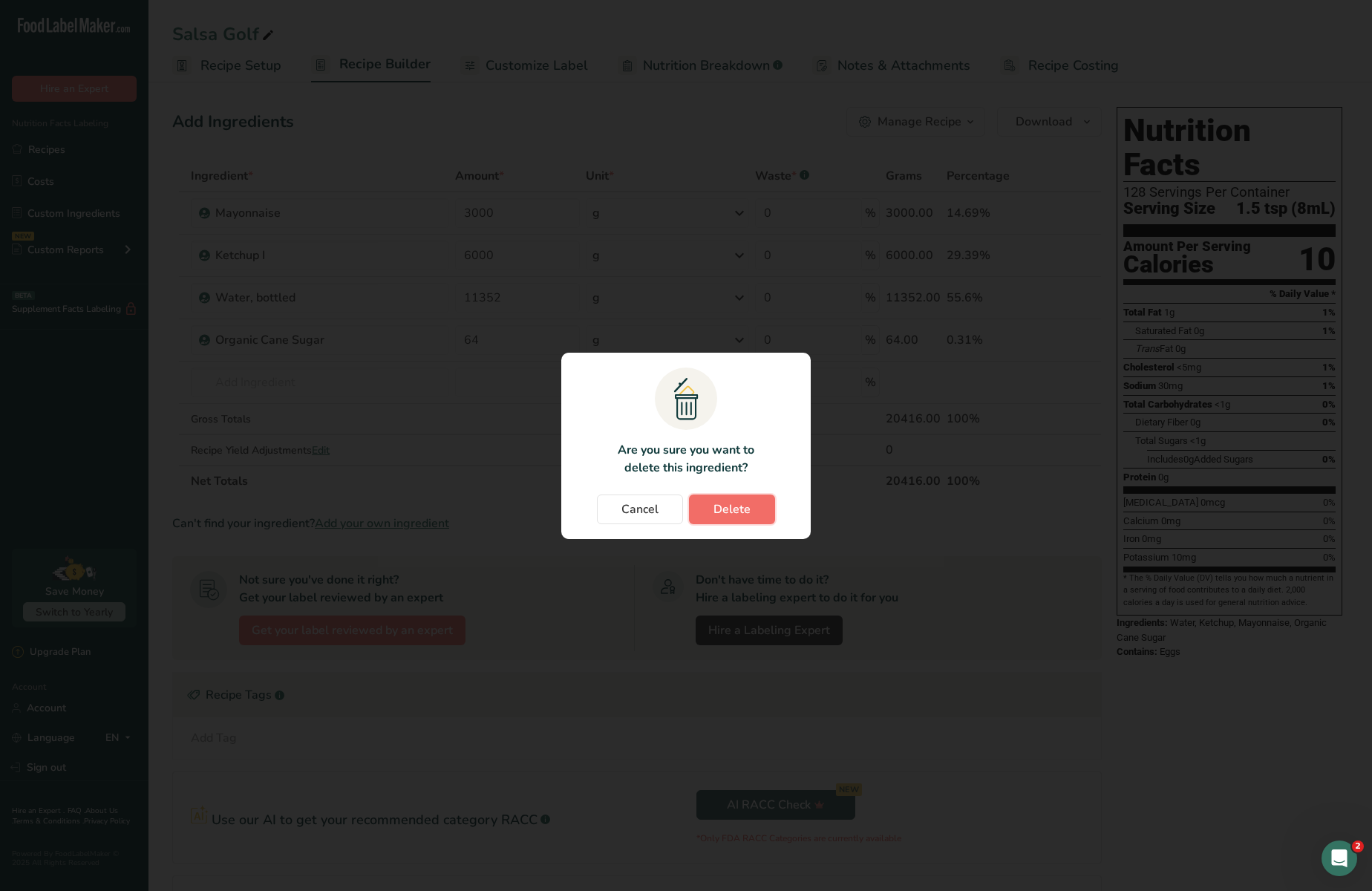
click at [757, 512] on button "Delete" at bounding box center [732, 509] width 86 height 30
type input "6000"
type input "11352"
type input "64"
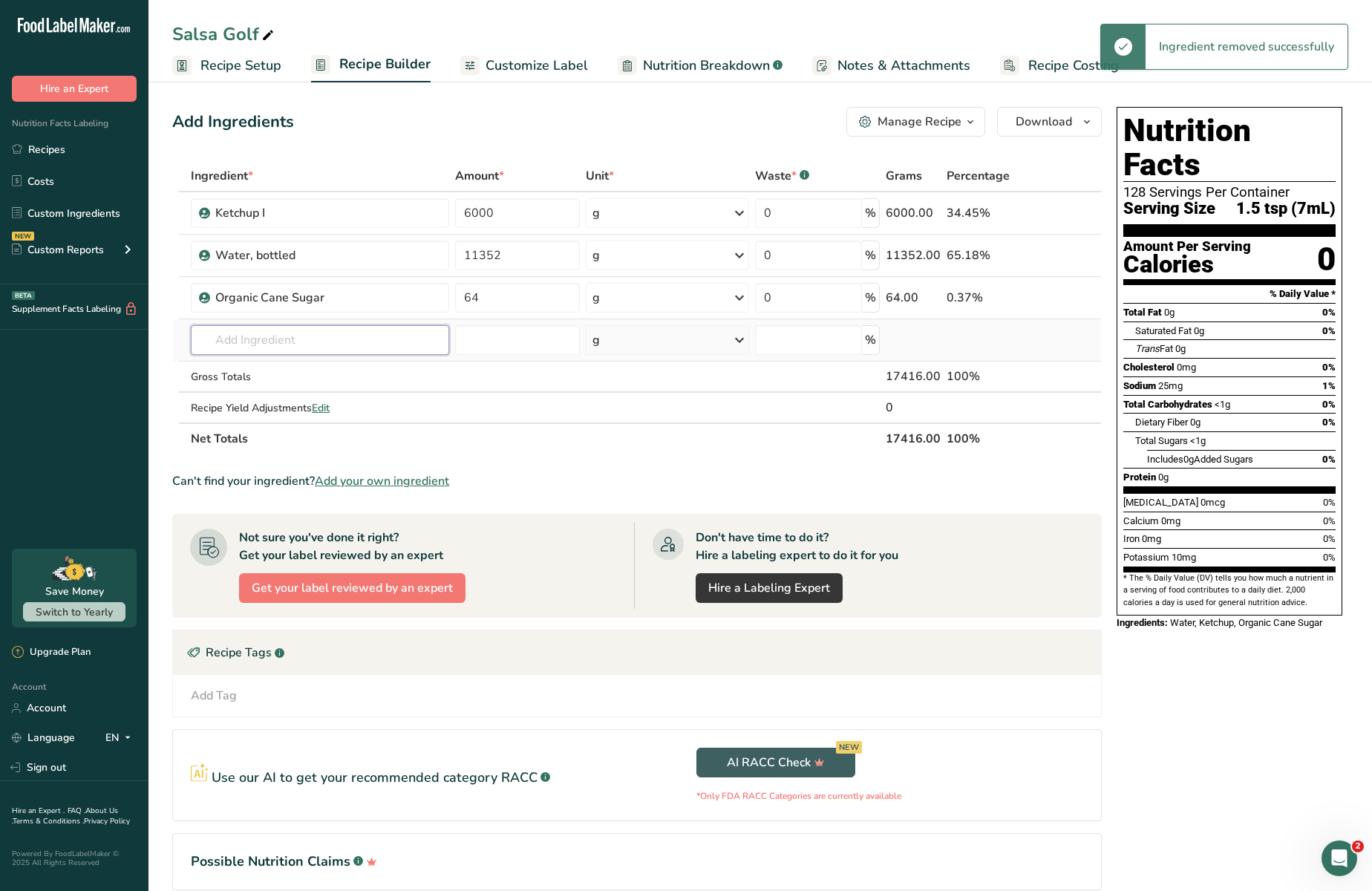
click at [337, 335] on input "text" at bounding box center [319, 340] width 259 height 30
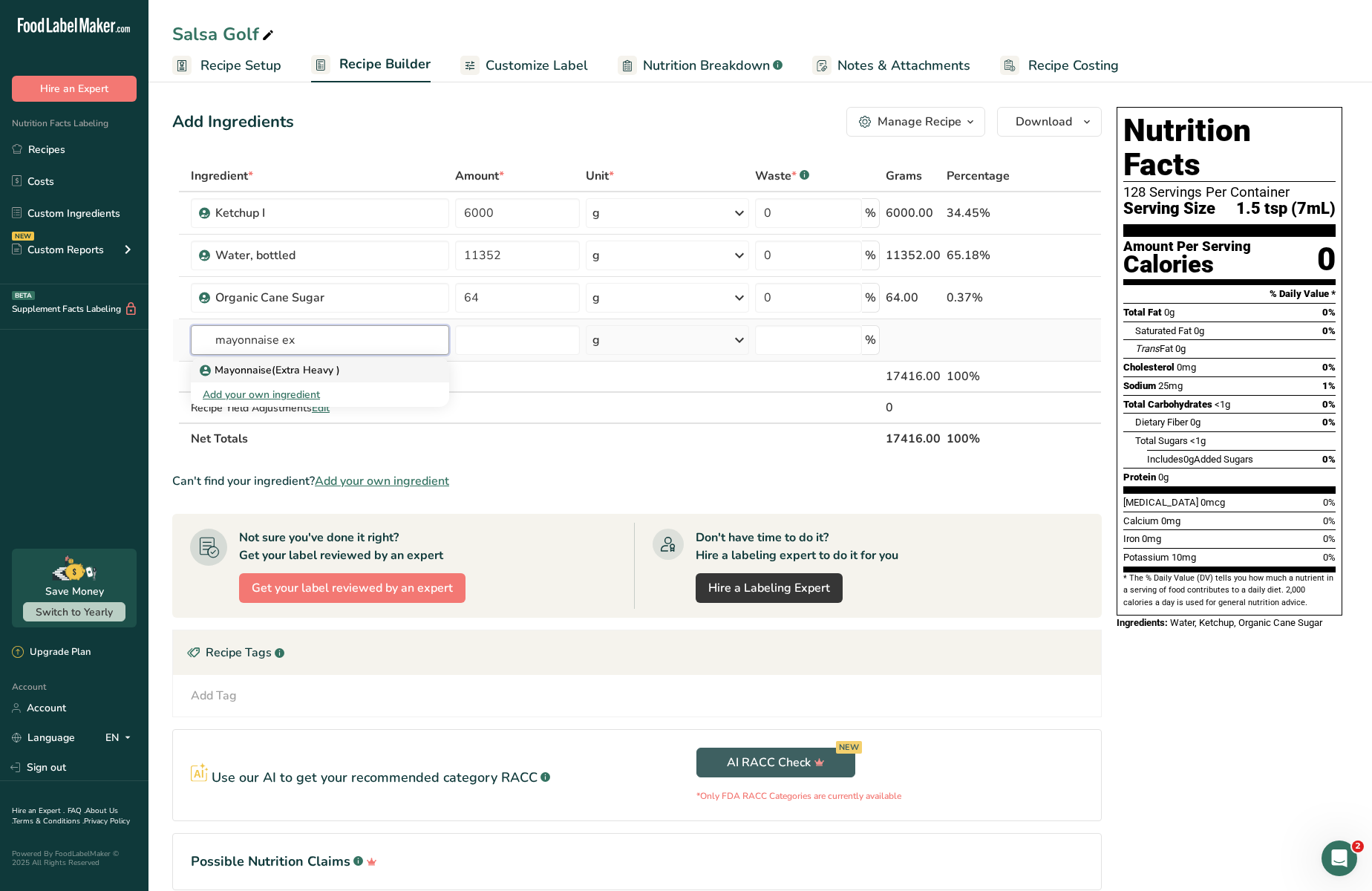
type input "mayonnaise ex"
click at [350, 359] on link "Mayonnaise(Extra Heavy )" at bounding box center [319, 369] width 259 height 24
type input "Mayonnaise(Extra Heavy )"
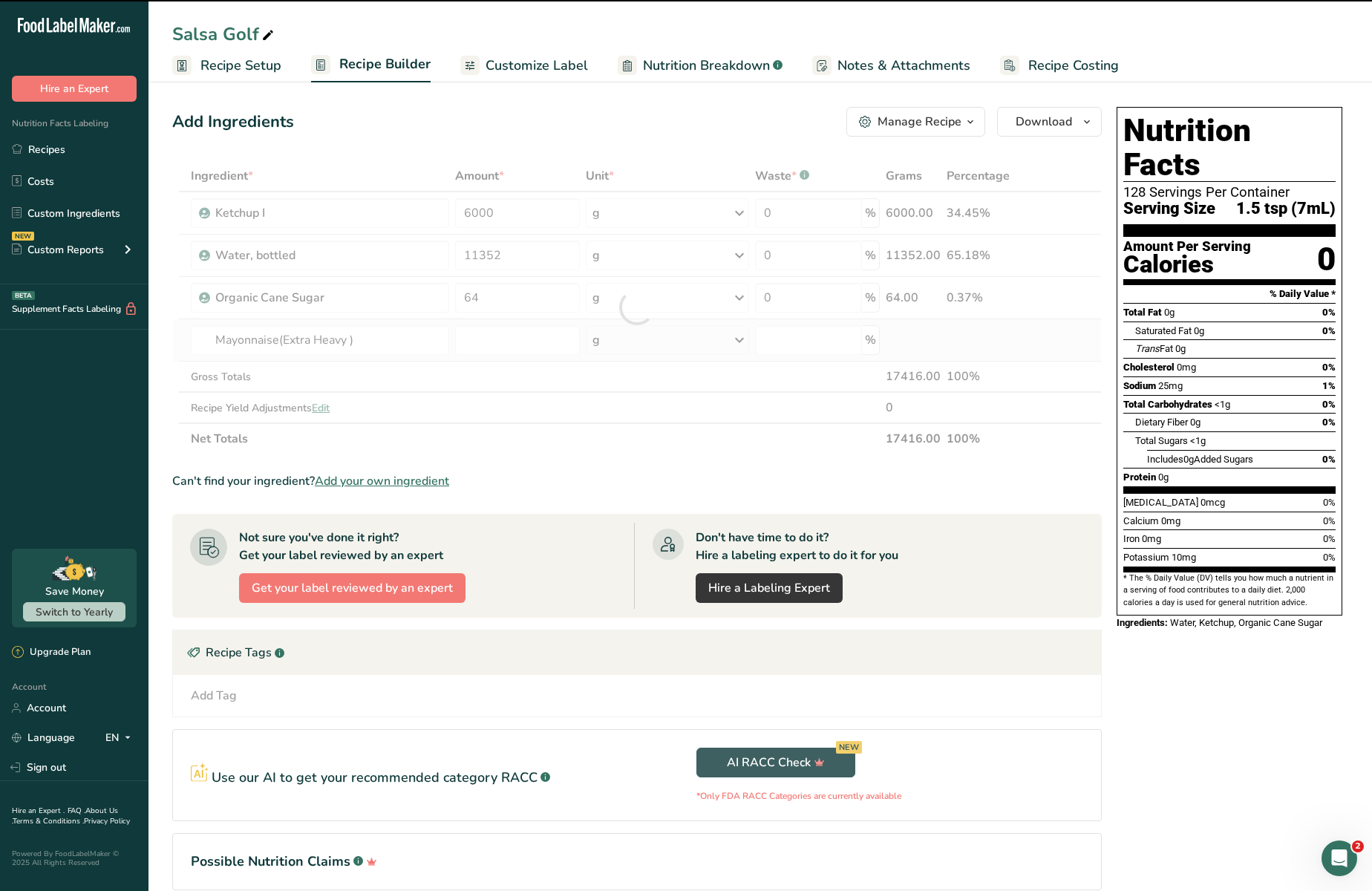
type input "0"
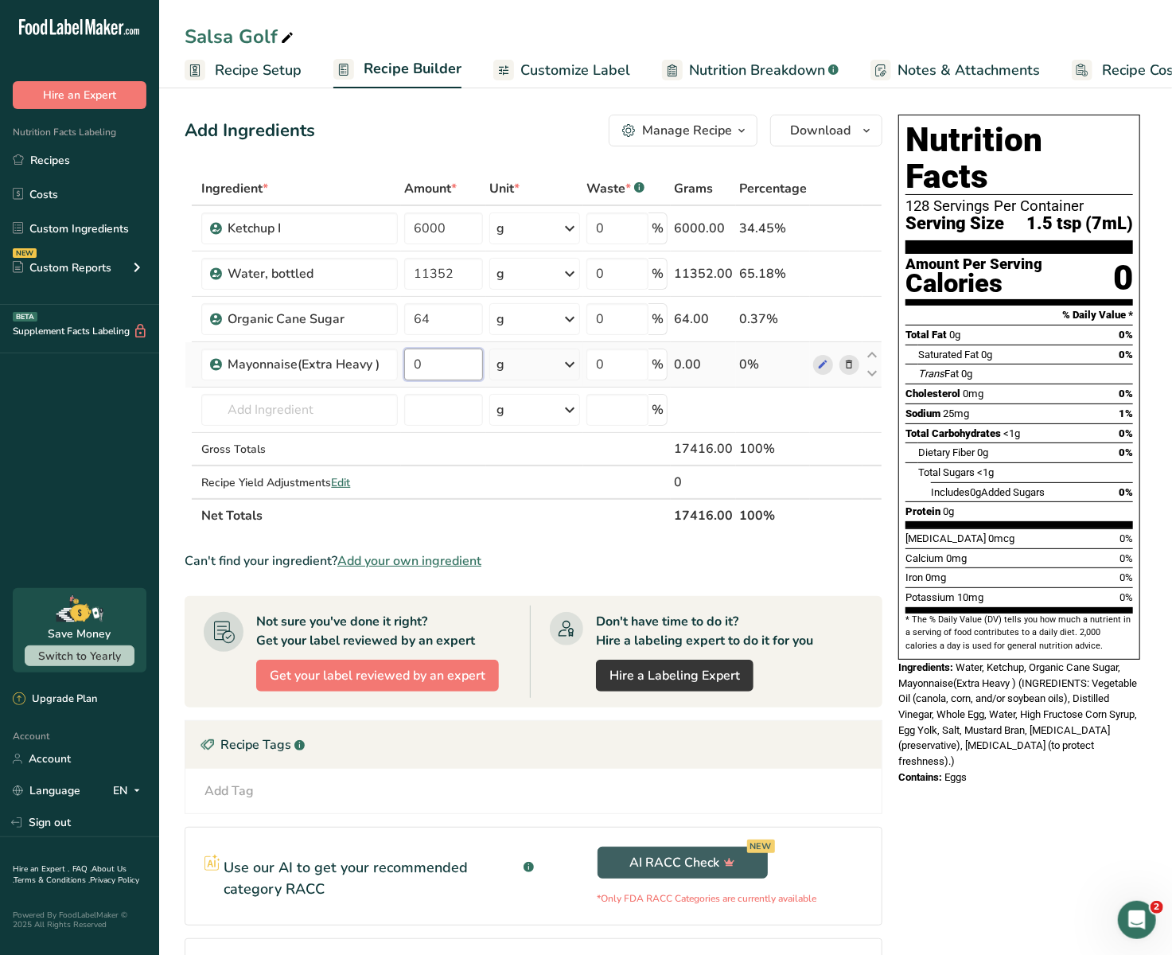
click at [466, 370] on input "0" at bounding box center [443, 364] width 79 height 32
paste input "4530"
type input "45300"
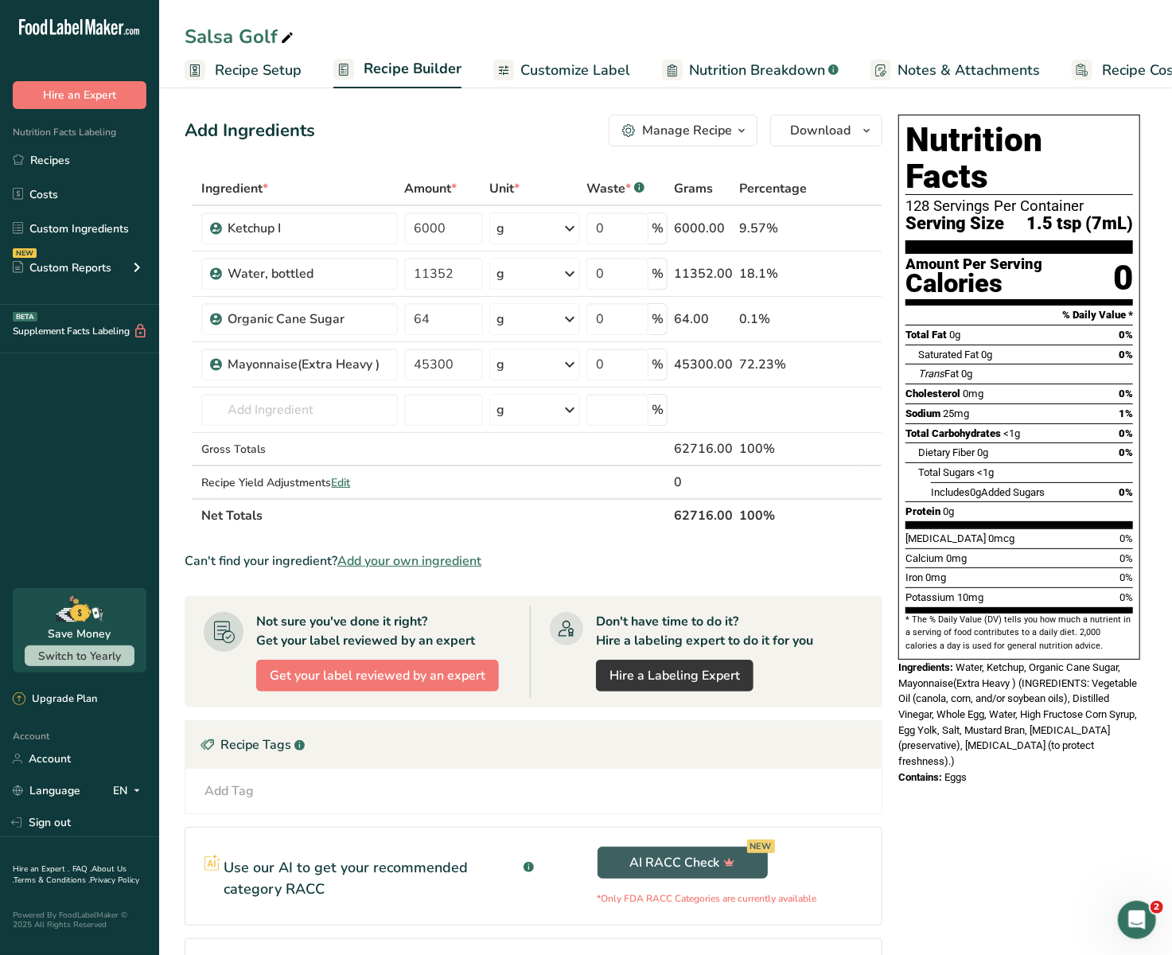
click at [529, 545] on section "Ingredient * Amount * Unit * Waste * .a-a{fill:#347362;}.b-a{fill:#fff;} Grams …" at bounding box center [534, 598] width 698 height 853
click at [457, 238] on input "6000" at bounding box center [443, 228] width 79 height 32
paste input "4884"
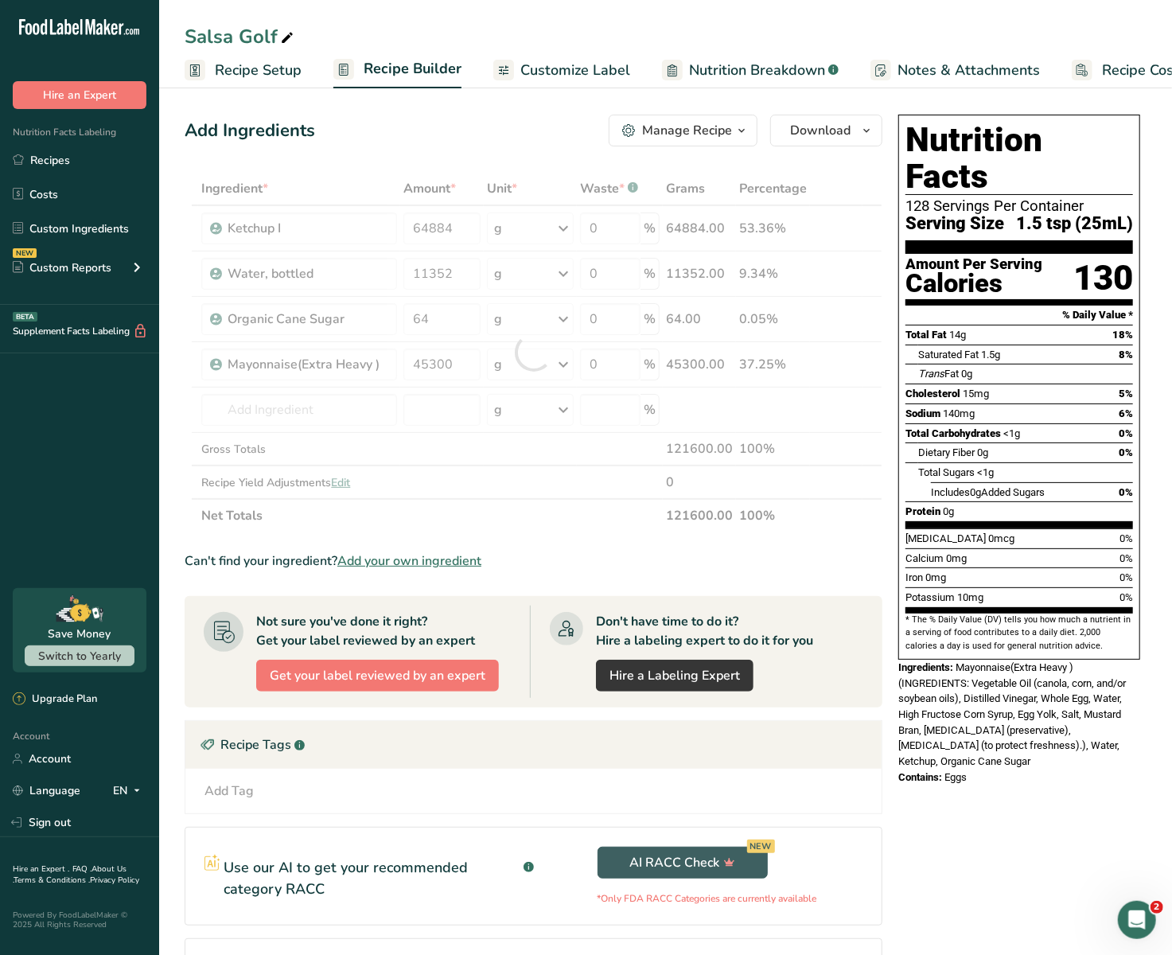
click at [477, 175] on div "Ingredient * Amount * Unit * Waste * .a-a{fill:#347362;}.b-a{fill:#fff;} Grams …" at bounding box center [534, 352] width 698 height 360
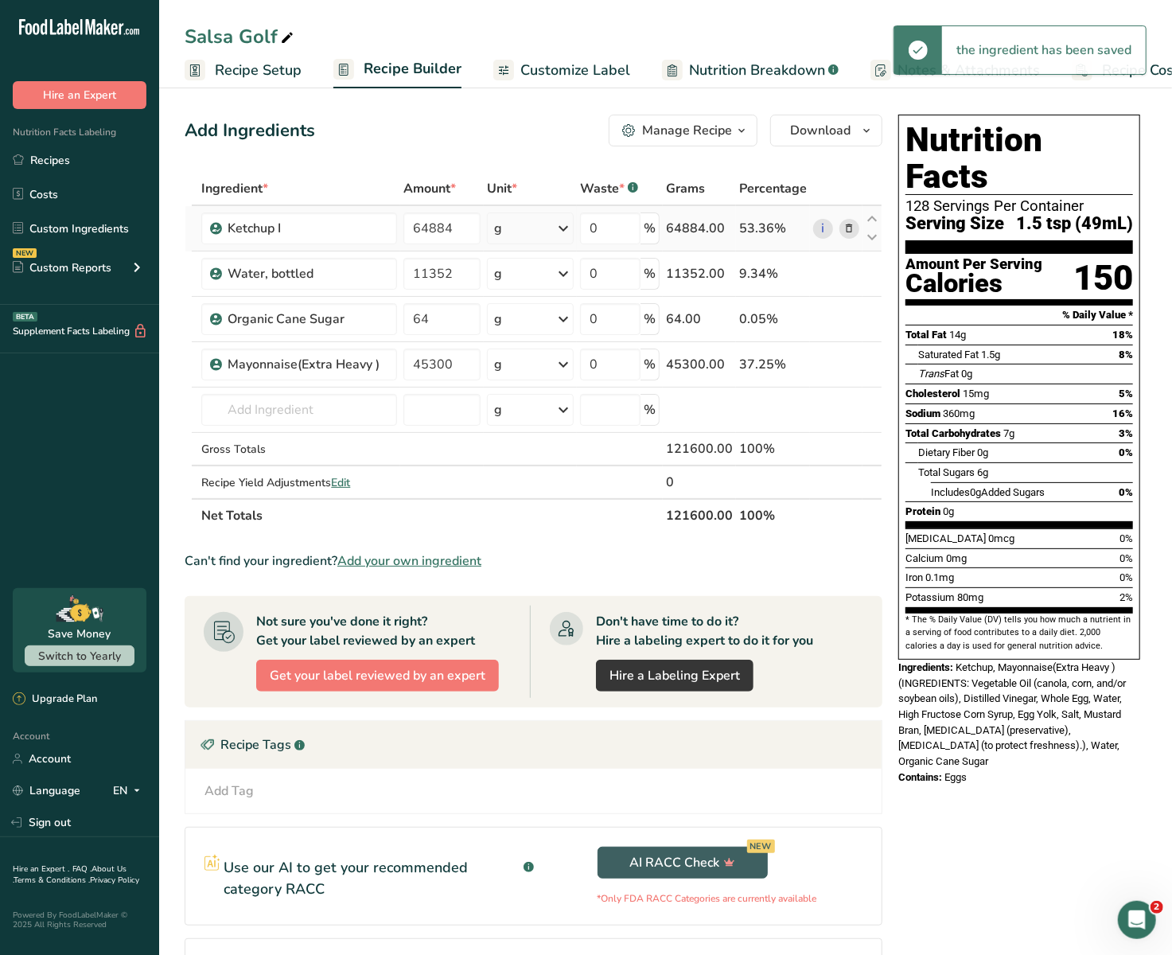
click at [844, 224] on icon at bounding box center [848, 228] width 11 height 17
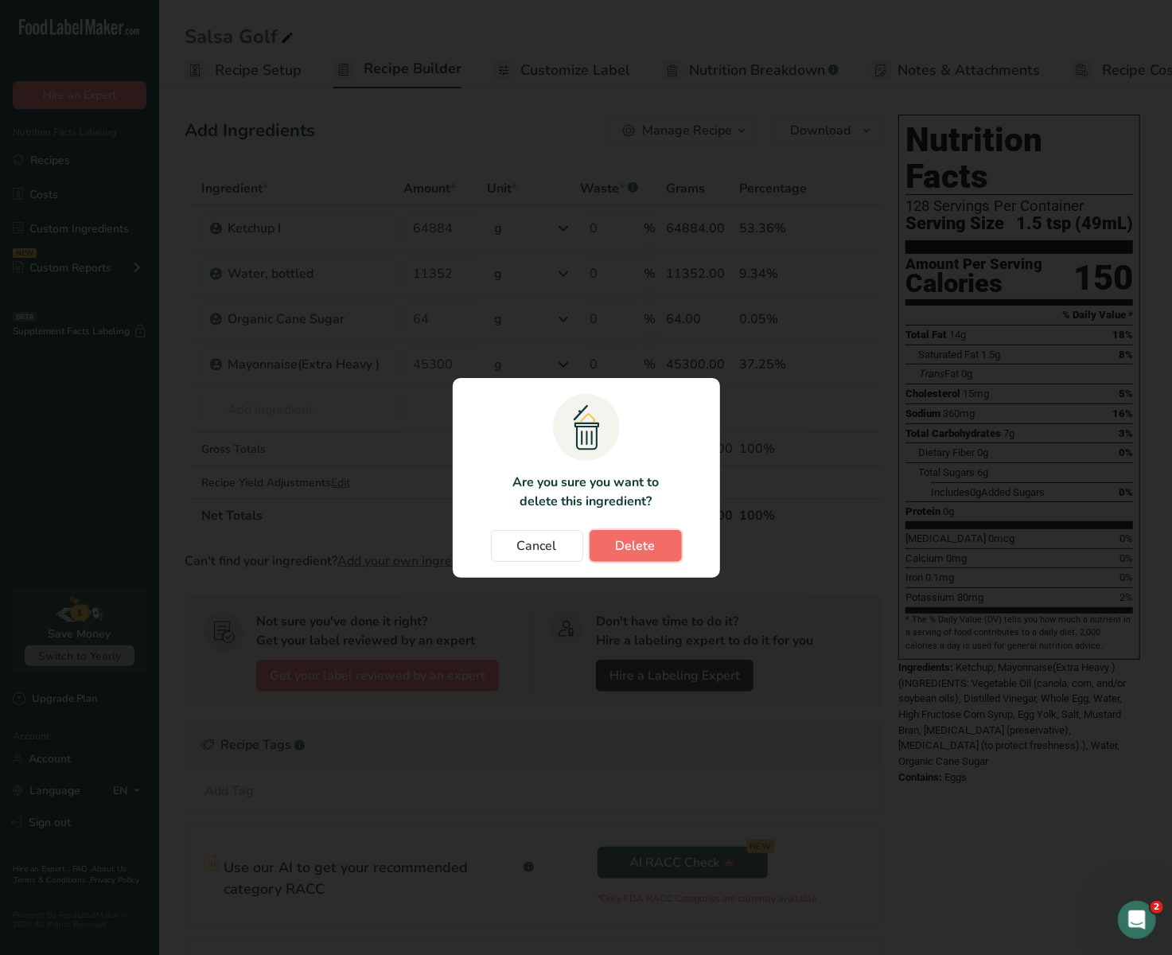
click at [619, 560] on button "Delete" at bounding box center [636, 546] width 92 height 32
type input "11352"
type input "64"
type input "45300"
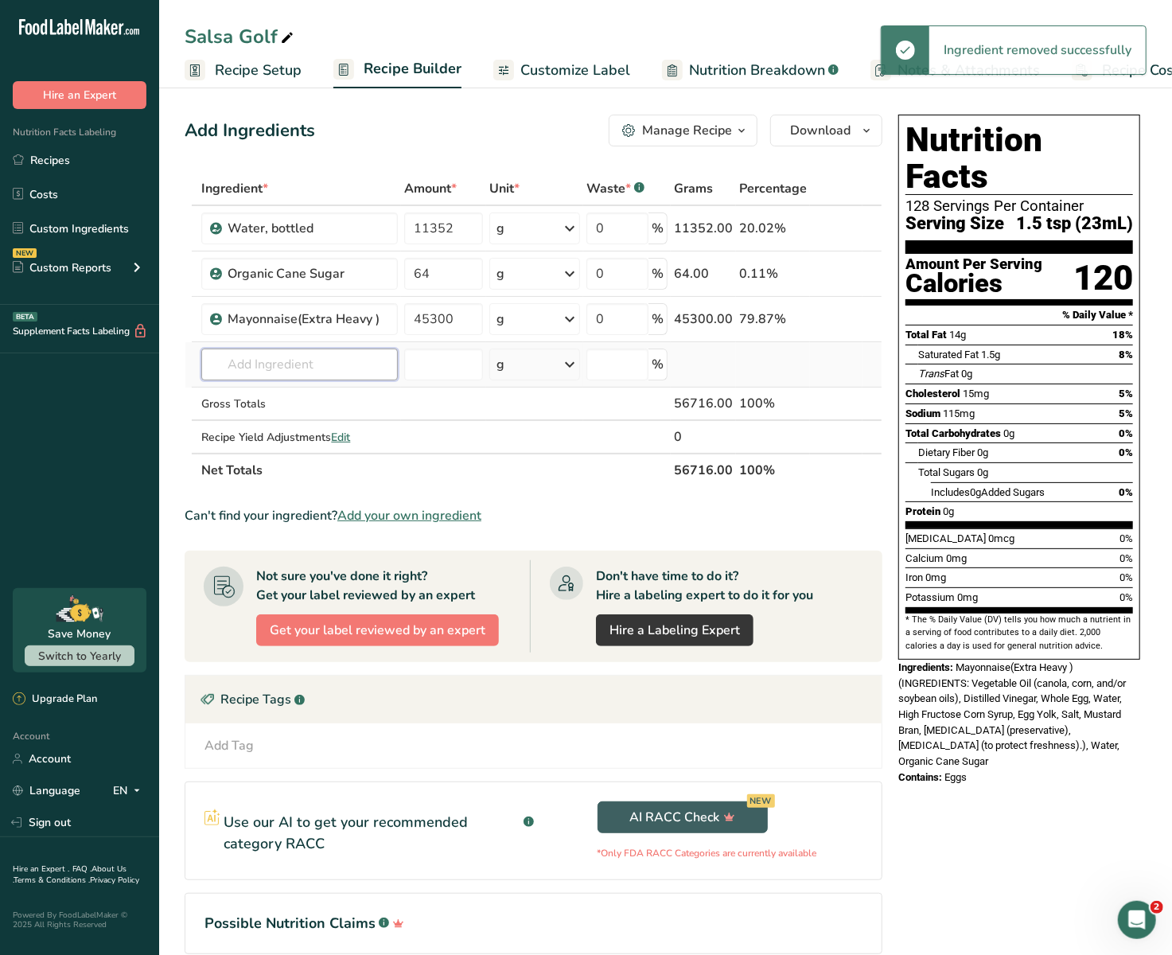
click at [348, 368] on input "text" at bounding box center [299, 364] width 197 height 32
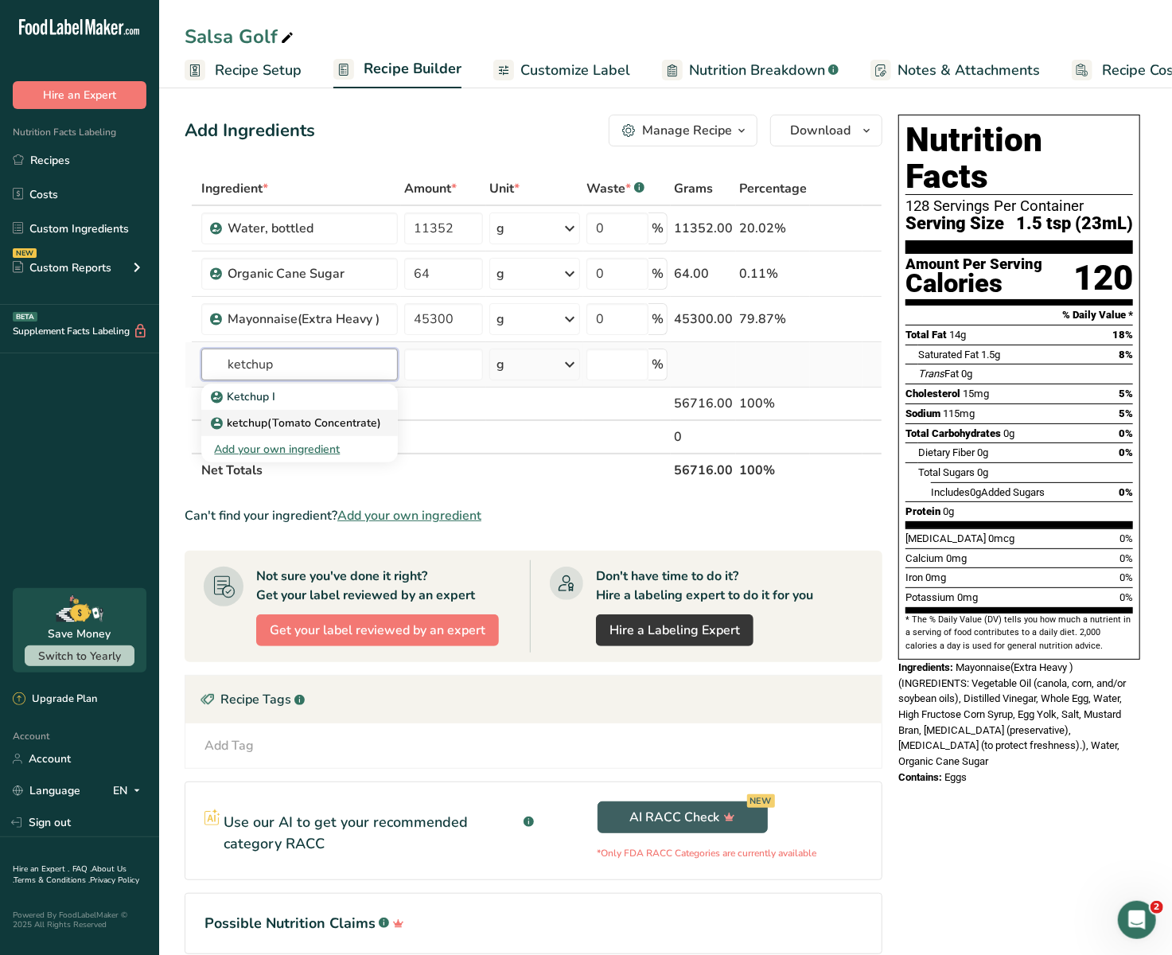
type input "ketchup"
click at [217, 416] on icon at bounding box center [217, 423] width 10 height 14
type input "ketchup(Tomato Concentrate)"
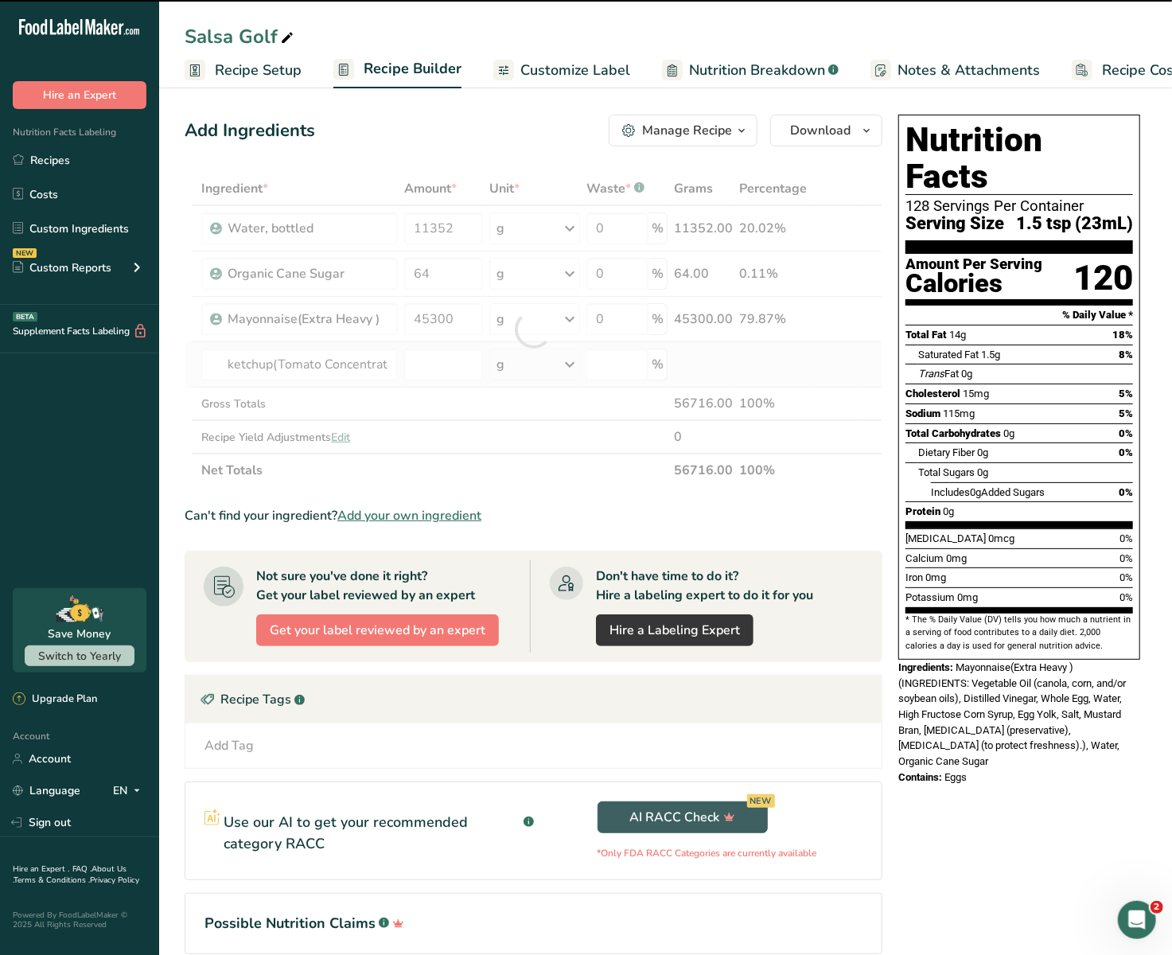
type input "0"
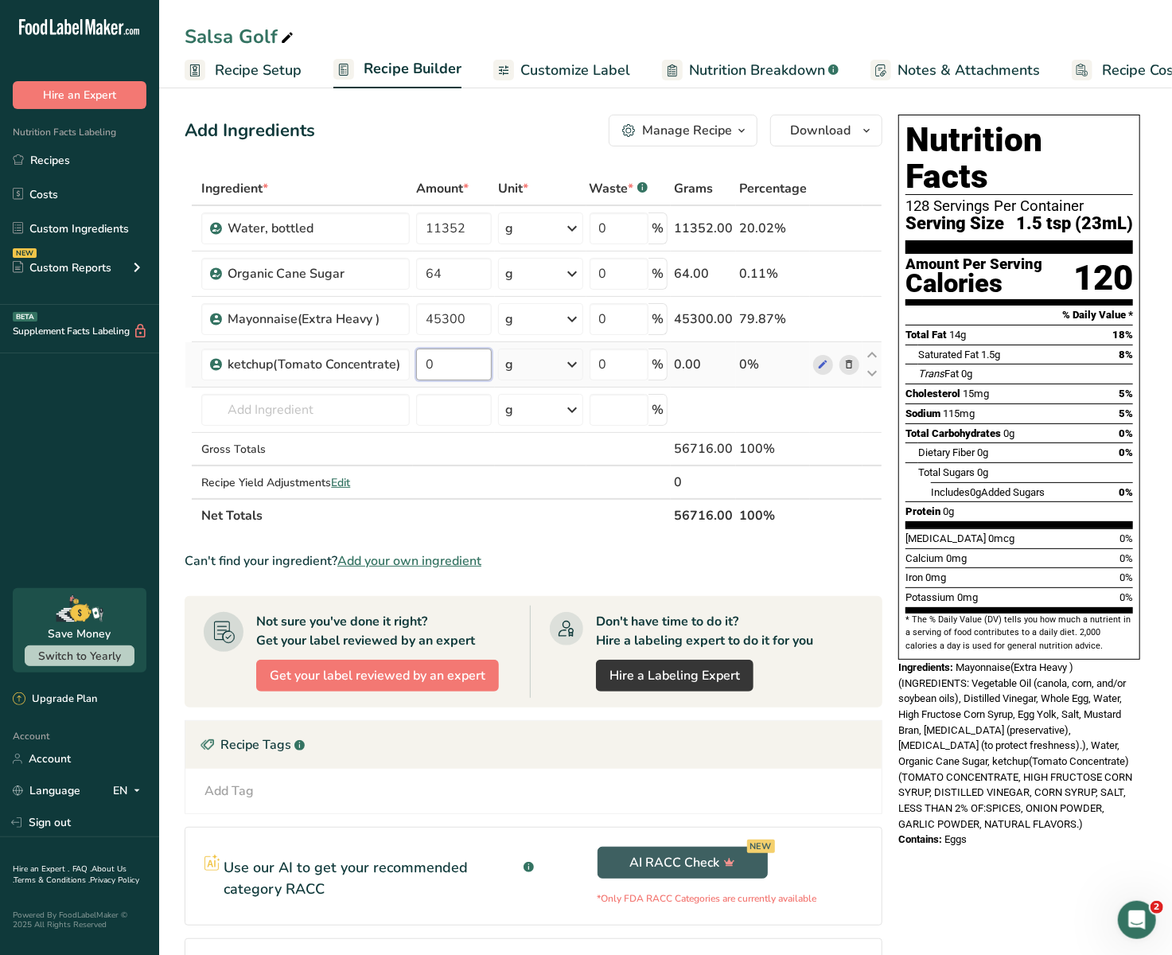
click at [464, 366] on input "0" at bounding box center [454, 364] width 76 height 32
paste input "64884"
type input "64884"
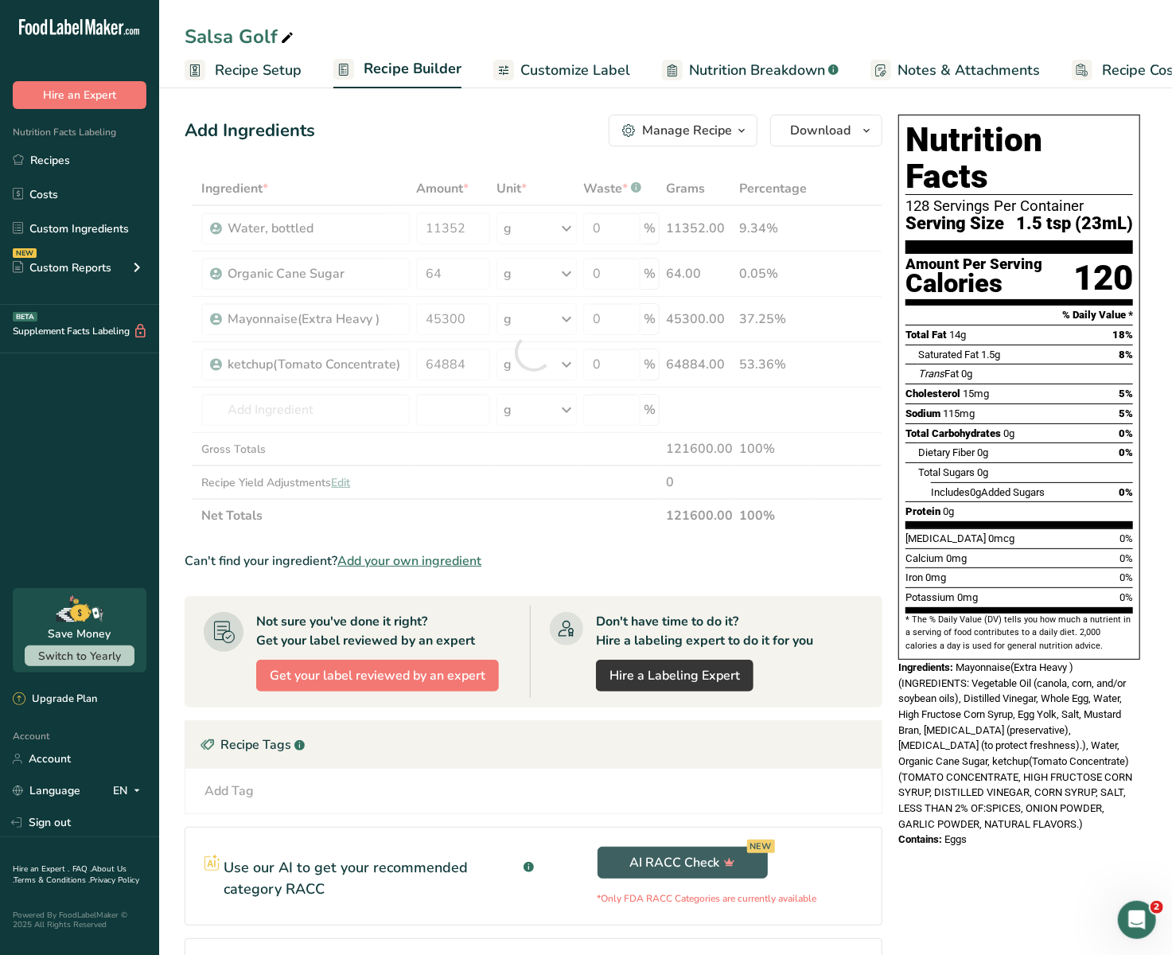
click at [480, 523] on div "Ingredient * Amount * Unit * Waste * .a-a{fill:#347362;}.b-a{fill:#fff;} Grams …" at bounding box center [534, 352] width 698 height 360
